Goal: Task Accomplishment & Management: Manage account settings

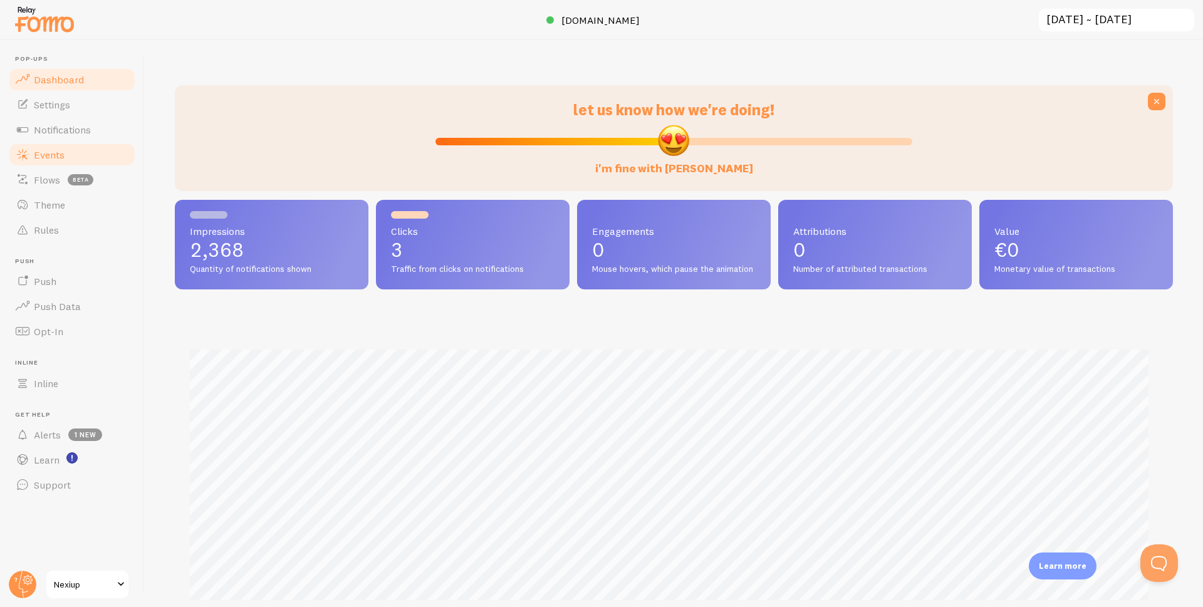
click at [43, 162] on link "Events" at bounding box center [72, 154] width 129 height 25
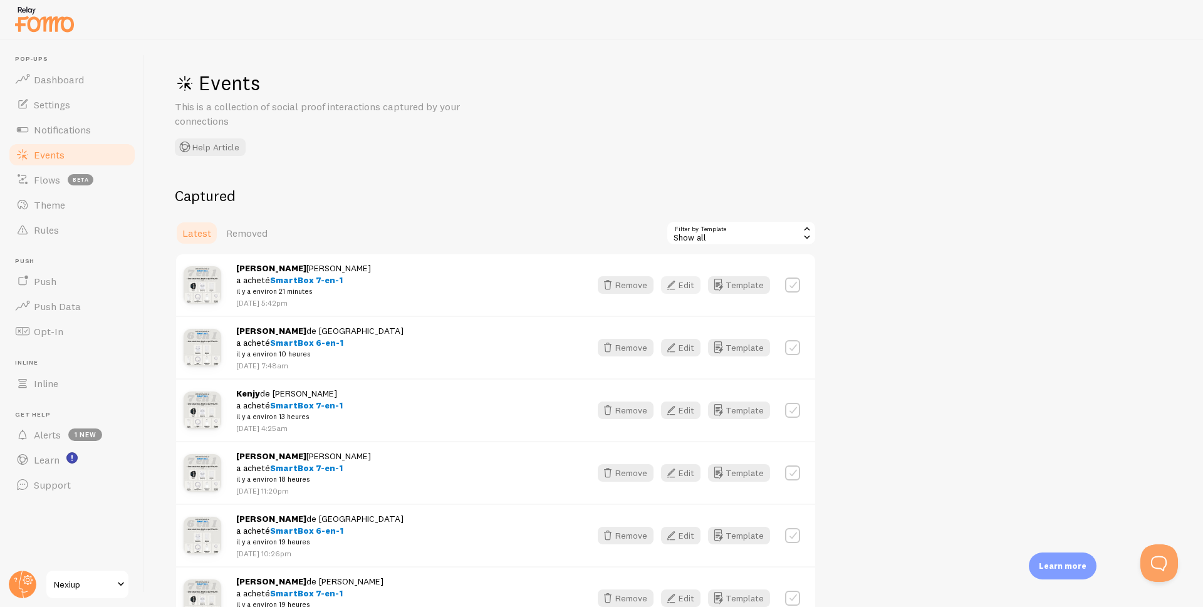
click at [689, 289] on button "Edit" at bounding box center [680, 285] width 39 height 18
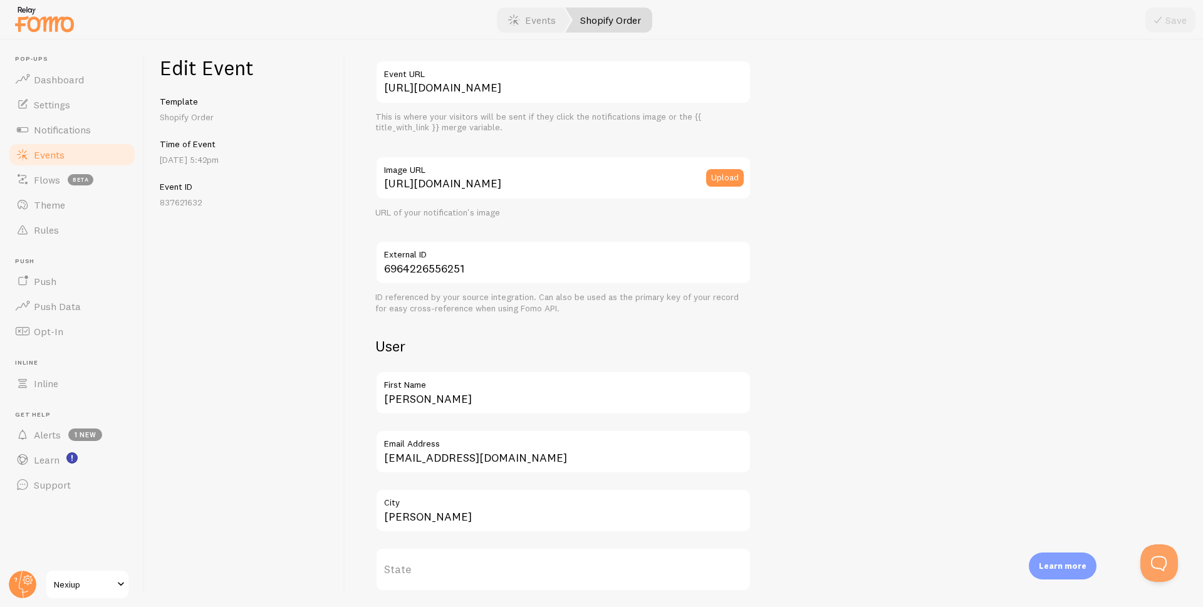
scroll to position [125, 0]
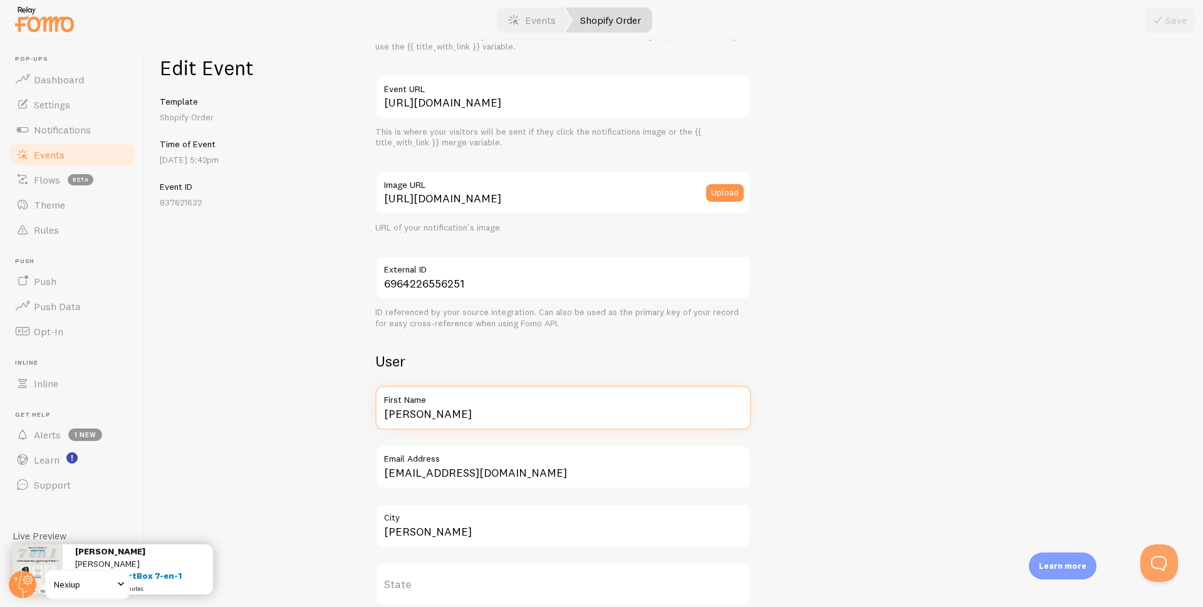
drag, startPoint x: 462, startPoint y: 415, endPoint x: 330, endPoint y: 418, distance: 132.8
click at [330, 418] on div "Edit Event Template Shopify Order Time of Event Aug 26th @ 5:42pm Event ID 8376…" at bounding box center [674, 323] width 1058 height 567
type input "Nicolas"
click at [1163, 21] on icon "submit" at bounding box center [1157, 20] width 15 height 15
click at [46, 151] on span "Events" at bounding box center [49, 154] width 31 height 13
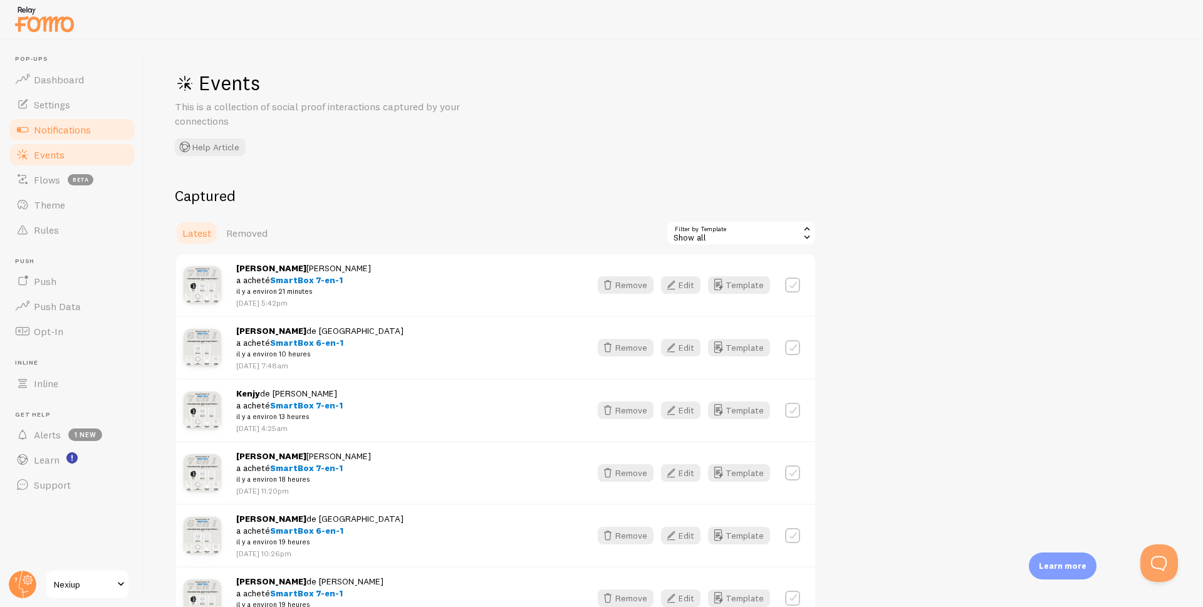
click at [58, 134] on span "Notifications" at bounding box center [62, 129] width 57 height 13
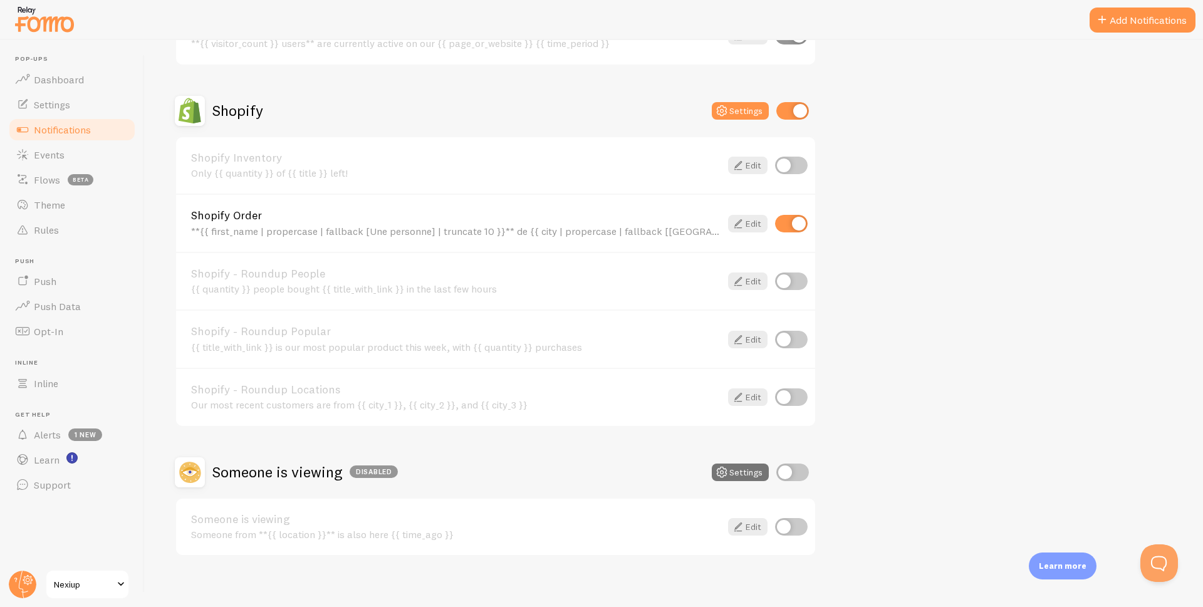
scroll to position [402, 0]
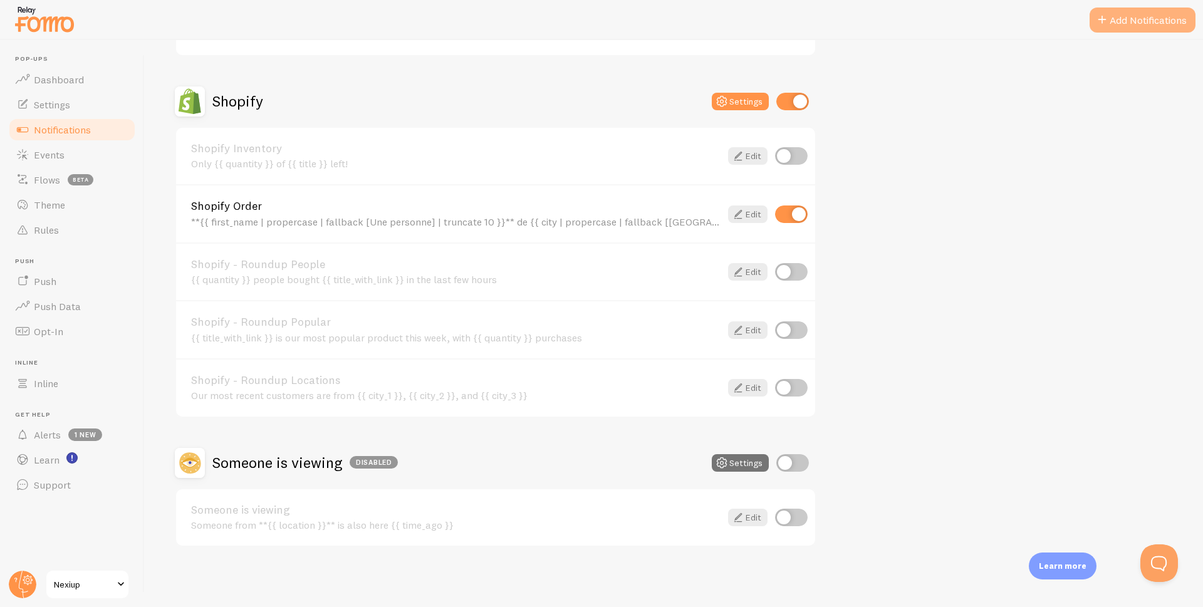
click at [1123, 20] on button "Add Notifications" at bounding box center [1142, 20] width 106 height 25
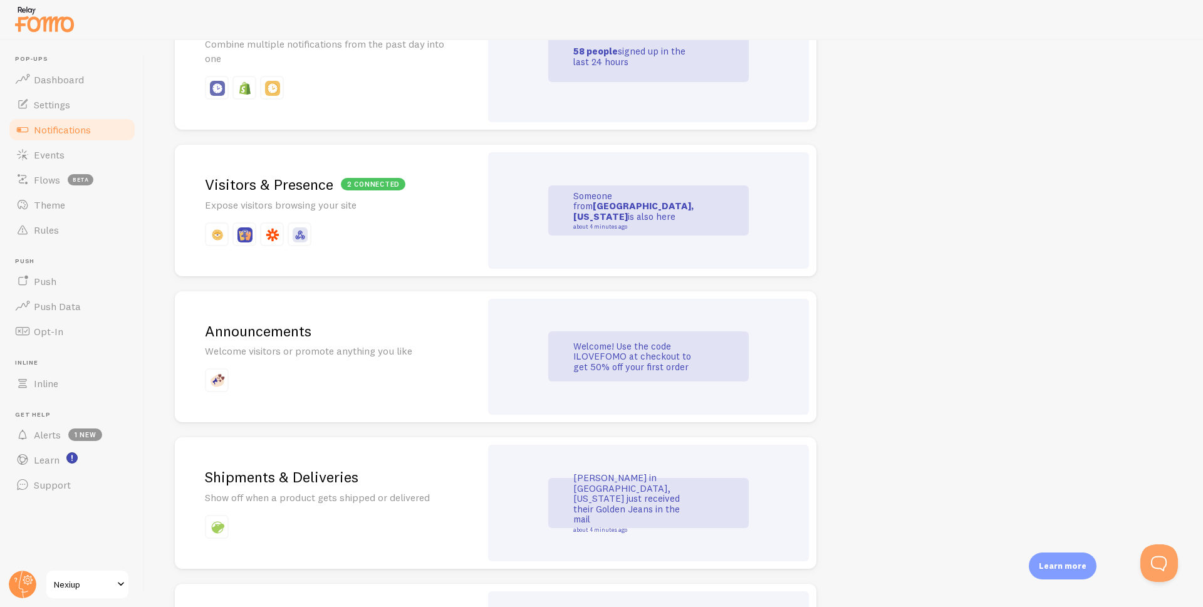
scroll to position [627, 0]
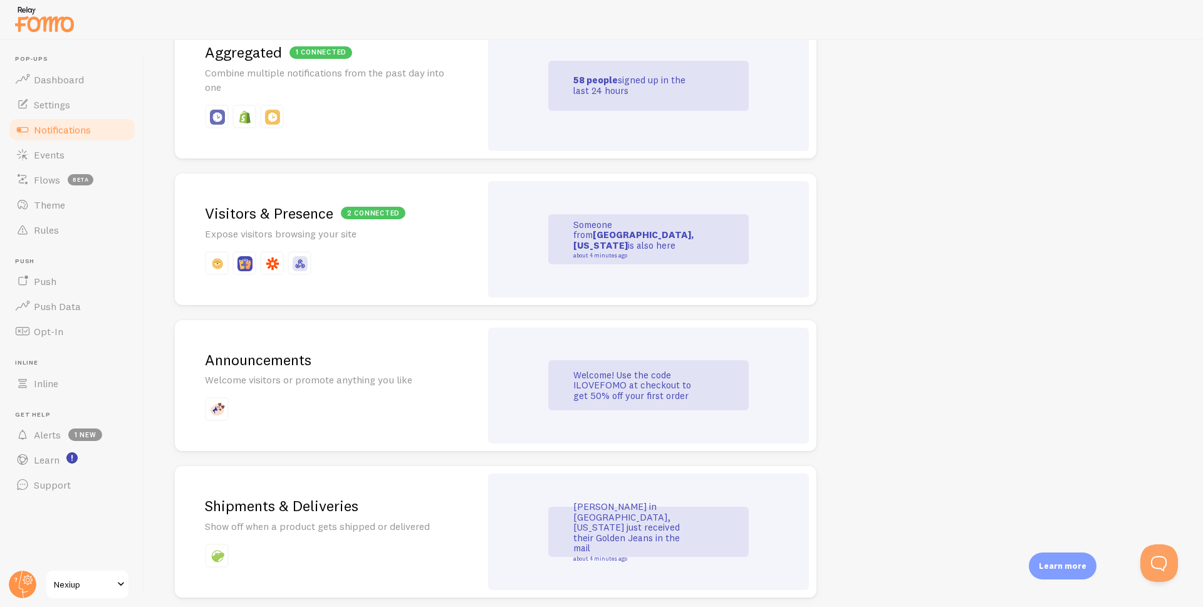
click at [412, 96] on div "1 connected Aggregated Combine multiple notifications from the past day into one" at bounding box center [328, 86] width 306 height 146
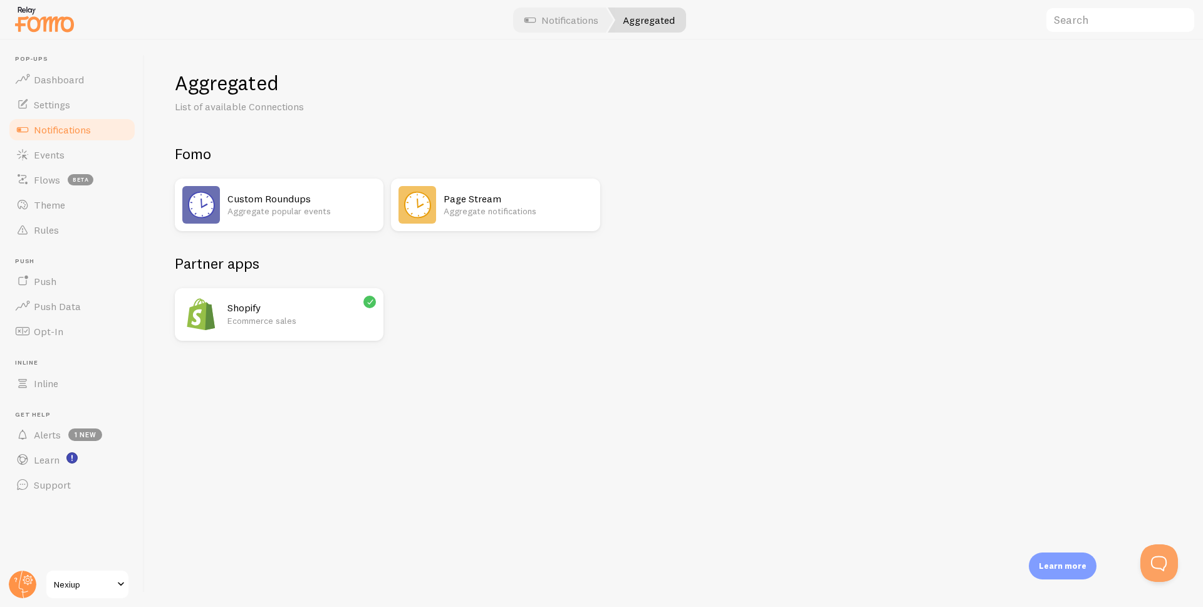
click at [496, 209] on p "Aggregate notifications" at bounding box center [518, 211] width 148 height 13
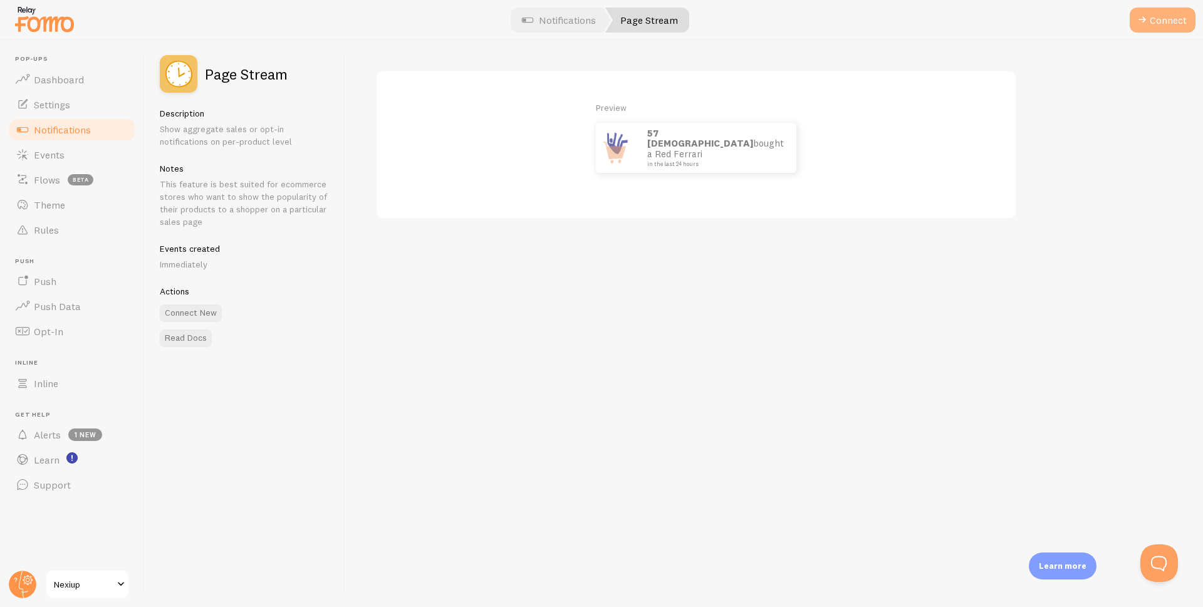
click at [1167, 27] on button "Connect" at bounding box center [1163, 20] width 66 height 25
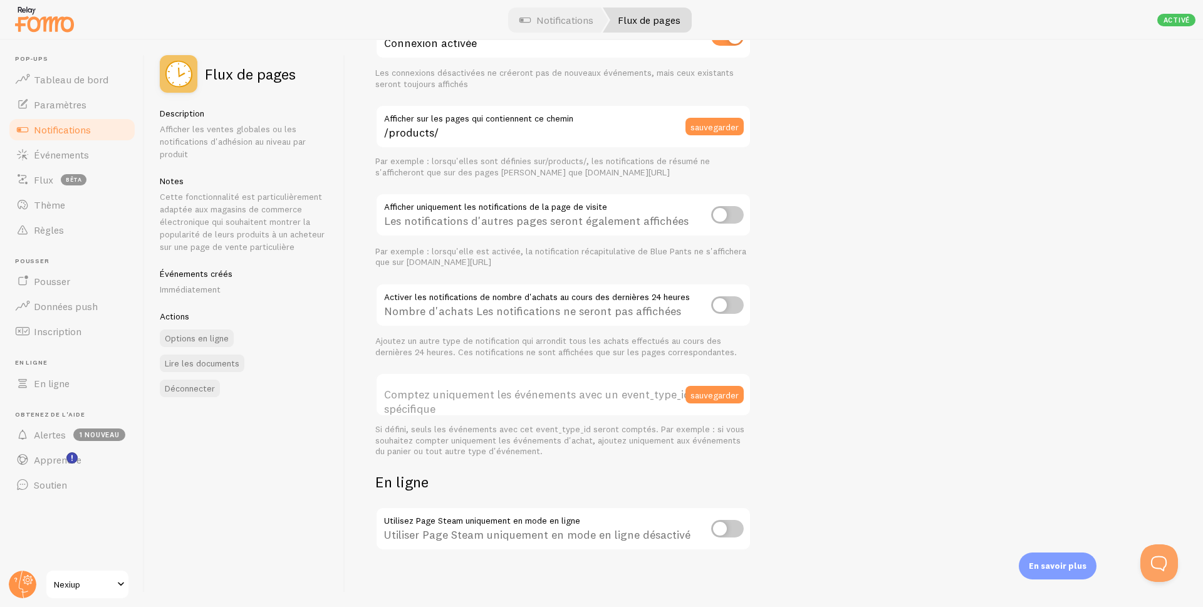
scroll to position [95, 0]
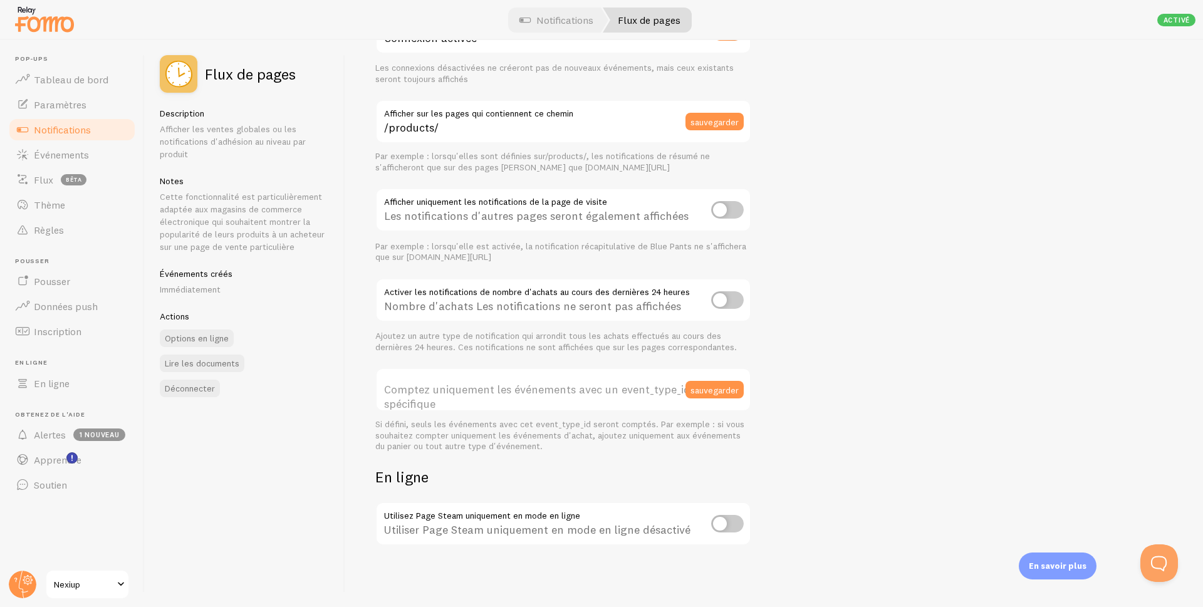
click at [722, 528] on input "checkbox" at bounding box center [727, 524] width 33 height 18
checkbox input "true"
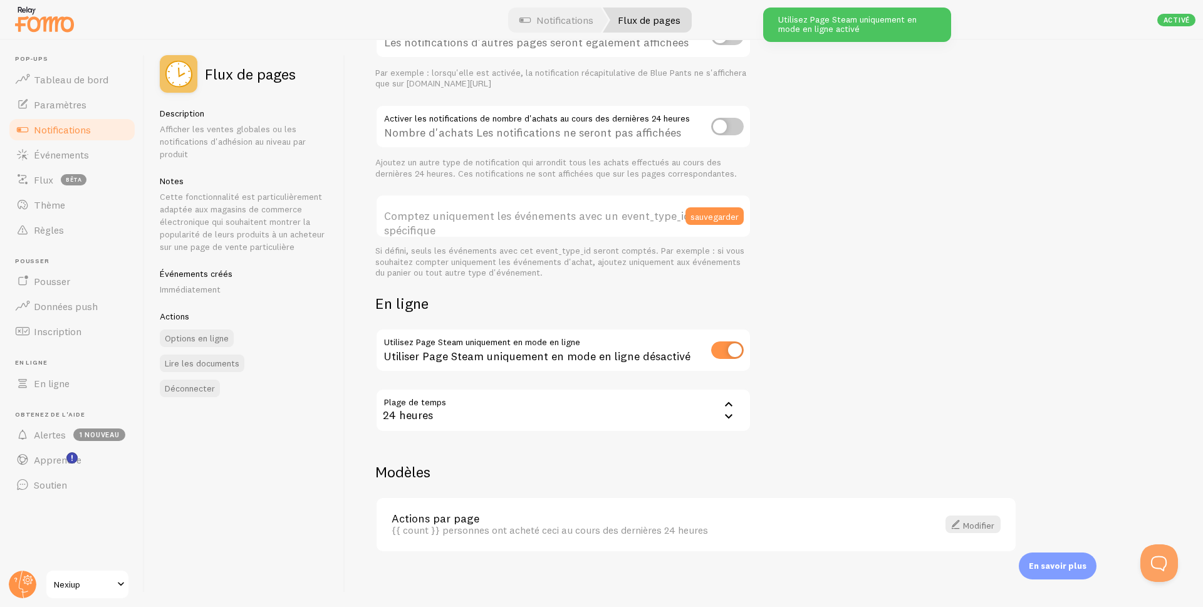
scroll to position [274, 0]
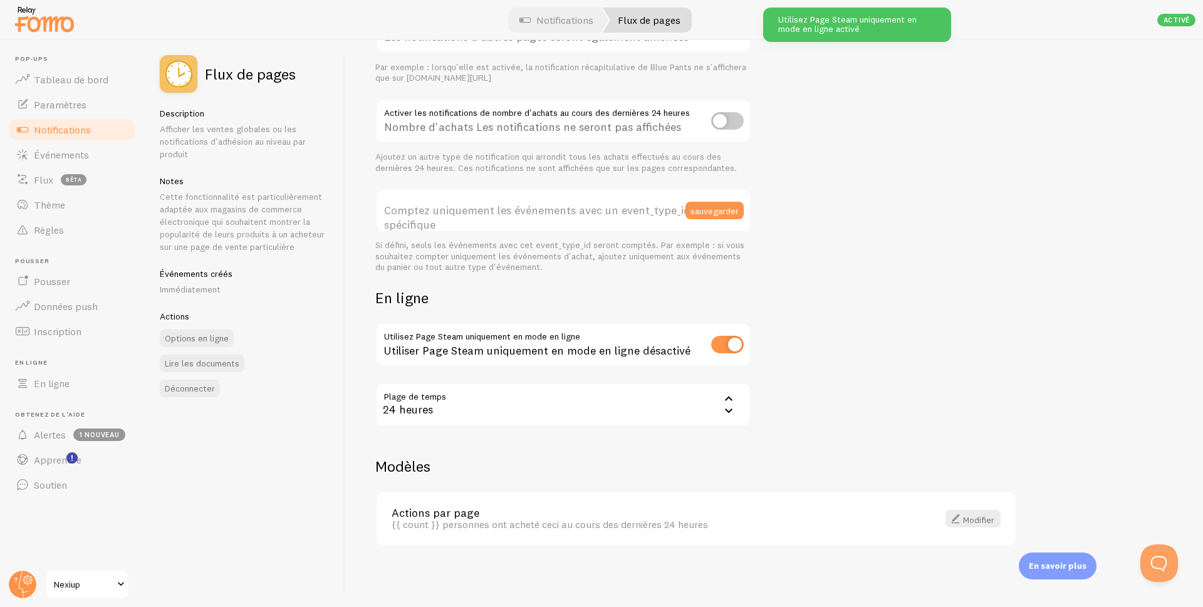
click at [729, 345] on input "checkbox" at bounding box center [727, 345] width 33 height 18
checkbox input "false"
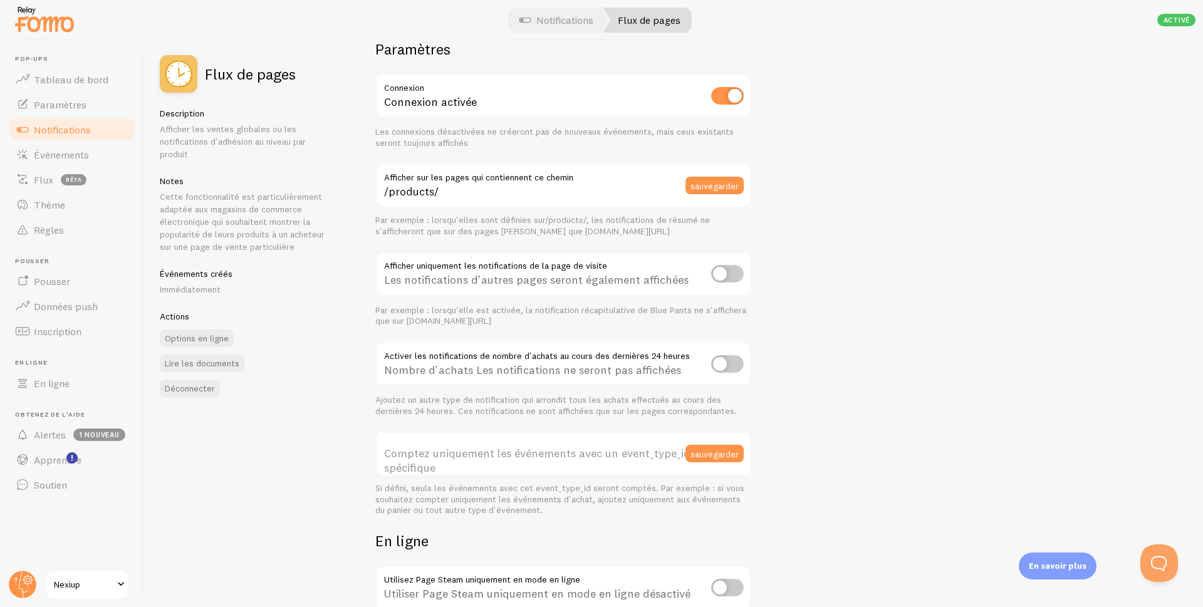
scroll to position [27, 0]
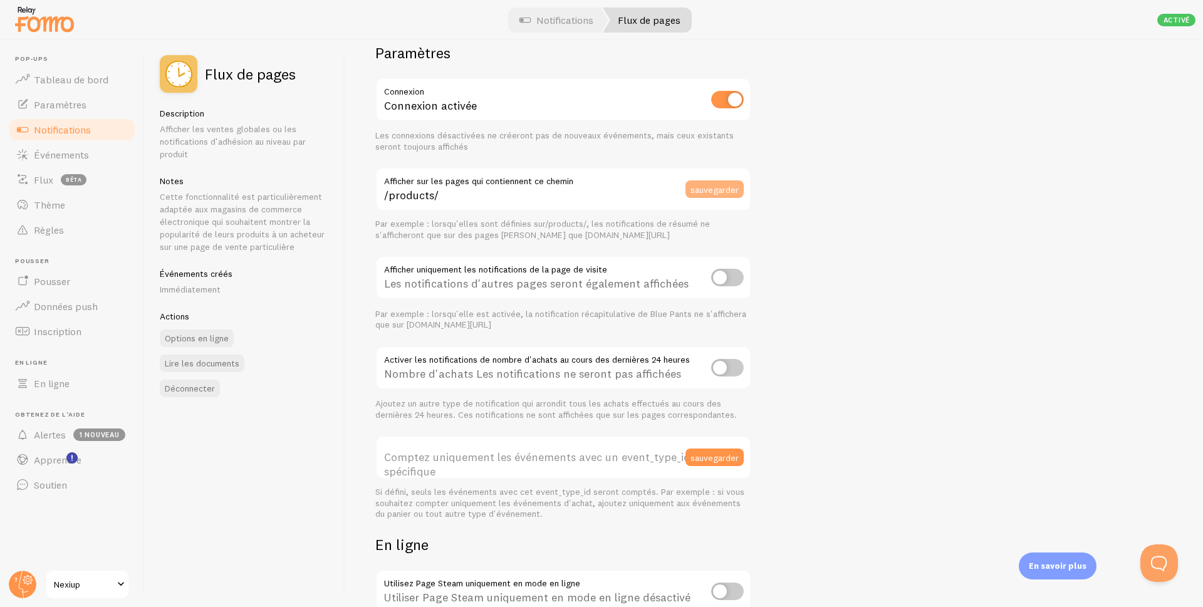
click at [728, 184] on font "sauvegarder" at bounding box center [714, 189] width 48 height 11
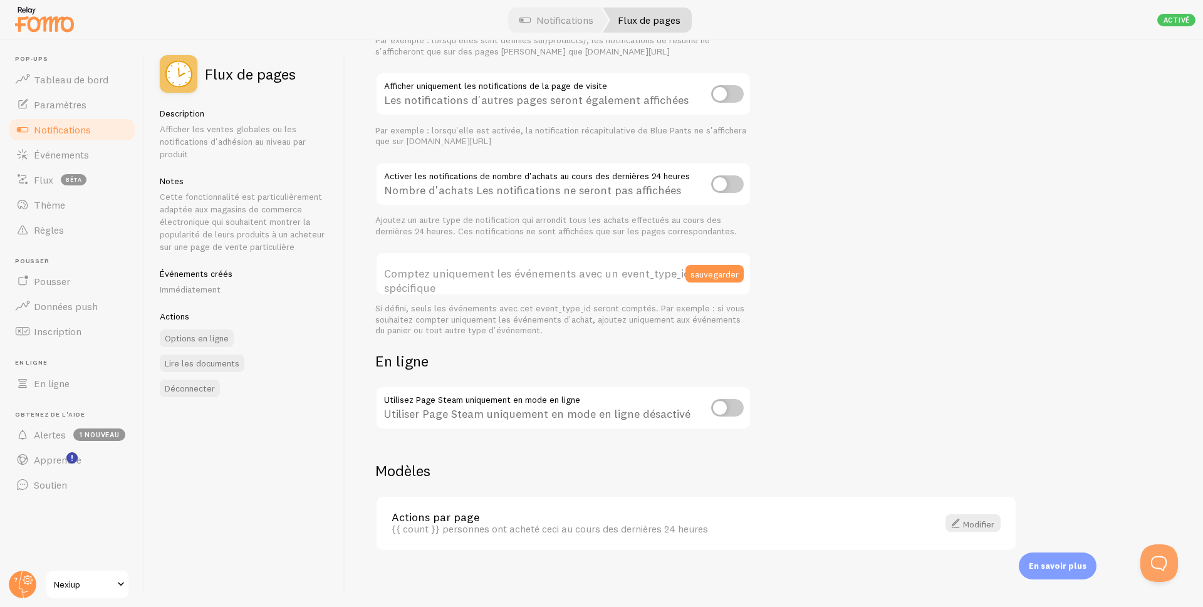
scroll to position [215, 0]
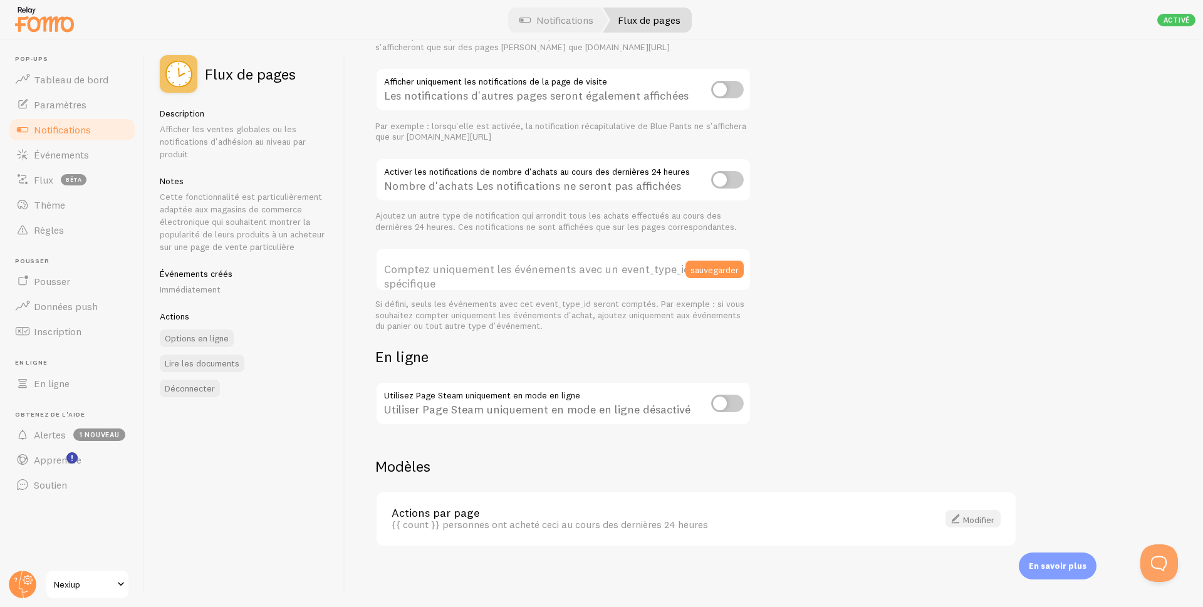
click at [964, 519] on font "Modifier" at bounding box center [978, 519] width 31 height 11
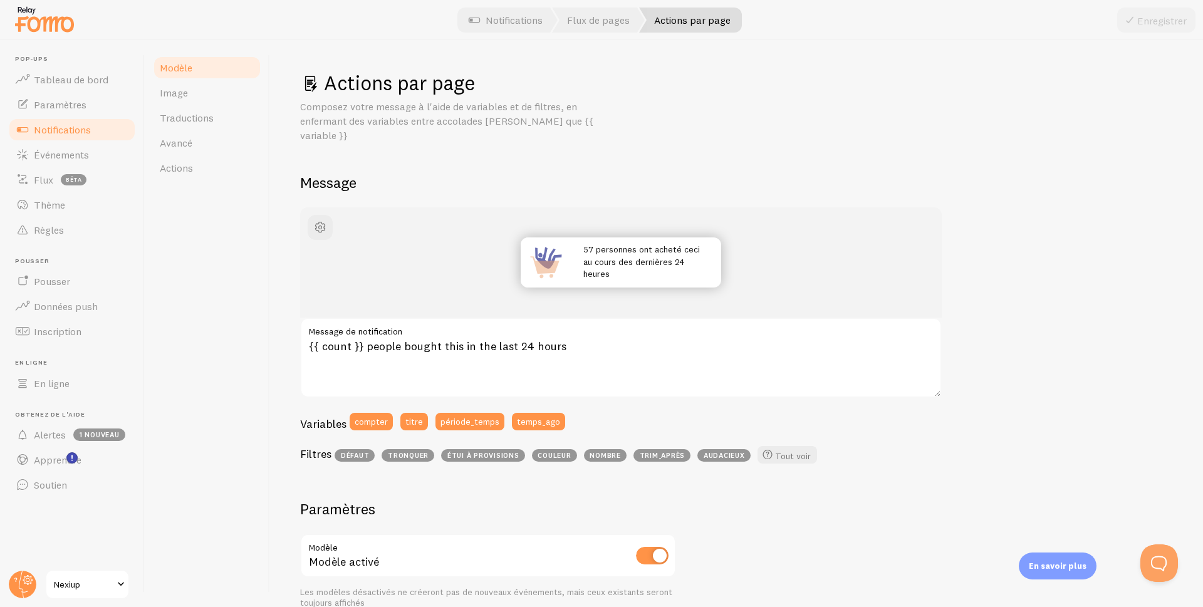
click at [644, 547] on input "checkbox" at bounding box center [652, 556] width 33 height 18
checkbox input "false"
click at [1173, 25] on font "Enregistrer" at bounding box center [1161, 20] width 49 height 13
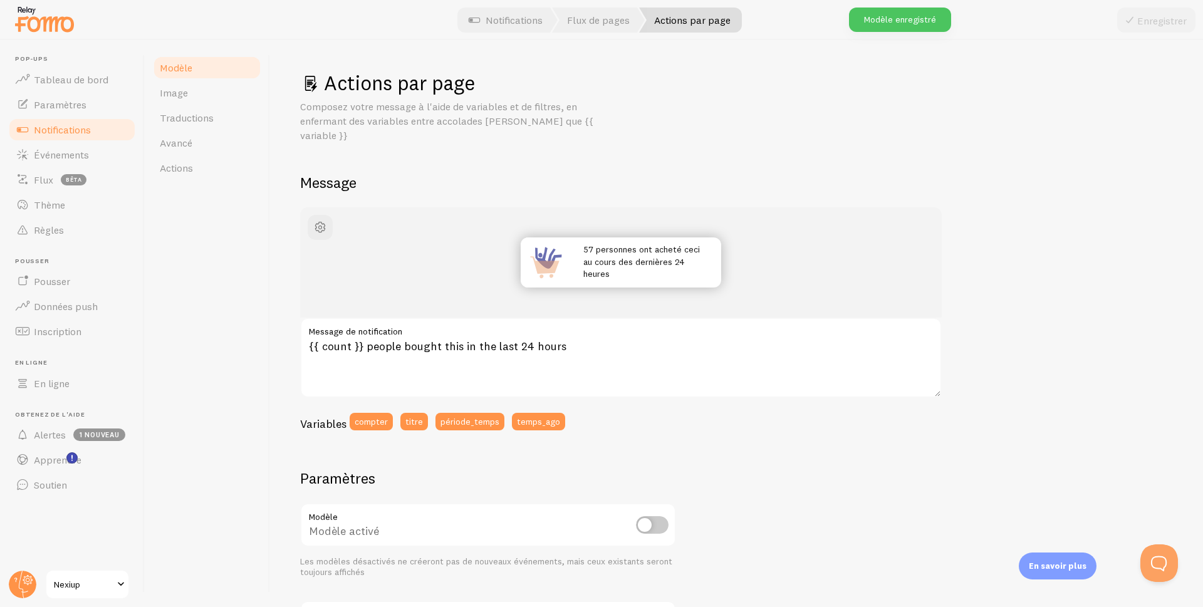
click at [187, 71] on font "Modèle" at bounding box center [176, 67] width 33 height 13
click at [598, 20] on font "Flux de pages" at bounding box center [598, 20] width 63 height 13
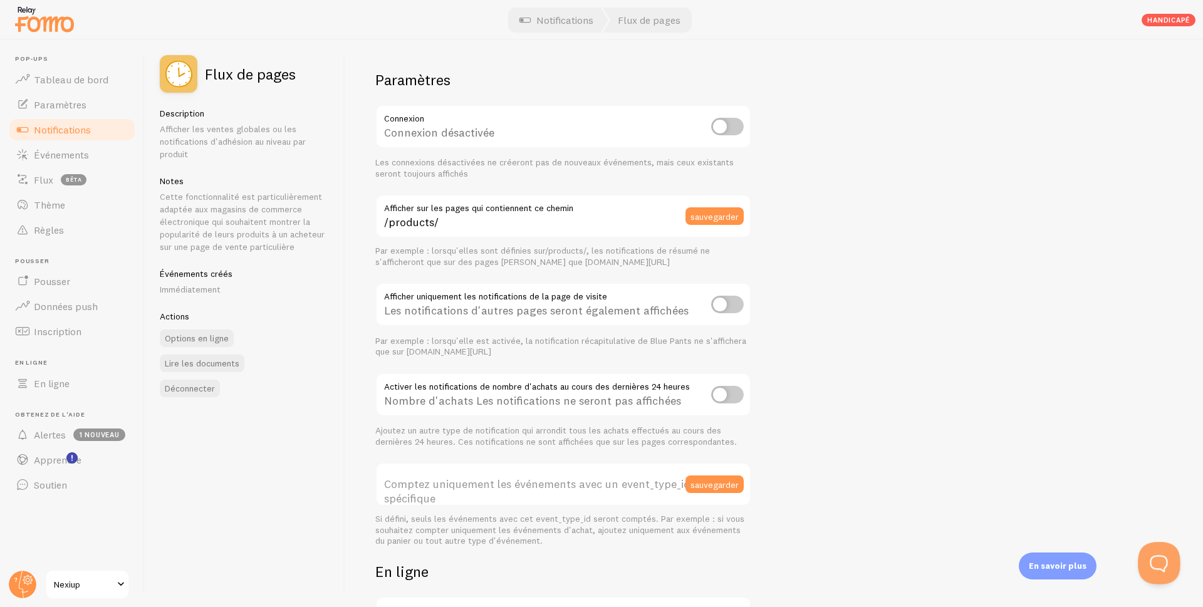
click at [1166, 556] on button "Popover Open Beacon" at bounding box center [1157, 561] width 38 height 38
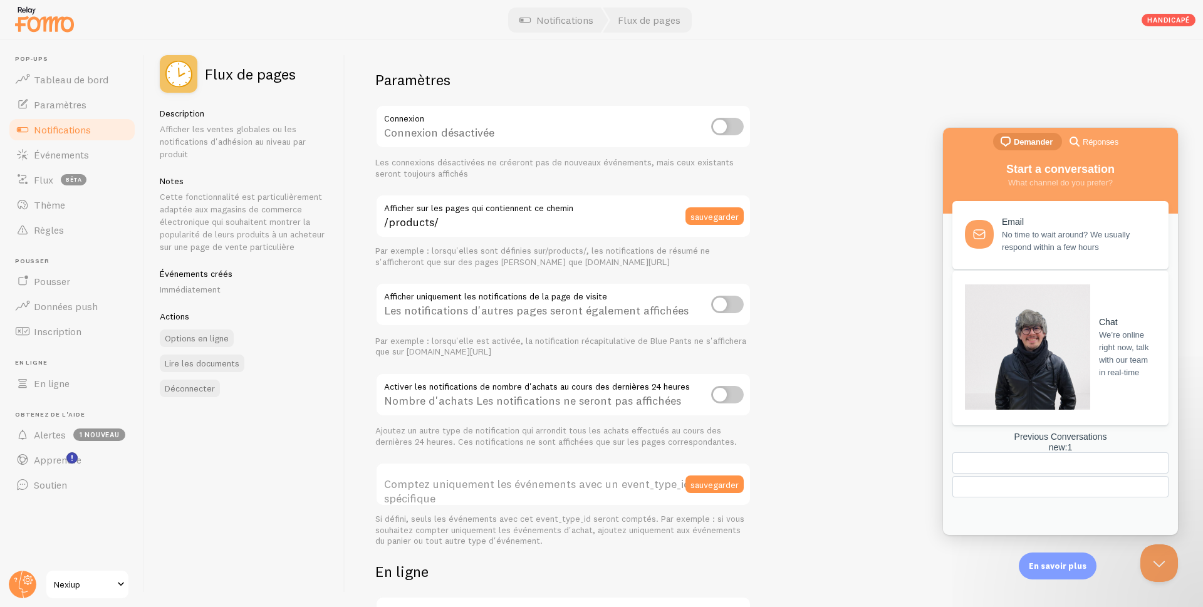
click at [1099, 329] on span "We’re online right now, talk with our team in real-time" at bounding box center [1126, 354] width 55 height 50
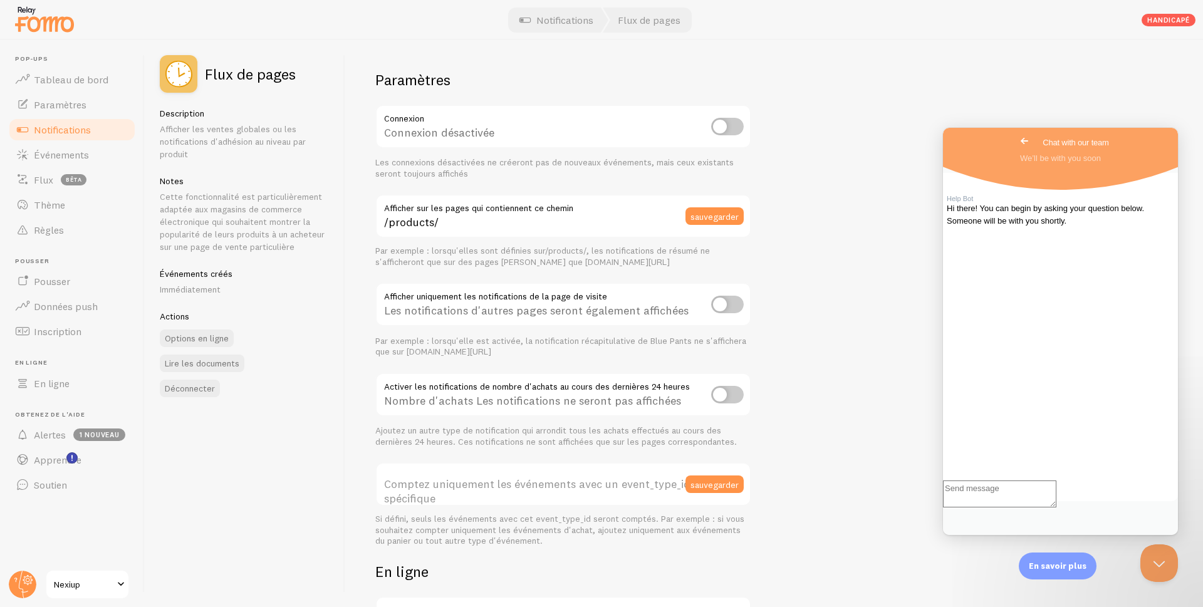
click at [1017, 144] on span "Go back" at bounding box center [1024, 140] width 15 height 15
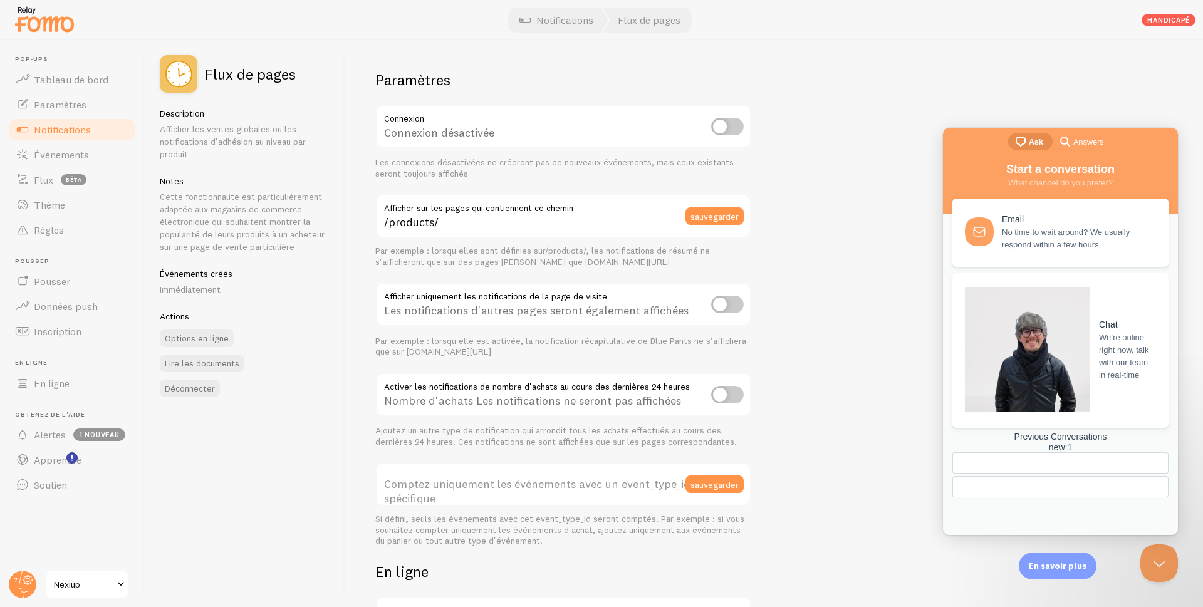
click at [1036, 243] on span "No time to wait around? We usually respond within a few hours" at bounding box center [1078, 238] width 152 height 25
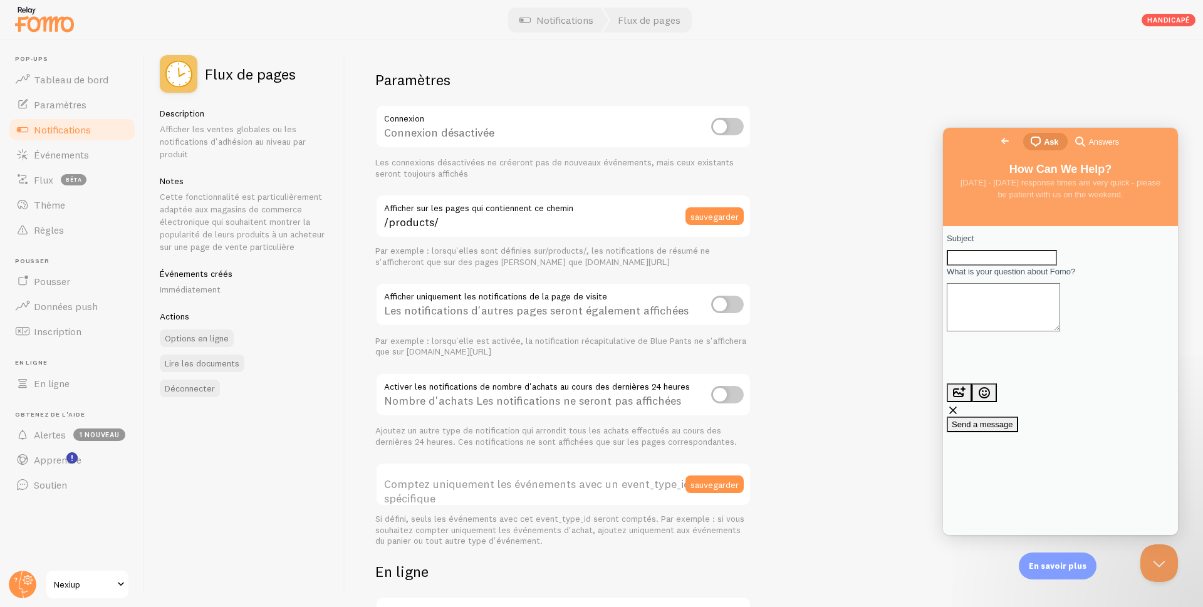
click at [997, 142] on span "Go back" at bounding box center [1004, 140] width 15 height 15
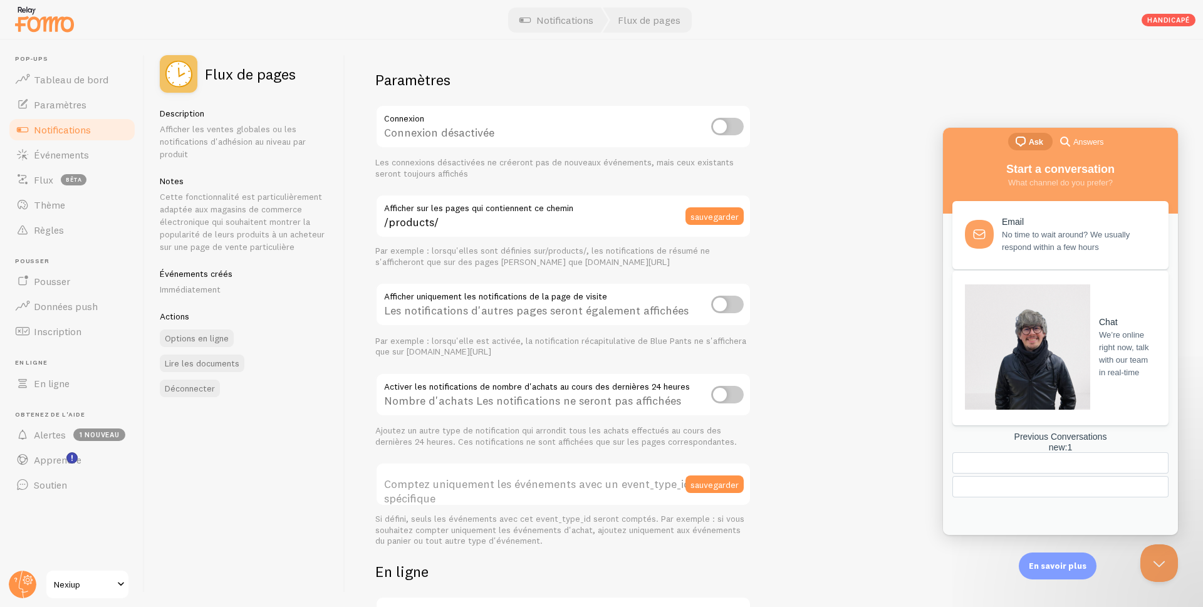
click at [1099, 329] on span "We’re online right now, talk with our team in real-time" at bounding box center [1126, 354] width 55 height 50
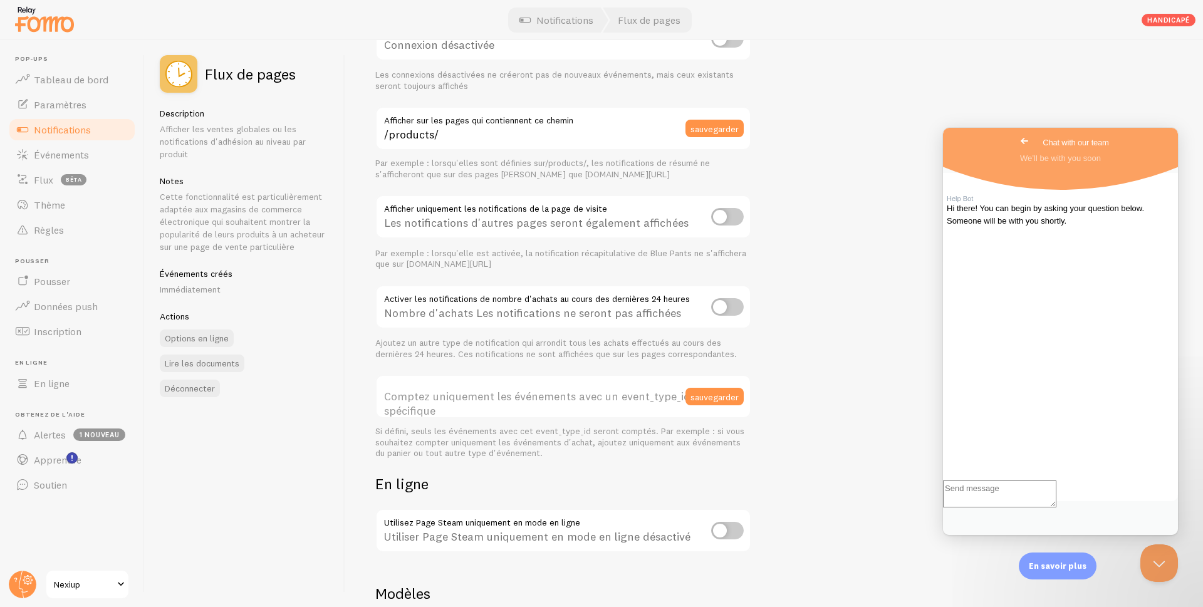
scroll to position [188, 0]
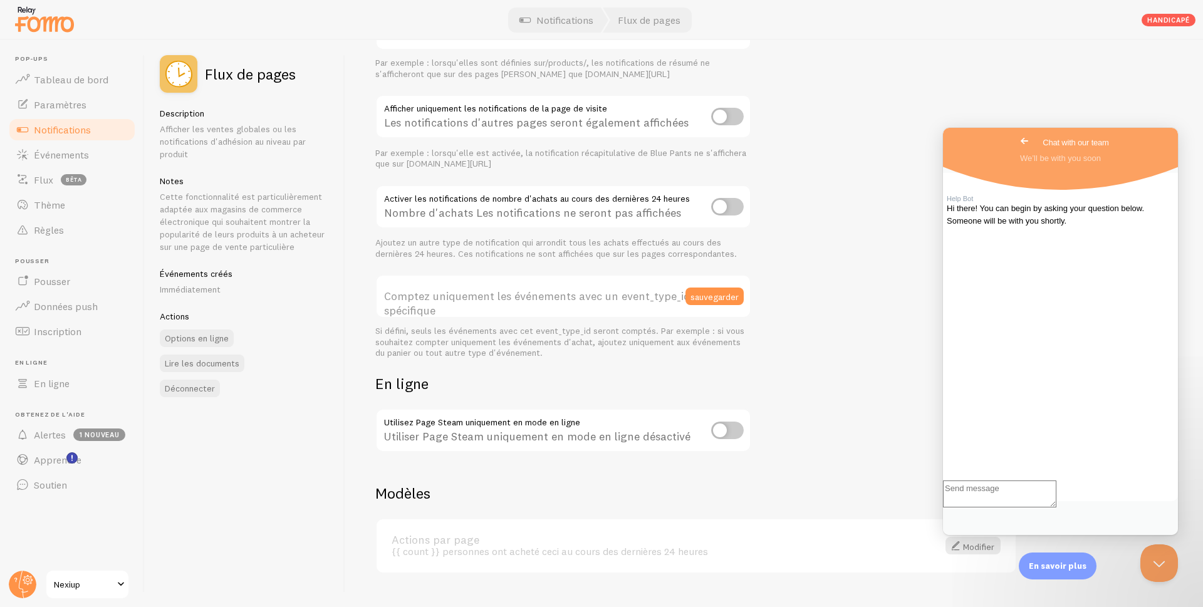
click at [1017, 140] on span "Go back" at bounding box center [1024, 140] width 15 height 15
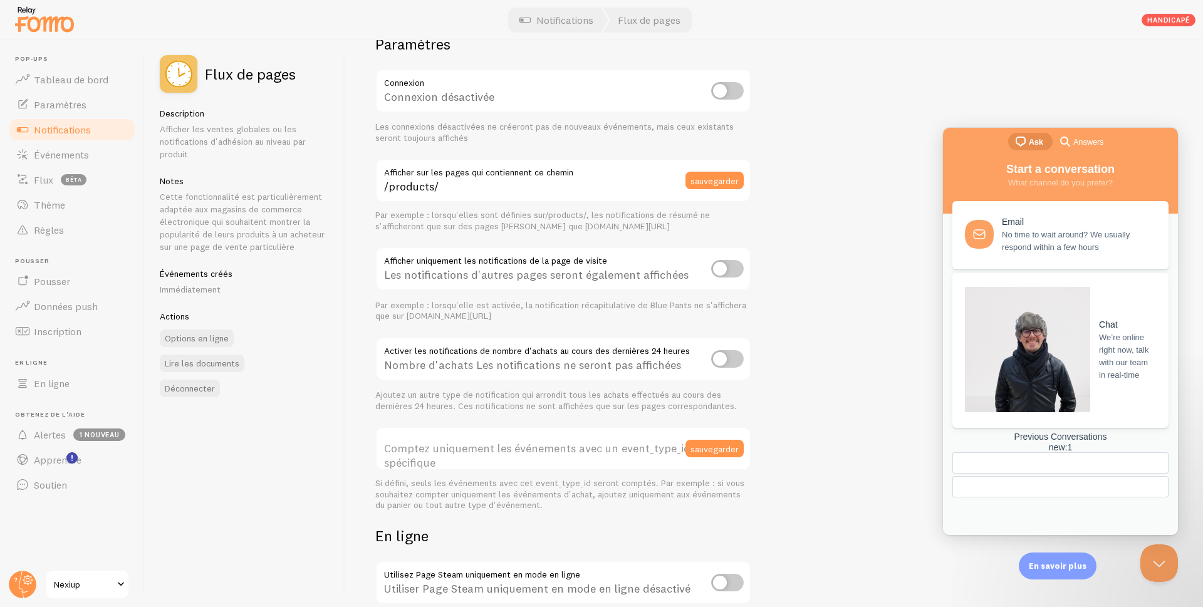
scroll to position [0, 0]
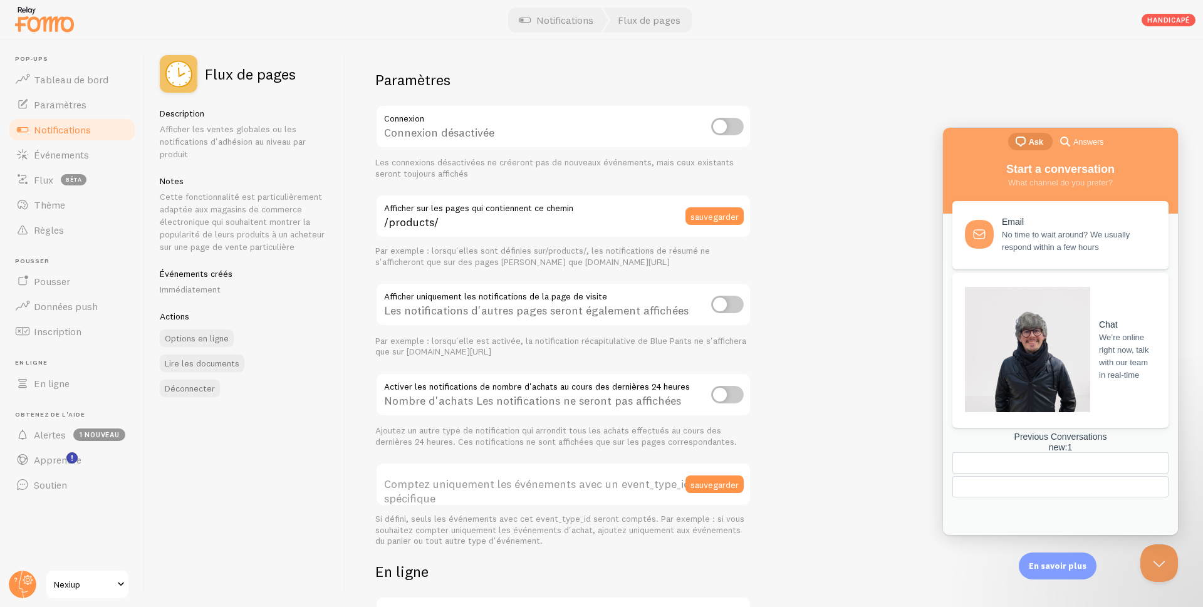
click at [1053, 453] on div "Previous Conversations new : 1" at bounding box center [1060, 442] width 216 height 21
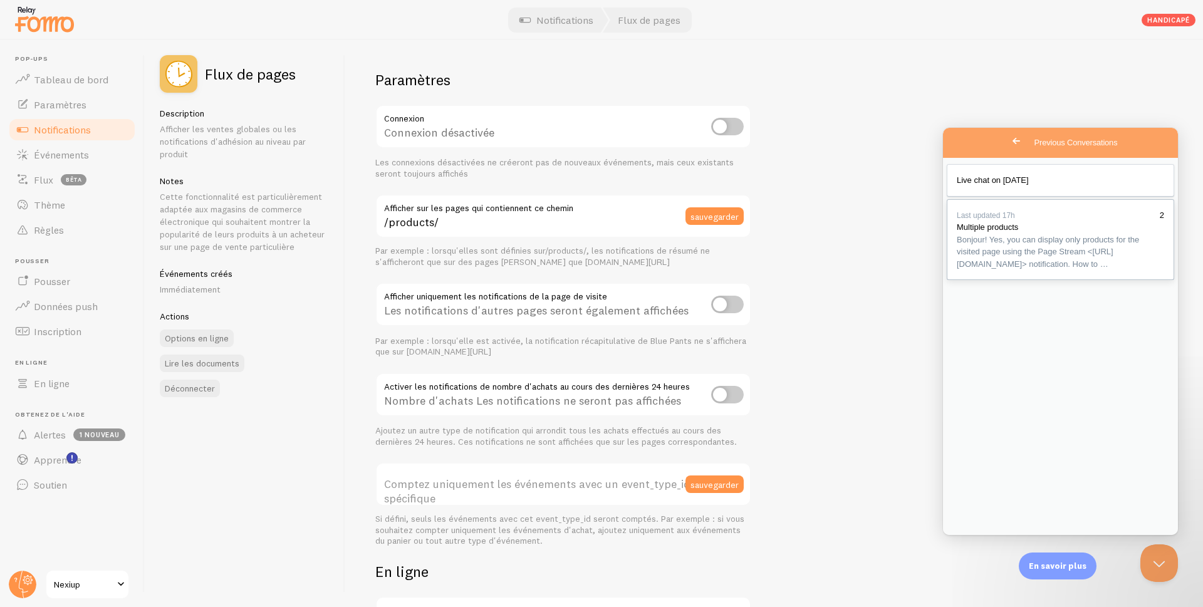
click at [1035, 264] on span "Bonjour! Yes, you can display only products for the visited page using the Page…" at bounding box center [1048, 252] width 182 height 34
click at [729, 130] on input "checkbox" at bounding box center [727, 127] width 33 height 18
checkbox input "true"
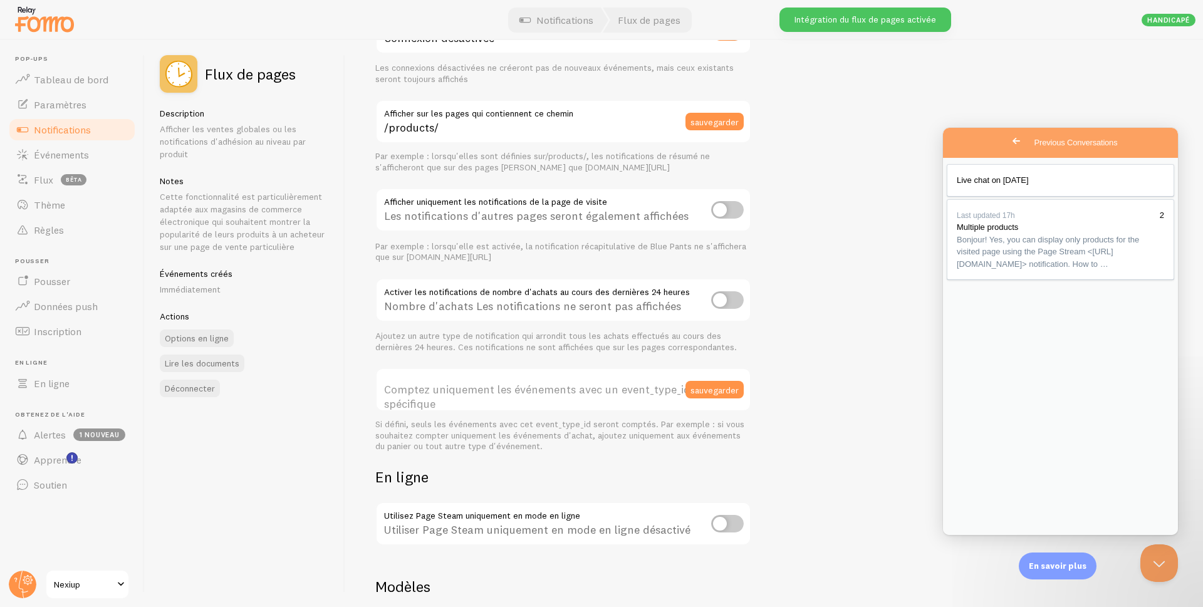
scroll to position [215, 0]
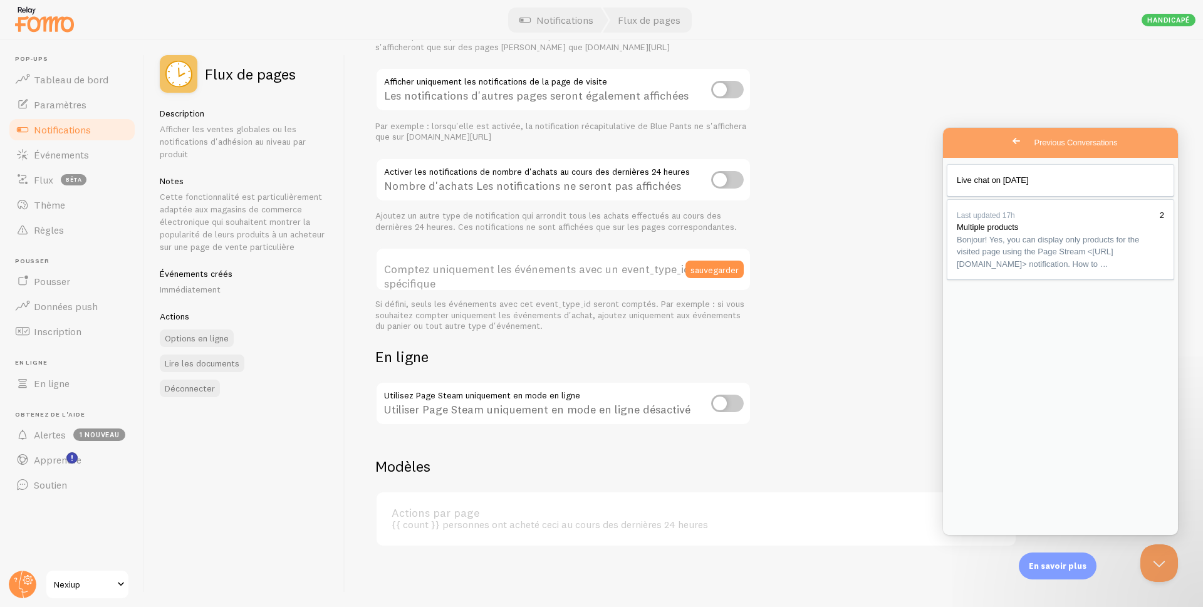
click at [289, 449] on div "Flux de pages Description Afficher les ventes globales ou les notifications d'a…" at bounding box center [245, 323] width 200 height 567
click at [66, 160] on font "Événements" at bounding box center [61, 154] width 55 height 13
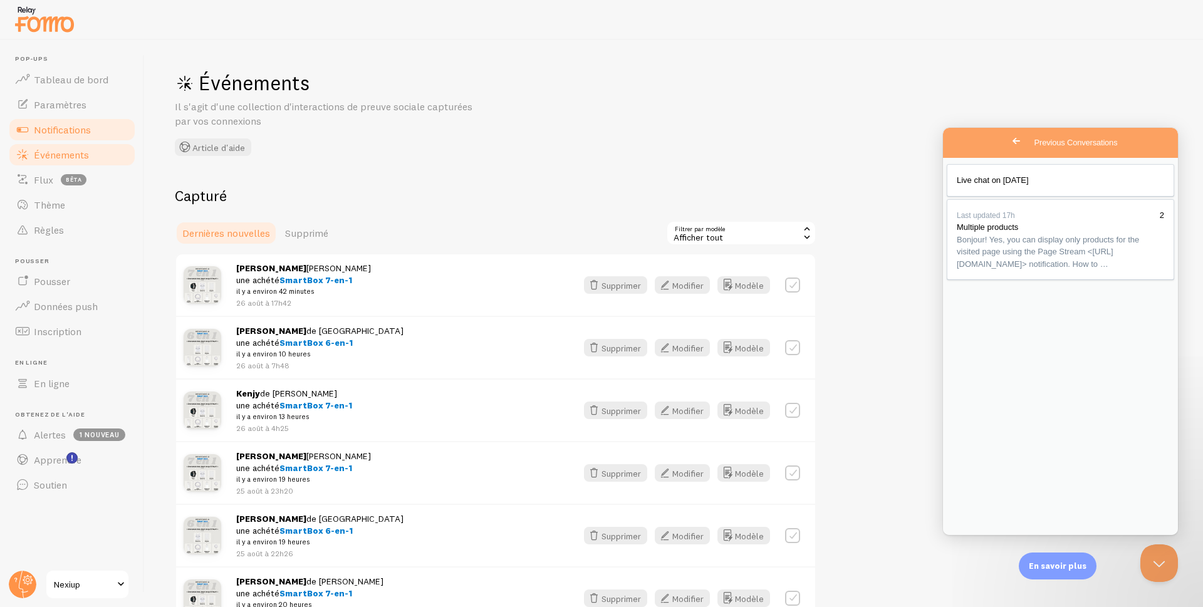
click at [64, 130] on font "Notifications" at bounding box center [62, 129] width 57 height 13
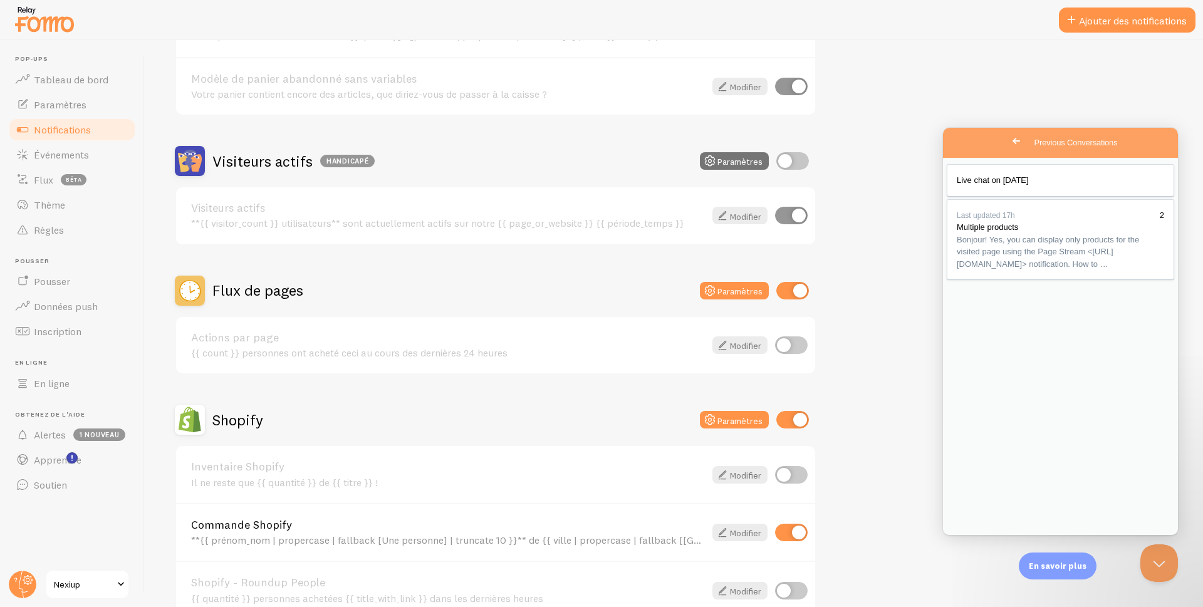
scroll to position [313, 0]
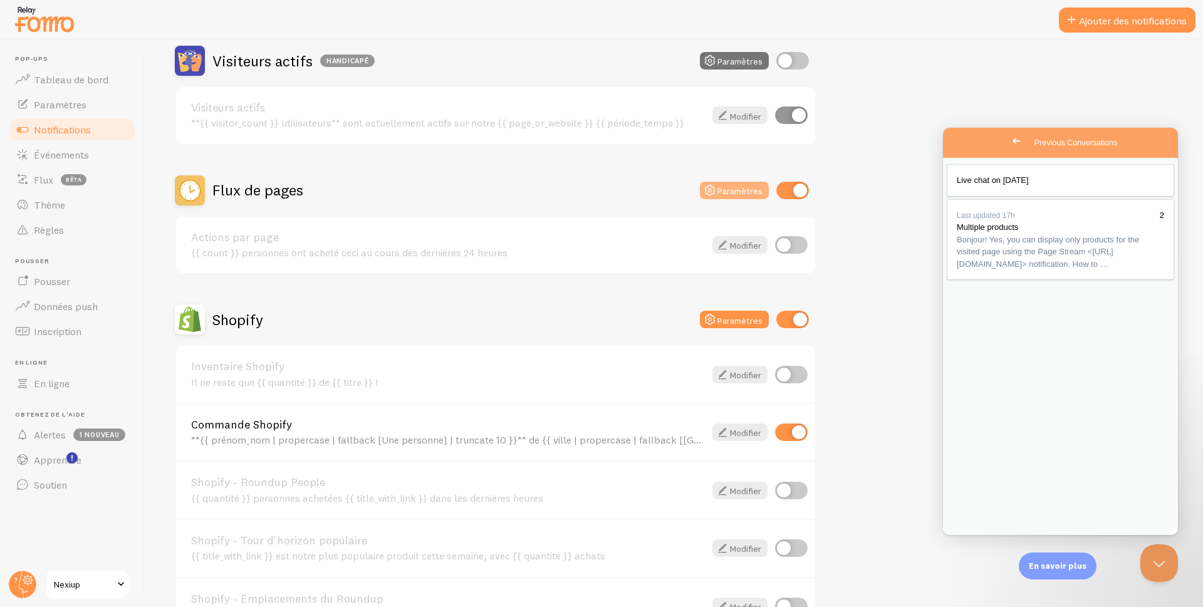
click at [731, 194] on font "Paramètres" at bounding box center [739, 190] width 45 height 11
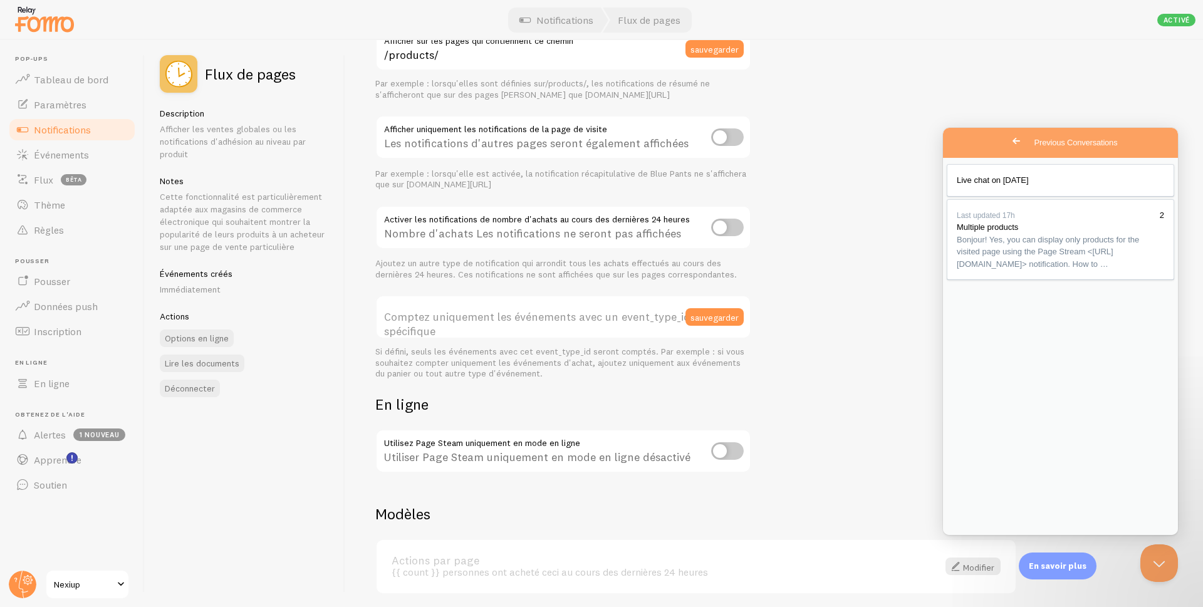
scroll to position [188, 0]
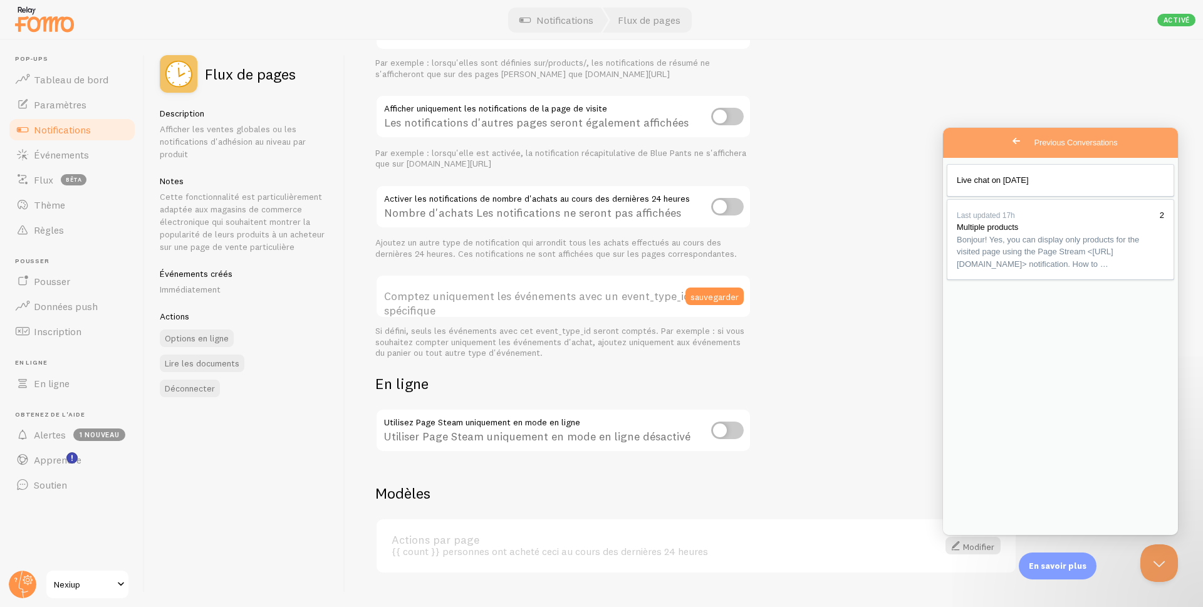
click at [63, 135] on font "Notifications" at bounding box center [62, 129] width 57 height 13
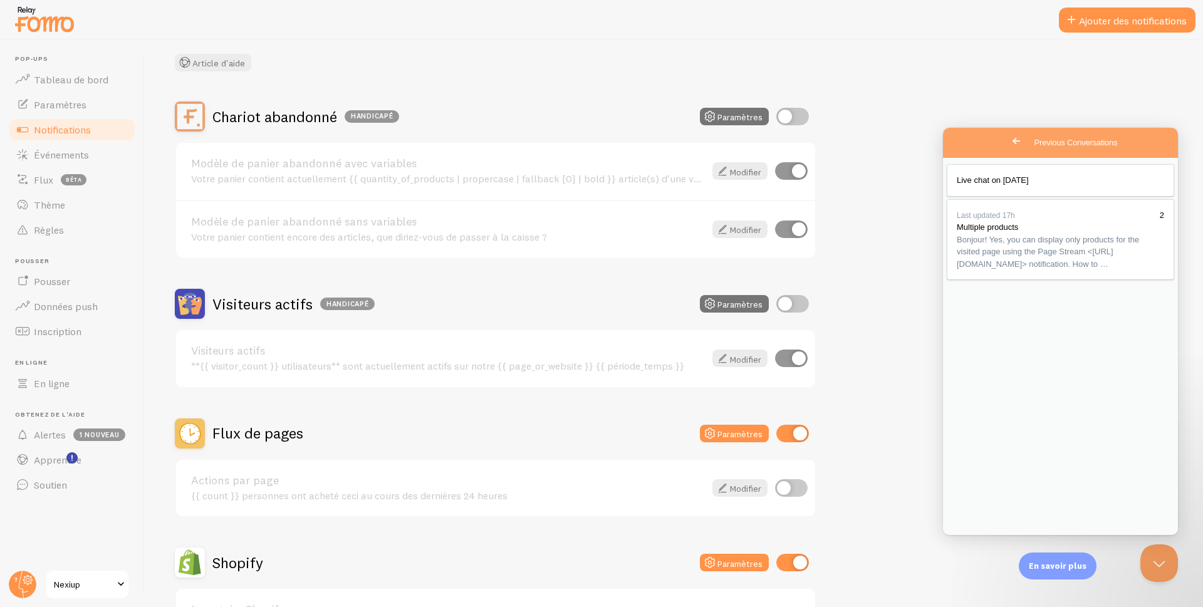
scroll to position [251, 0]
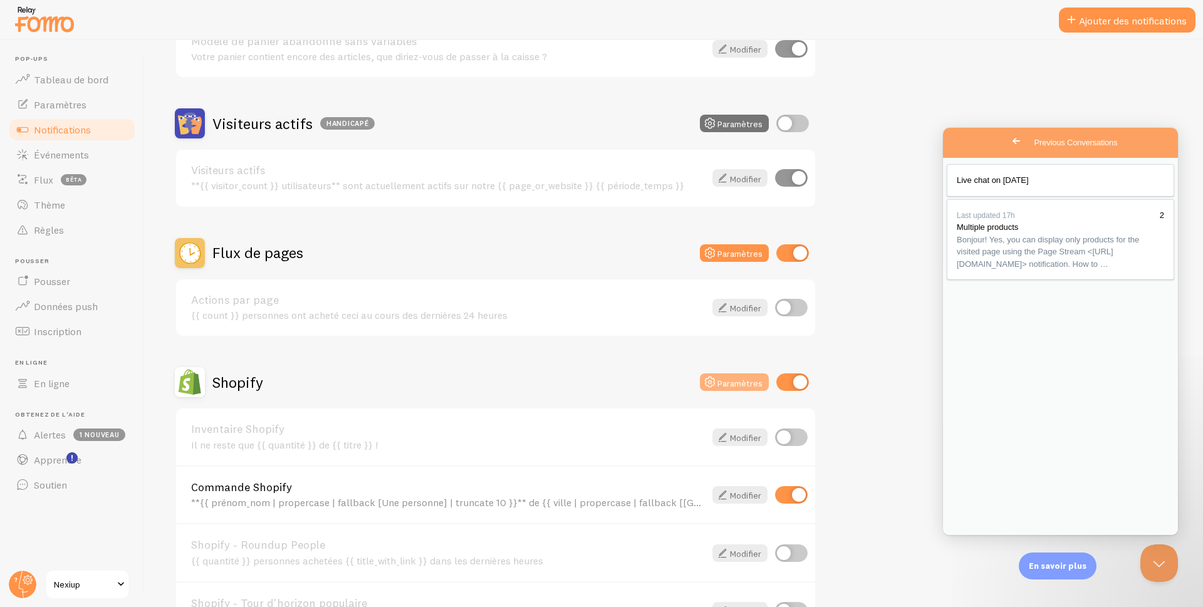
click at [723, 380] on font "Paramètres" at bounding box center [739, 382] width 45 height 11
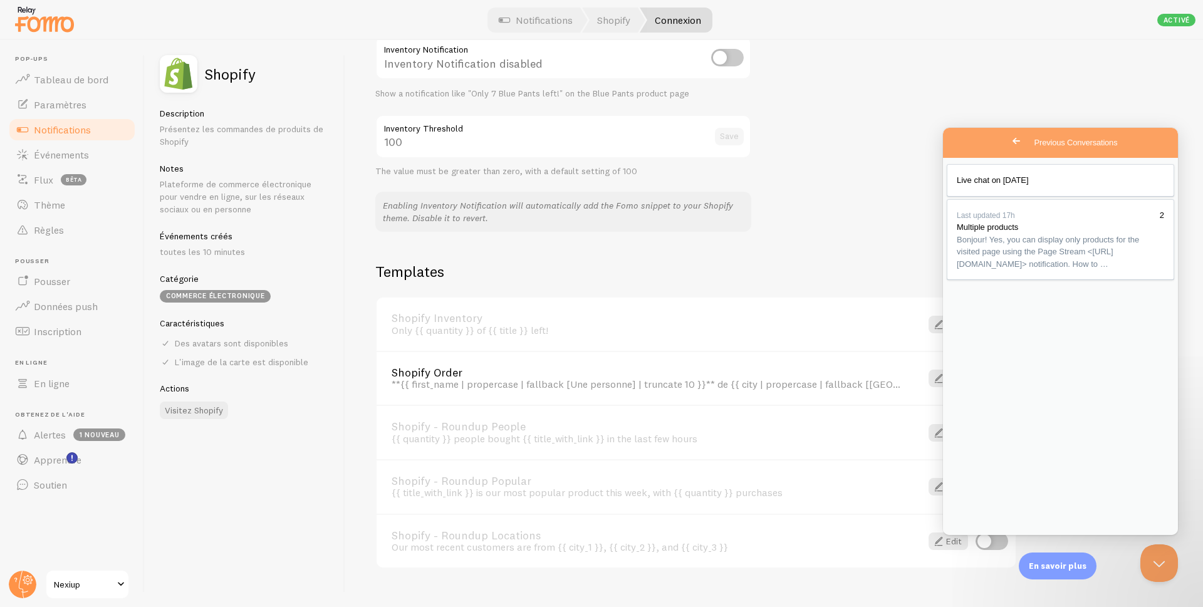
scroll to position [733, 0]
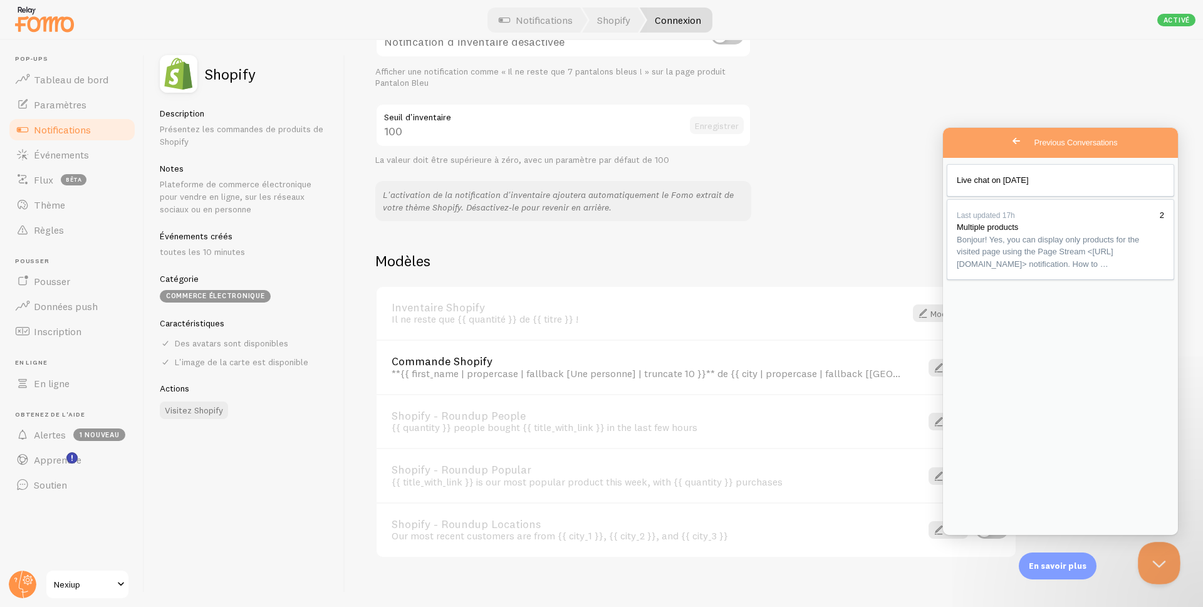
click at [1163, 566] on button "Close Beacon popover" at bounding box center [1157, 561] width 38 height 38
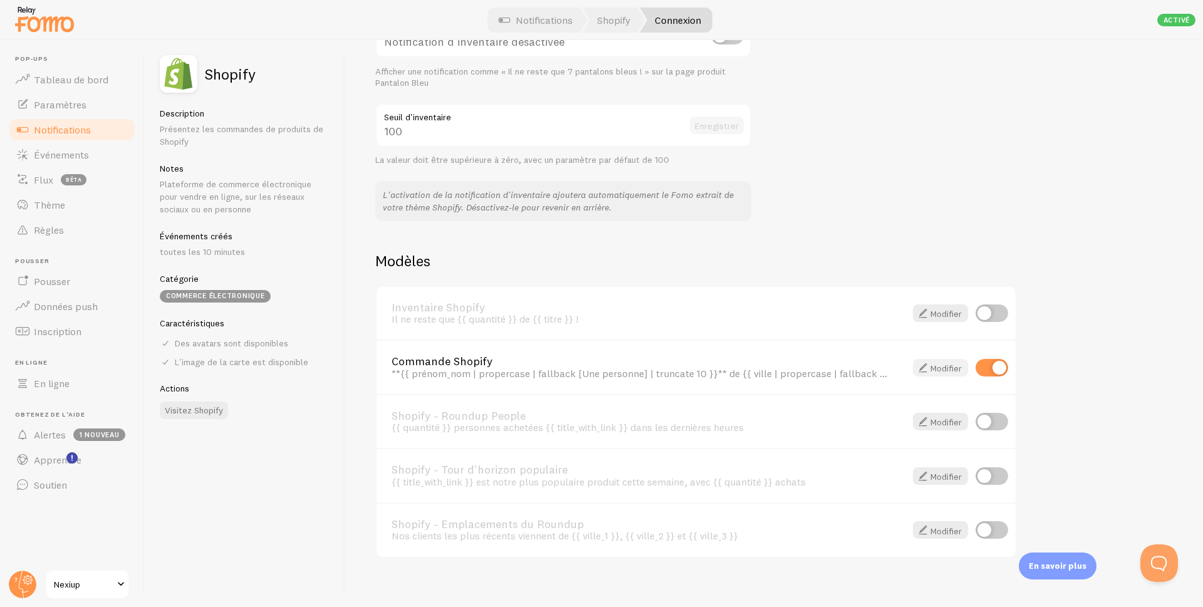
click at [942, 371] on font "Modifier" at bounding box center [945, 367] width 31 height 11
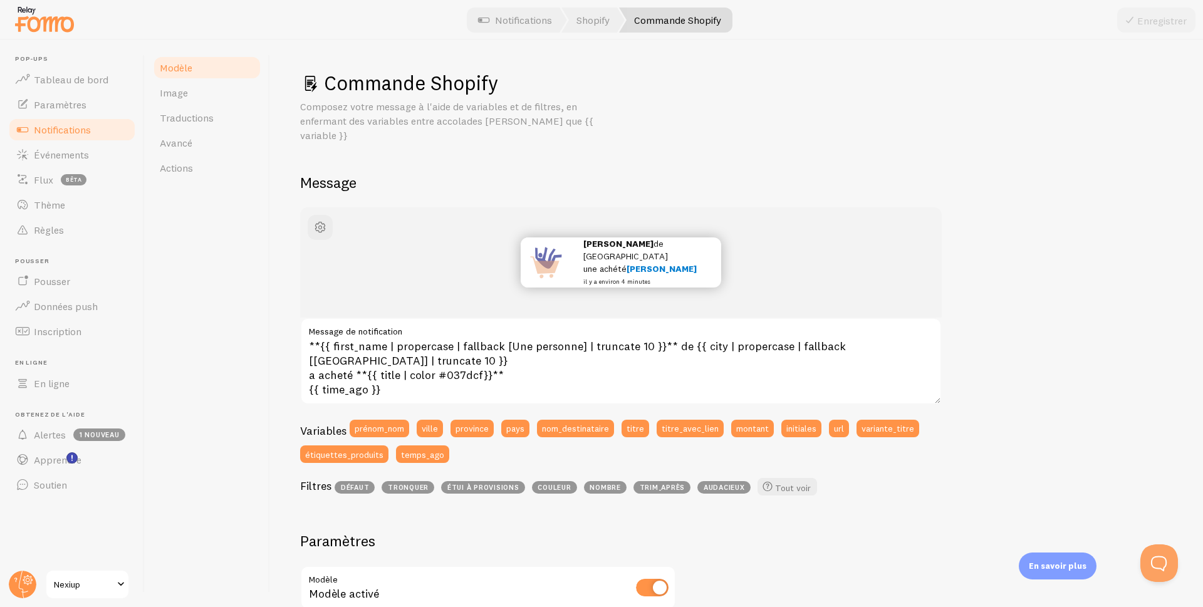
click at [58, 137] on link "Notifications" at bounding box center [72, 129] width 129 height 25
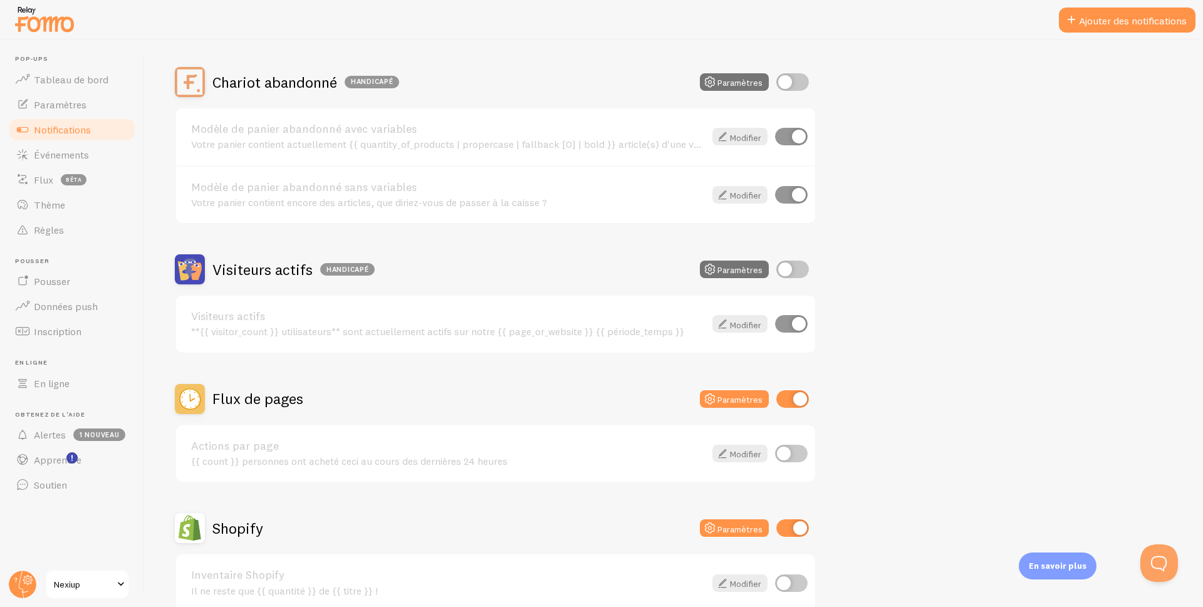
scroll to position [188, 0]
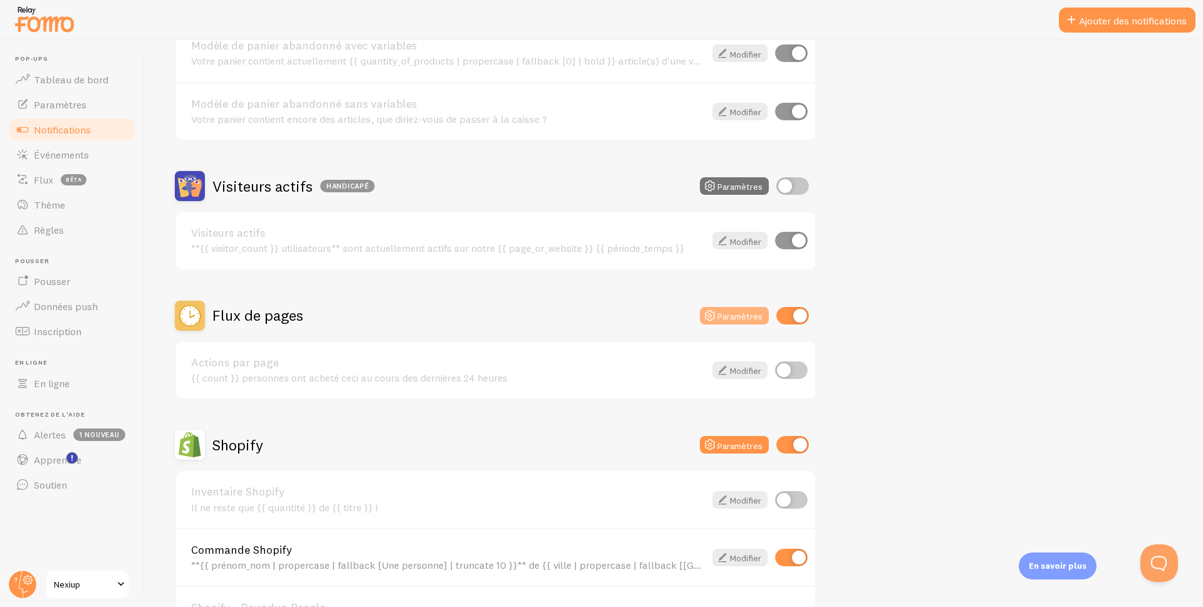
click at [728, 320] on font "Paramètres" at bounding box center [739, 315] width 45 height 11
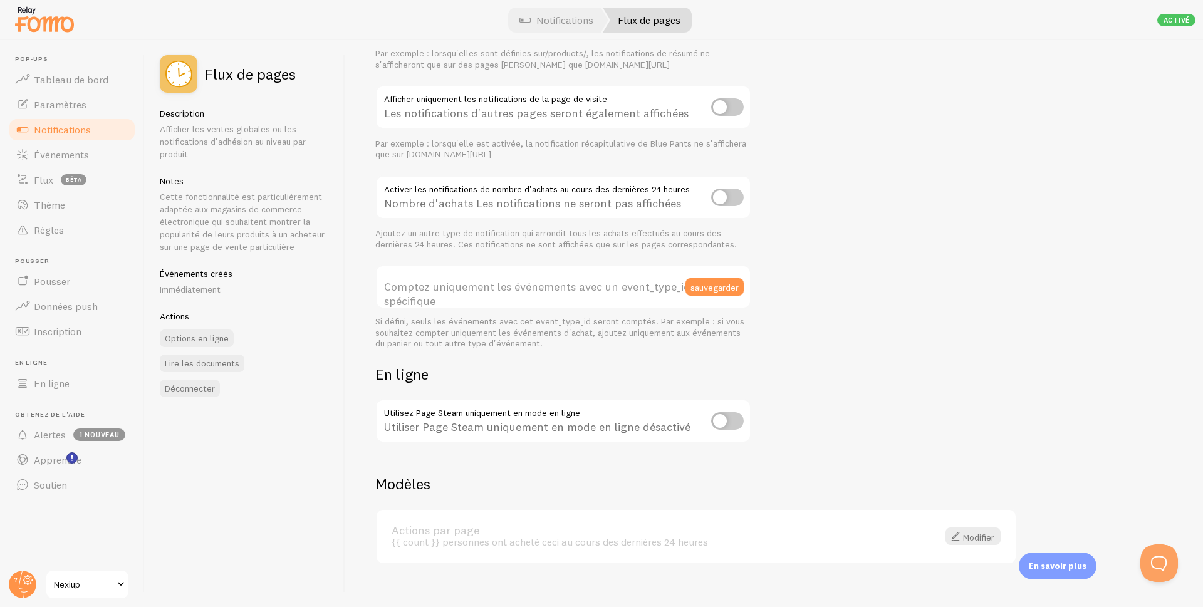
scroll to position [215, 0]
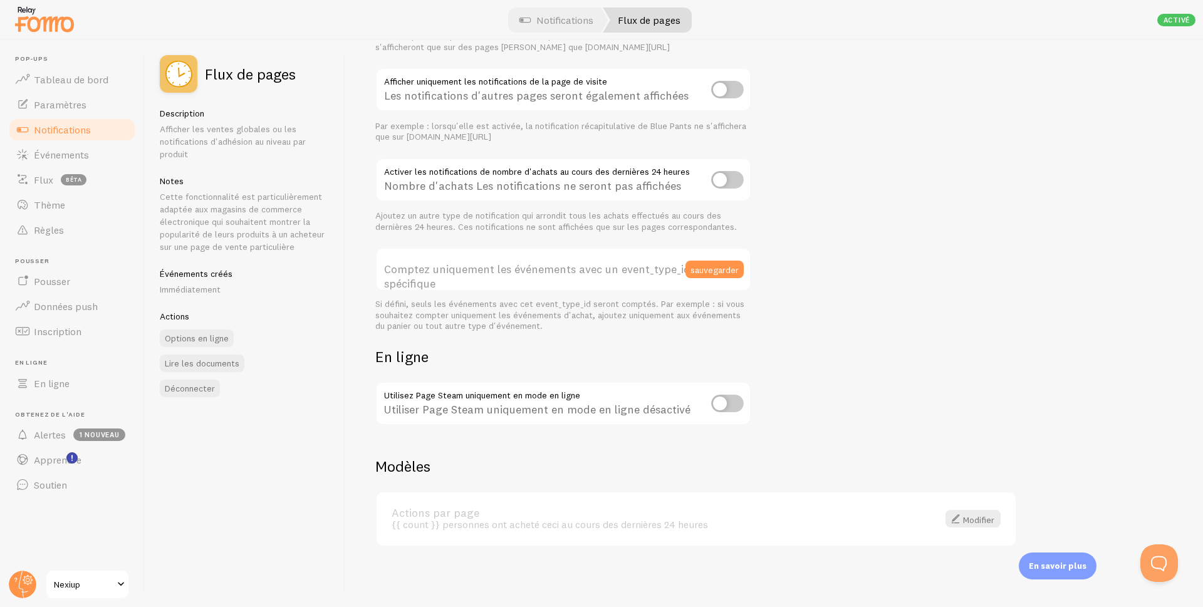
click at [537, 266] on font "Comptez uniquement les événements avec un event_type_id spécifique" at bounding box center [537, 276] width 306 height 29
click at [537, 266] on input "Comptez uniquement les événements avec un event_type_id spécifique" at bounding box center [563, 269] width 376 height 44
paste input "254891"
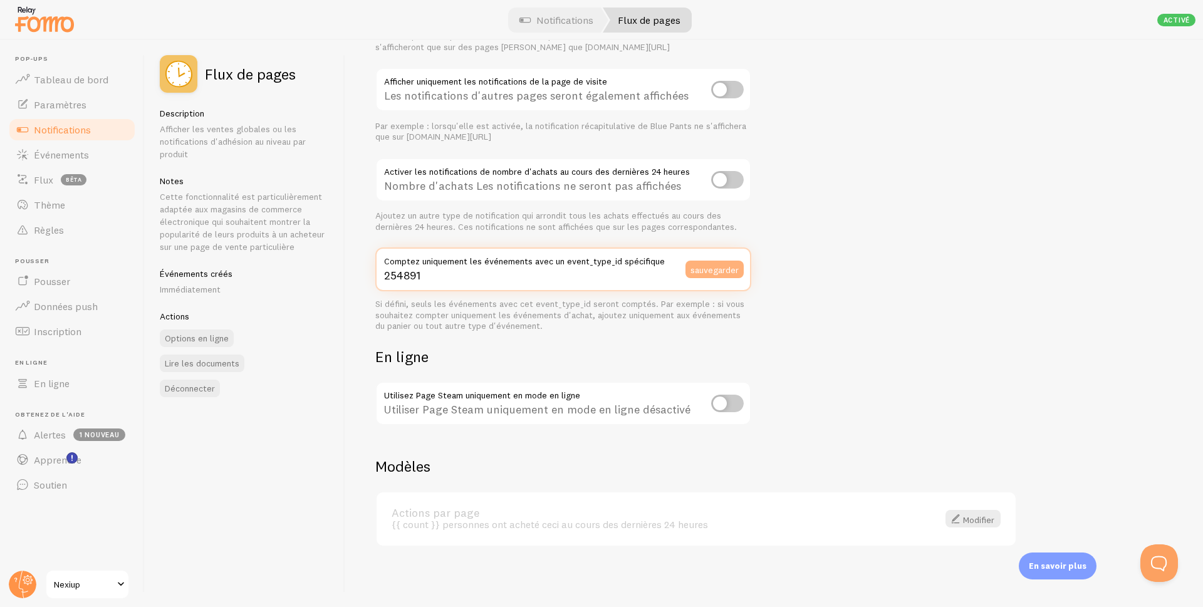
type input "254891"
click at [713, 269] on font "sauvegarder" at bounding box center [714, 269] width 48 height 11
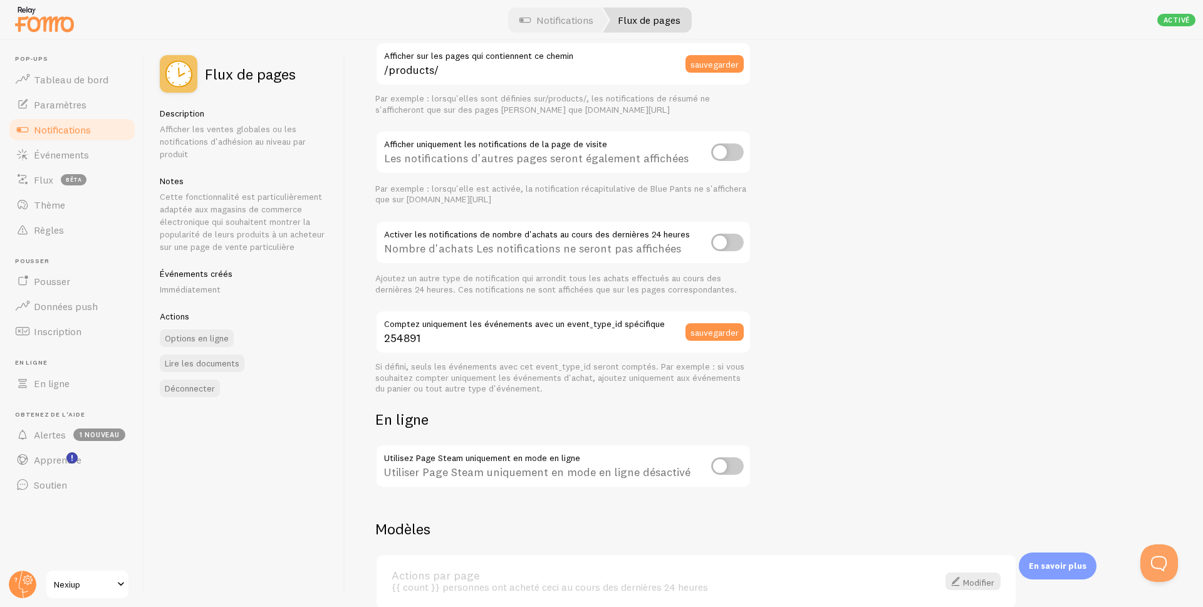
click at [727, 155] on input "checkbox" at bounding box center [727, 152] width 33 height 18
checkbox input "true"
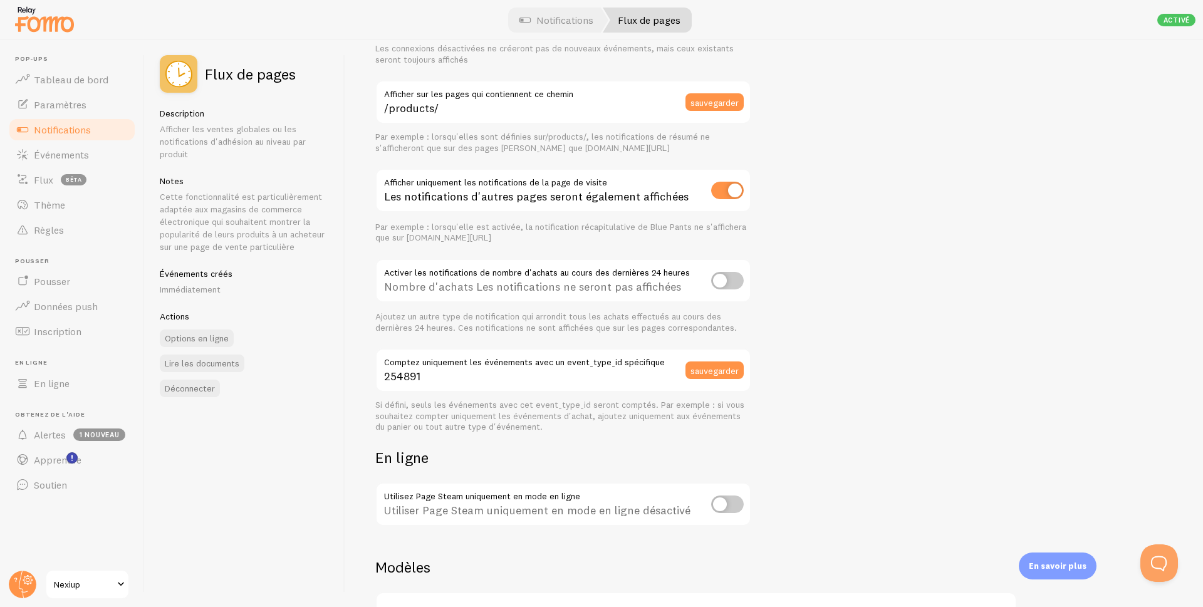
scroll to position [188, 0]
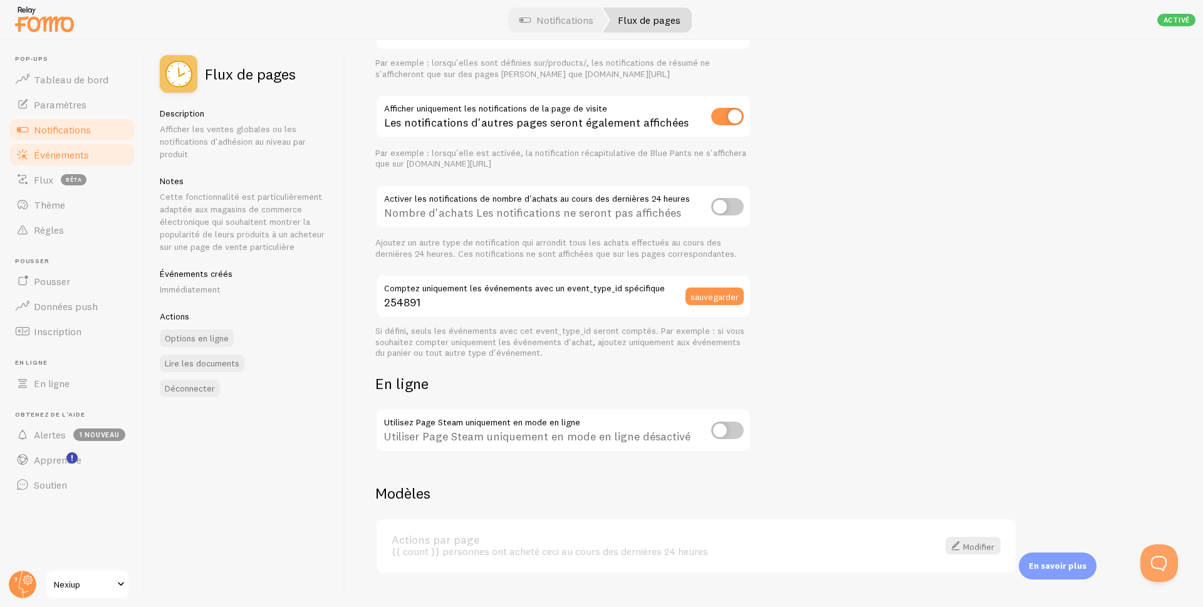
click at [50, 157] on font "Événements" at bounding box center [61, 154] width 55 height 13
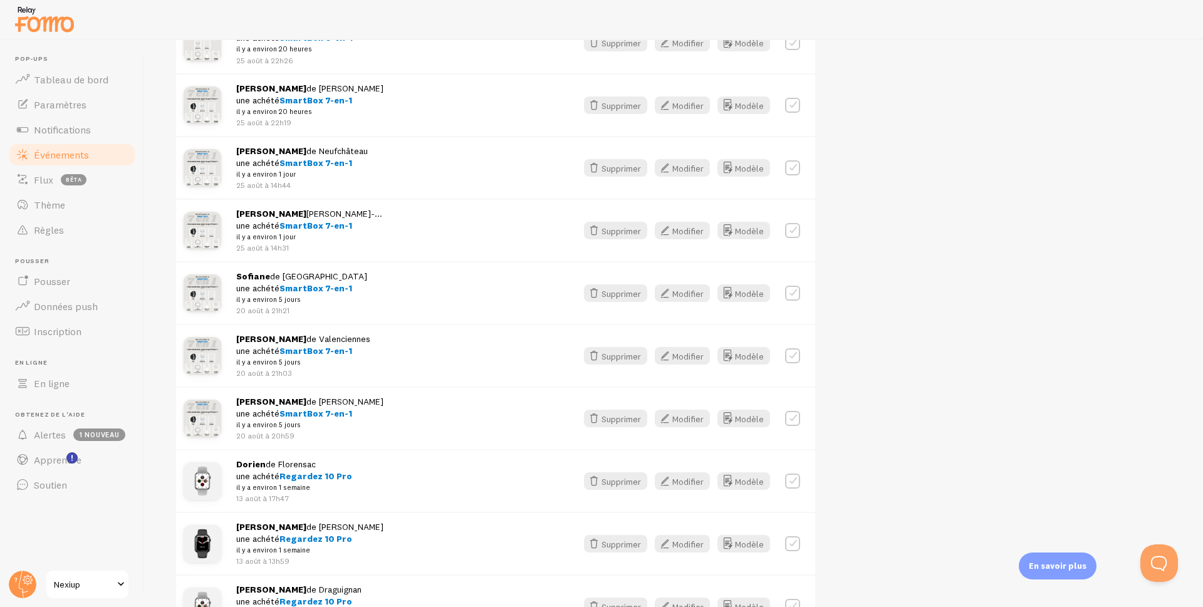
scroll to position [564, 0]
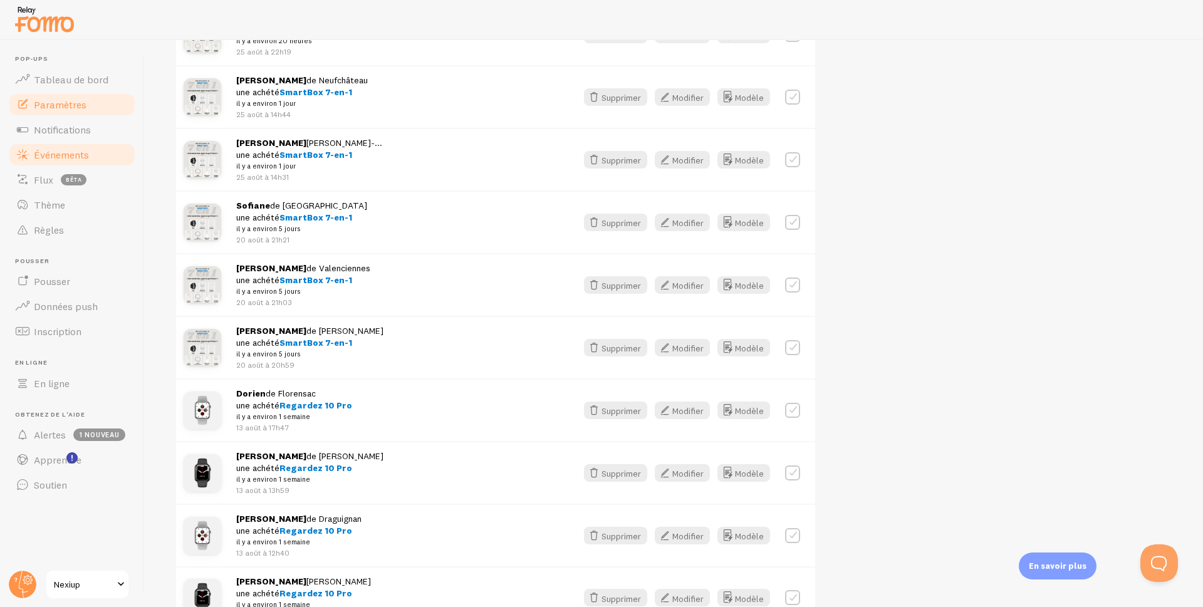
click at [48, 109] on font "Paramètres" at bounding box center [60, 104] width 53 height 13
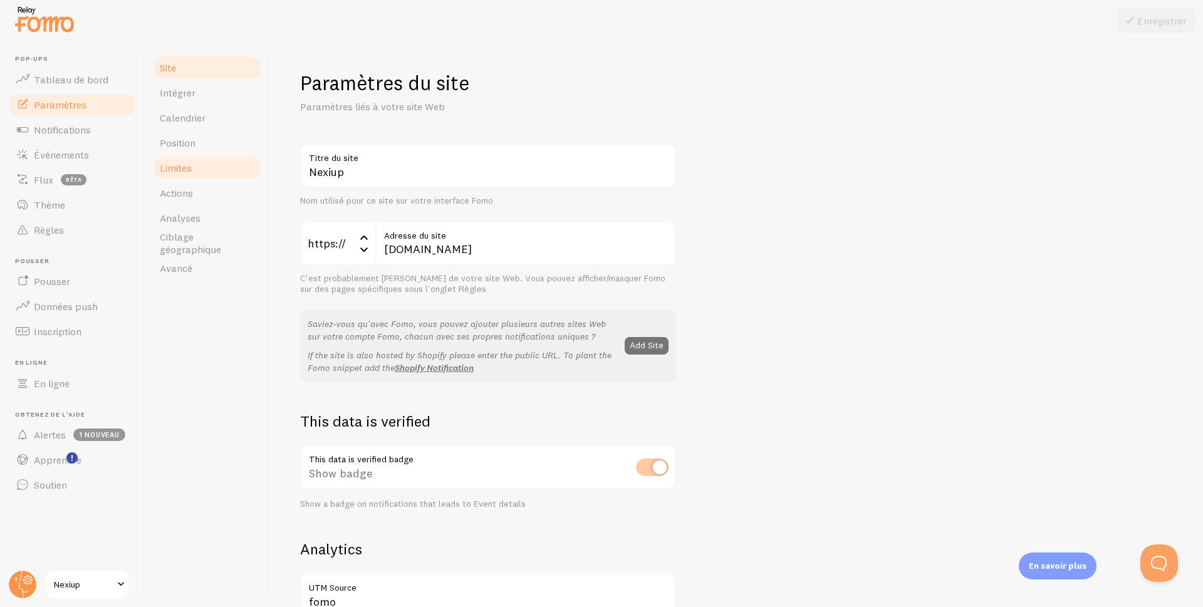
click at [176, 173] on font "Limites" at bounding box center [176, 168] width 32 height 13
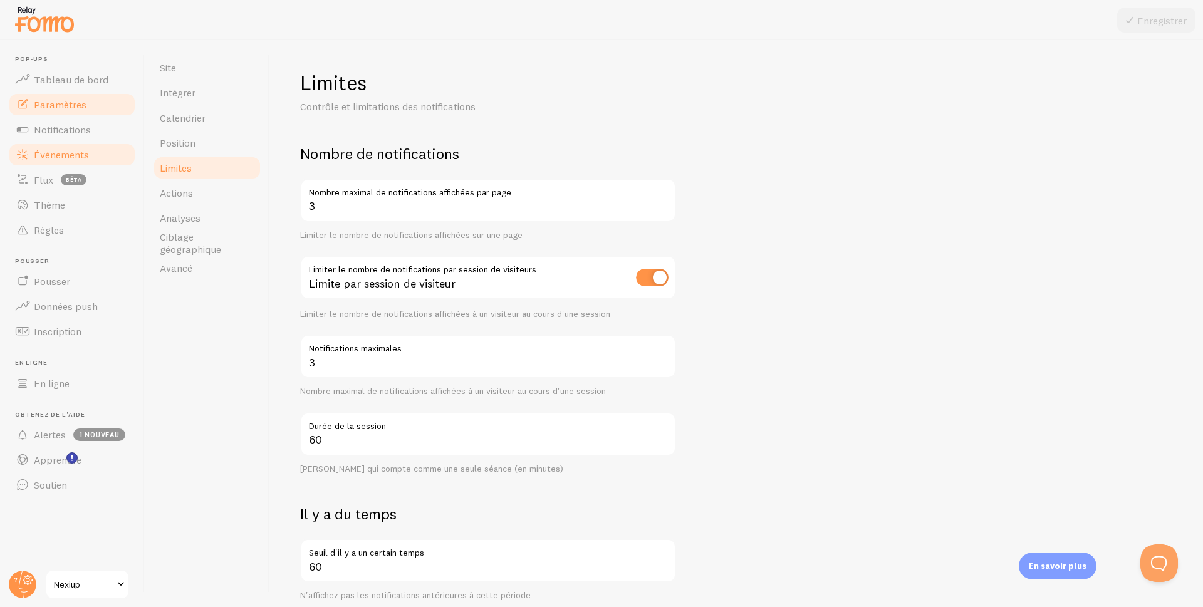
click at [53, 152] on font "Événements" at bounding box center [61, 154] width 55 height 13
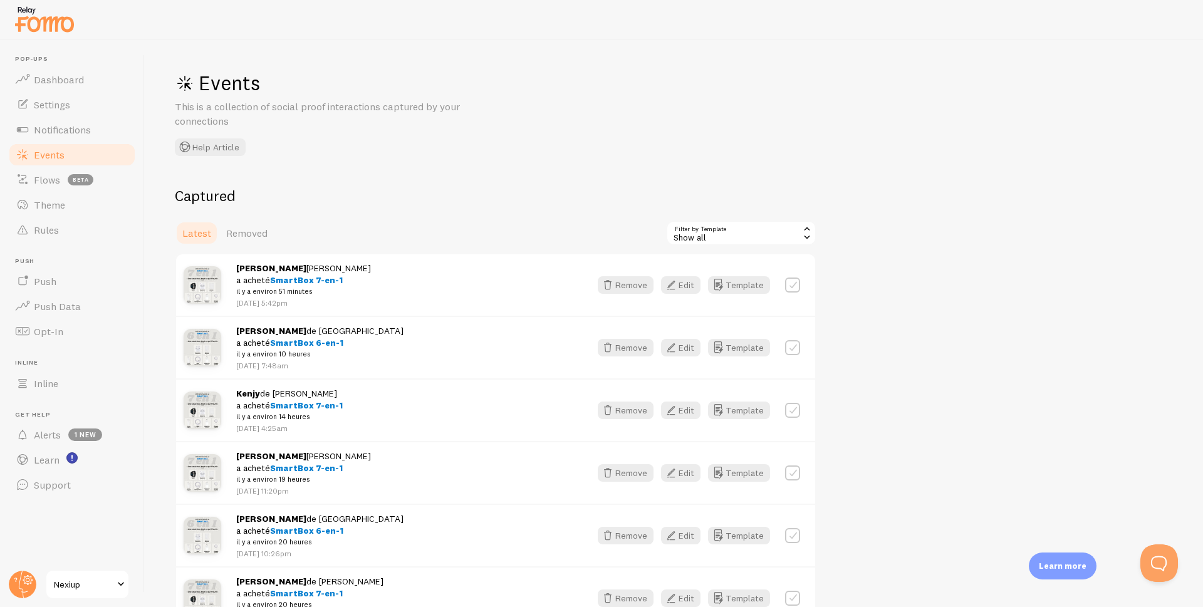
scroll to position [63, 0]
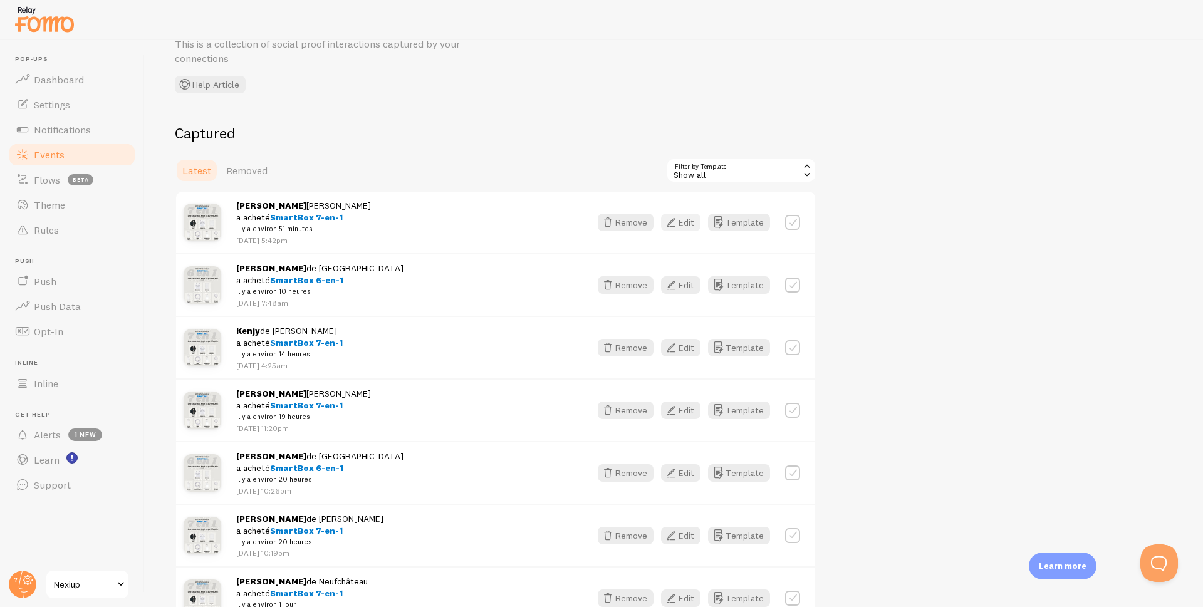
click at [680, 221] on button "Edit" at bounding box center [680, 223] width 39 height 18
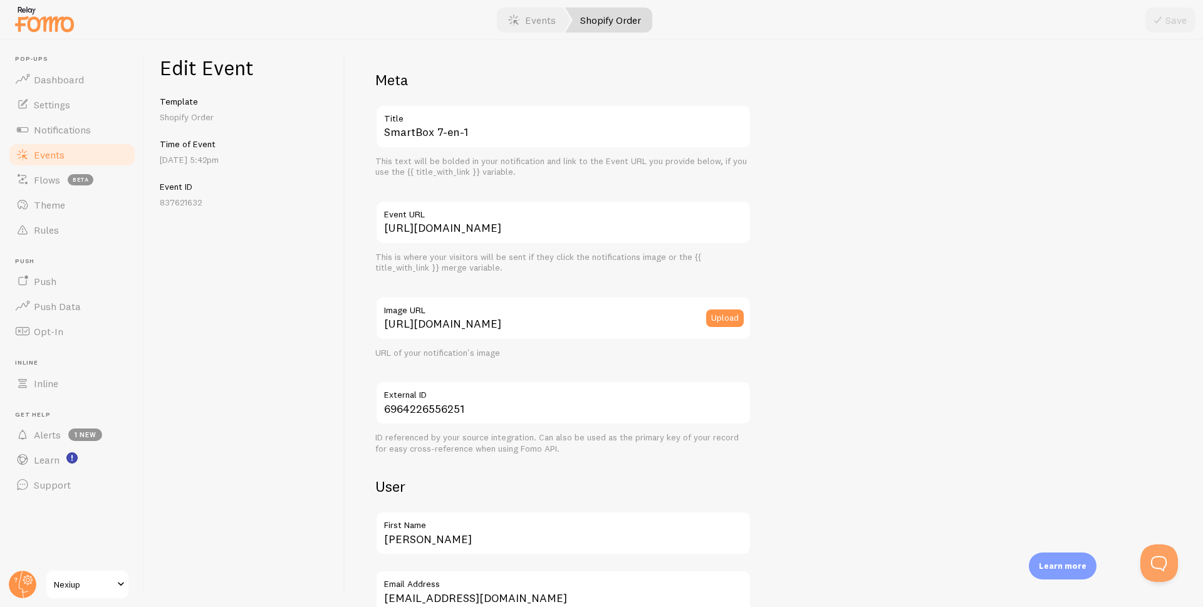
click at [46, 154] on span "Events" at bounding box center [49, 154] width 31 height 13
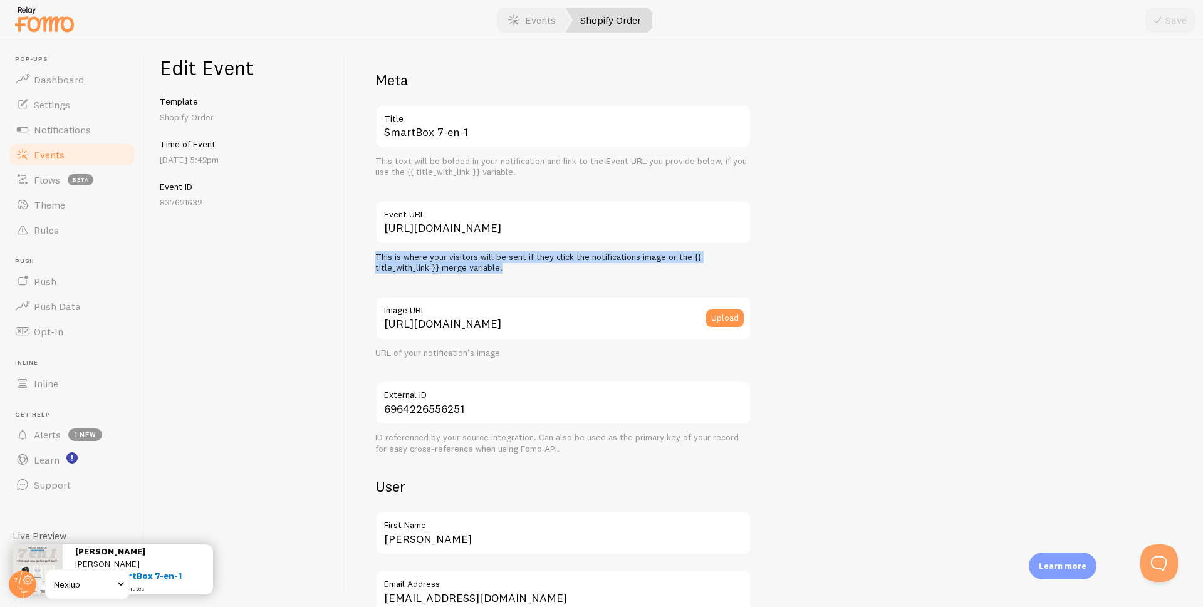
drag, startPoint x: 500, startPoint y: 268, endPoint x: 375, endPoint y: 257, distance: 125.7
click at [375, 257] on div "Meta SmartBox 7-en-1 Title This text will be bolded in your notification and li…" at bounding box center [774, 323] width 858 height 567
drag, startPoint x: 390, startPoint y: 259, endPoint x: 309, endPoint y: 301, distance: 91.1
click at [334, 306] on div "Edit Event Template Shopify Order Time of Event Aug 26th @ 5:42pm Event ID 8376…" at bounding box center [245, 323] width 200 height 567
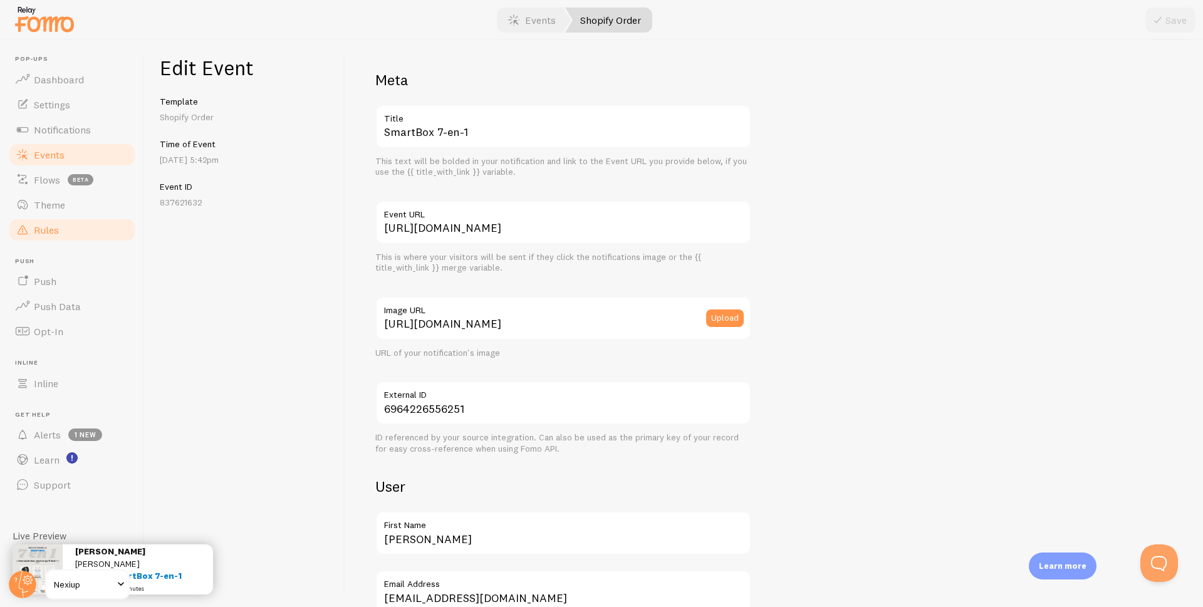
click at [54, 231] on span "Rules" at bounding box center [46, 230] width 25 height 13
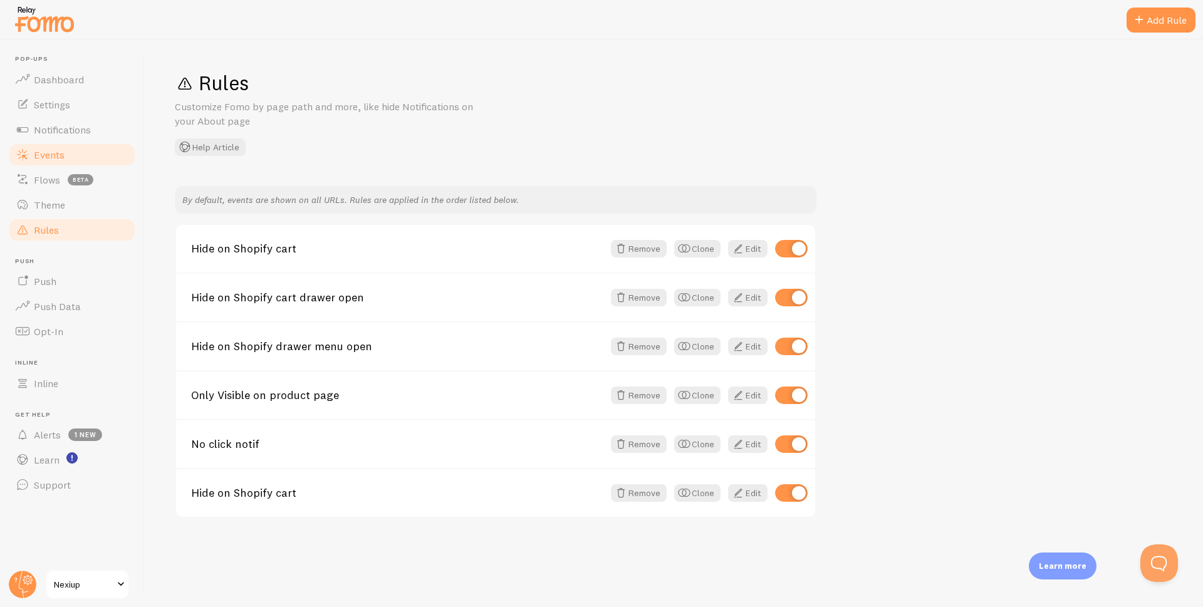
click at [60, 147] on link "Events" at bounding box center [72, 154] width 129 height 25
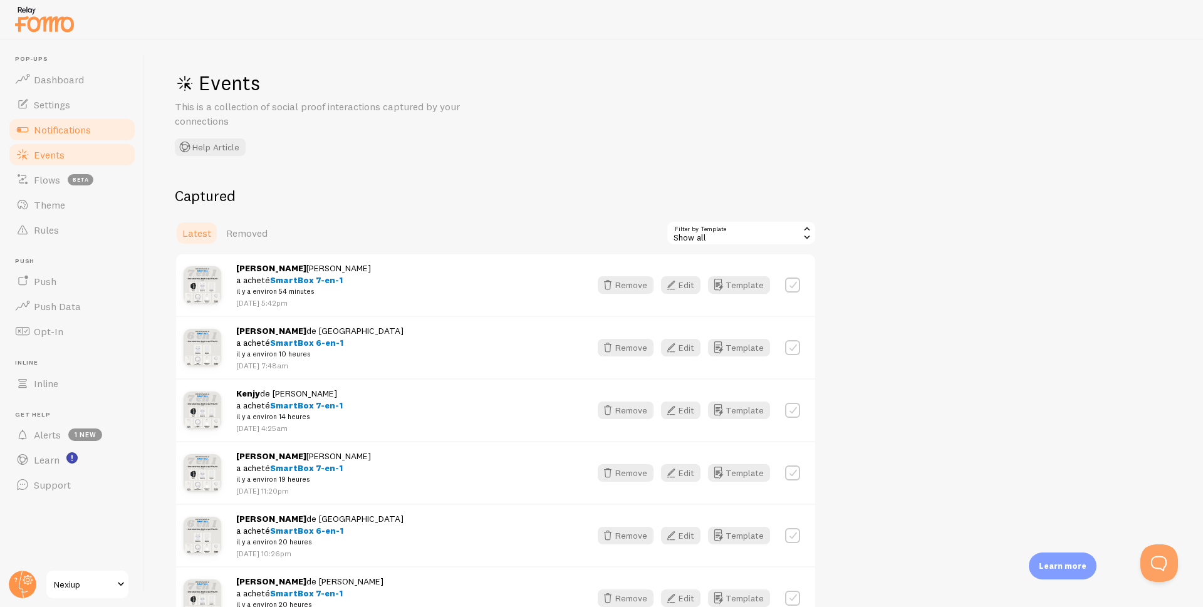
click at [69, 133] on span "Notifications" at bounding box center [62, 129] width 57 height 13
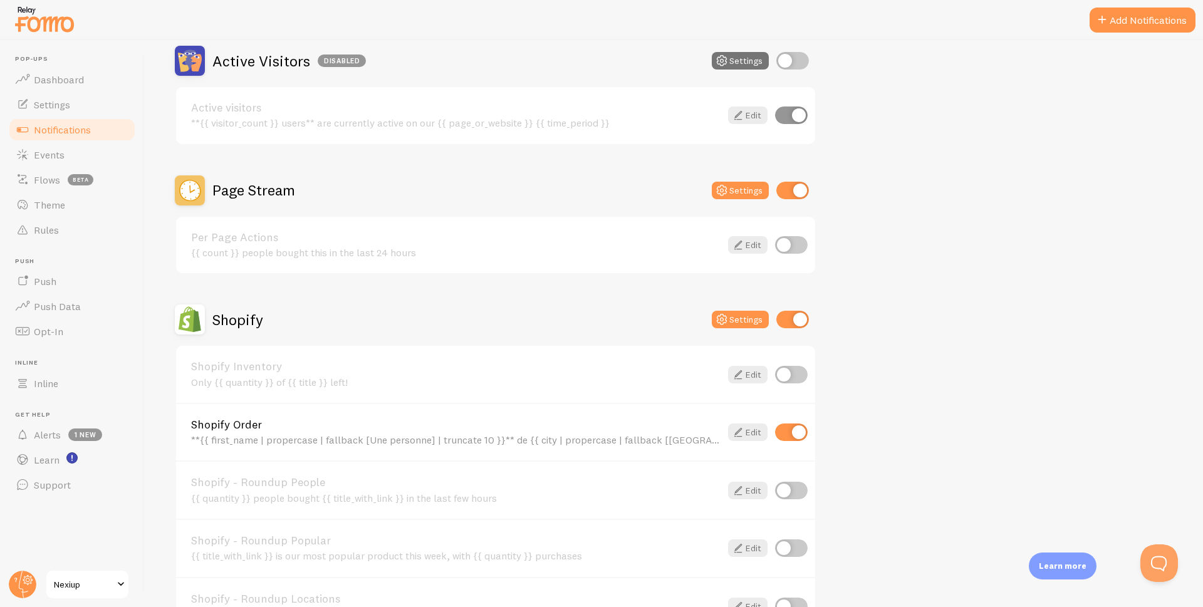
scroll to position [439, 0]
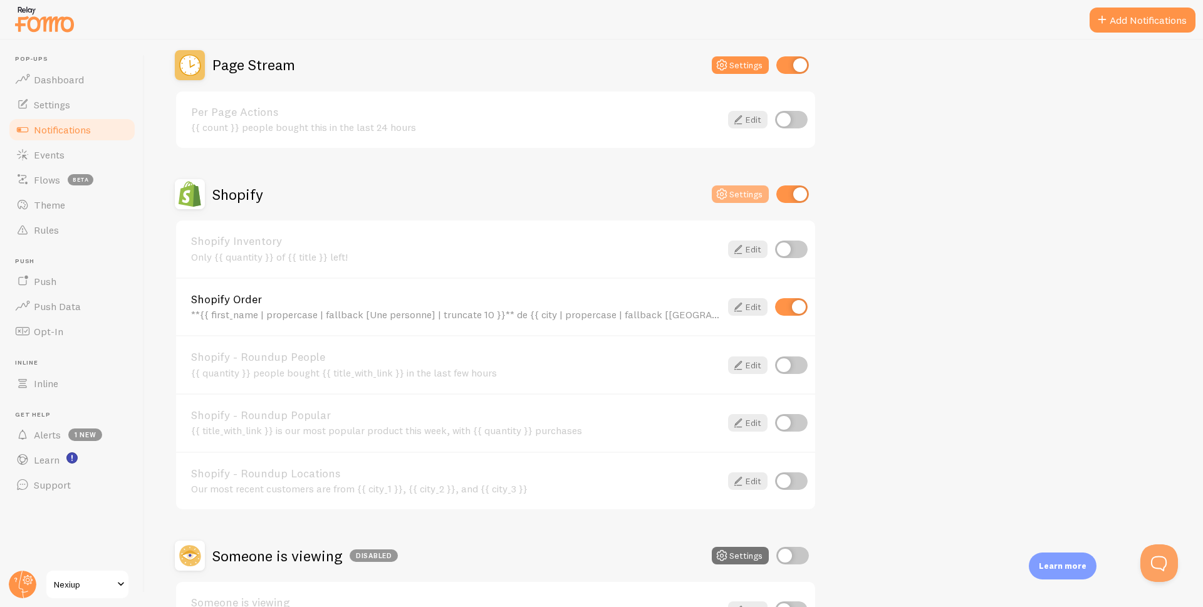
click at [744, 190] on button "Settings" at bounding box center [740, 194] width 57 height 18
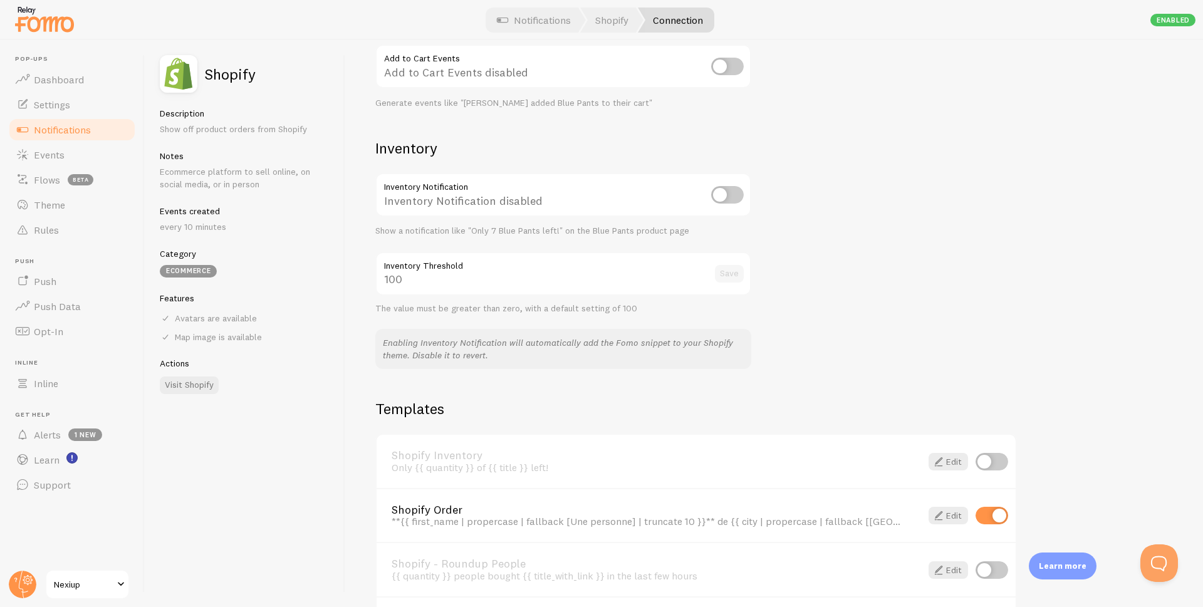
scroll to position [564, 0]
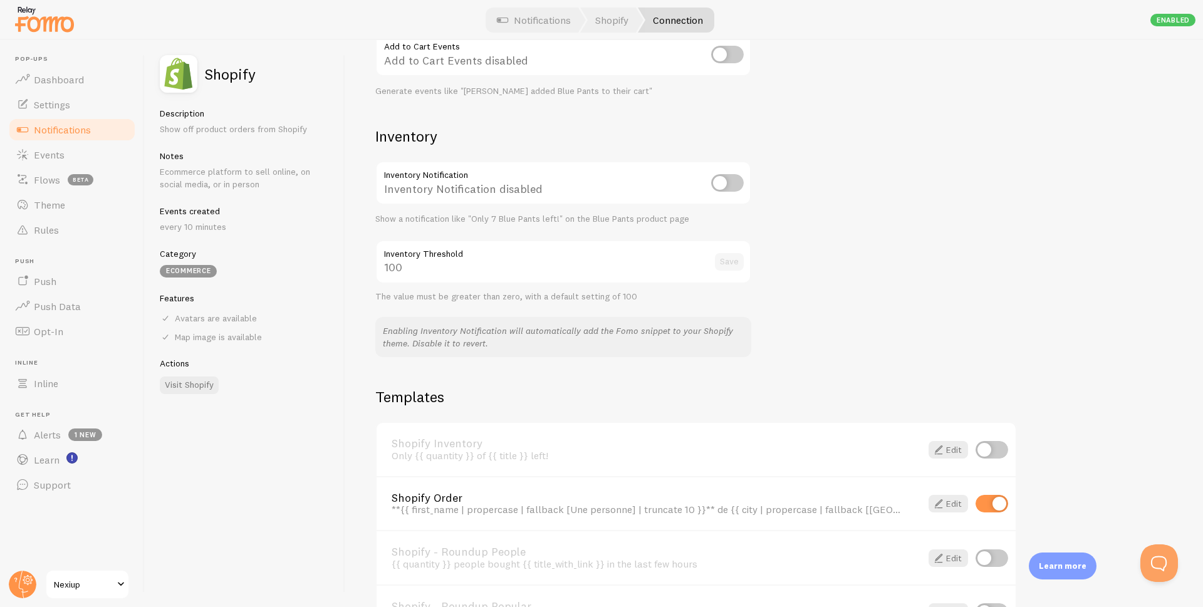
click at [46, 126] on span "Notifications" at bounding box center [62, 129] width 57 height 13
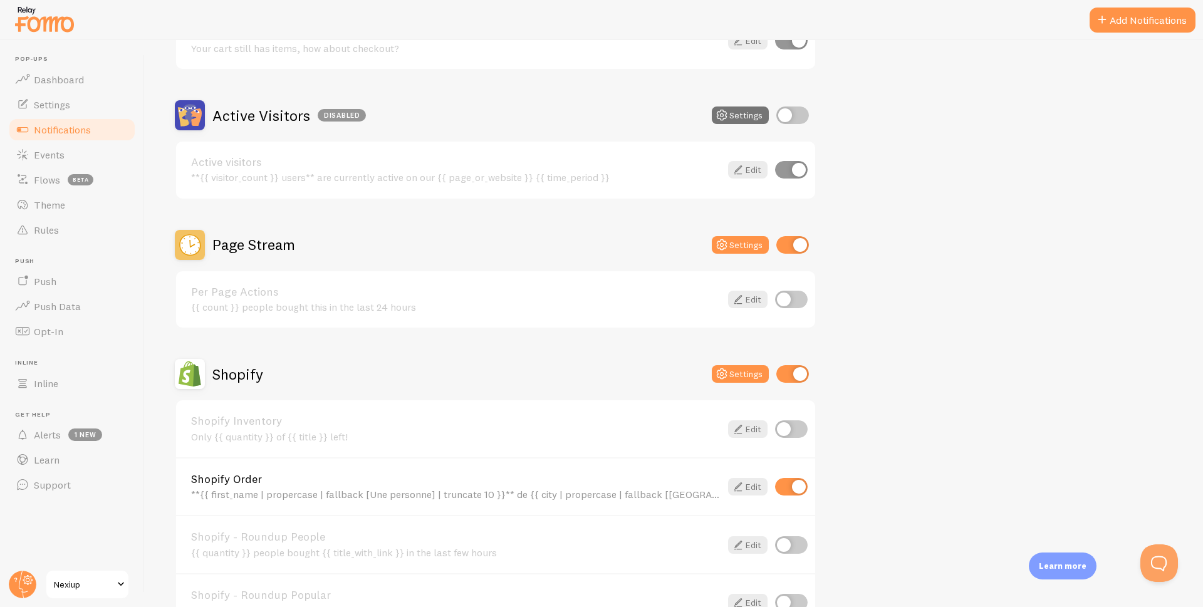
scroll to position [251, 0]
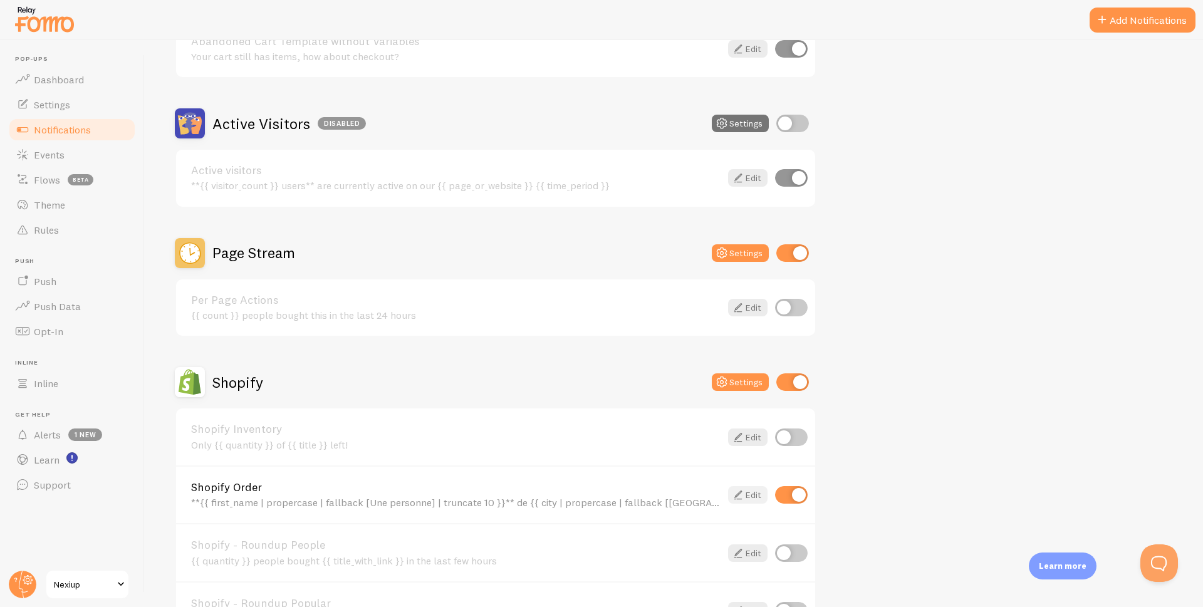
click at [750, 495] on link "Edit" at bounding box center [747, 495] width 39 height 18
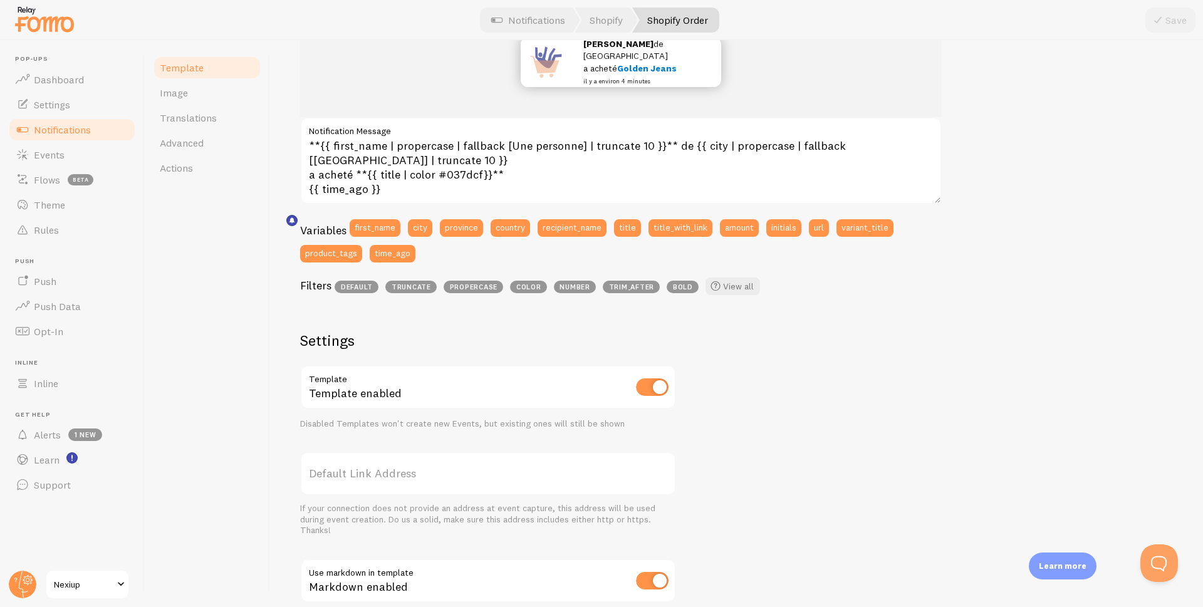
scroll to position [63, 0]
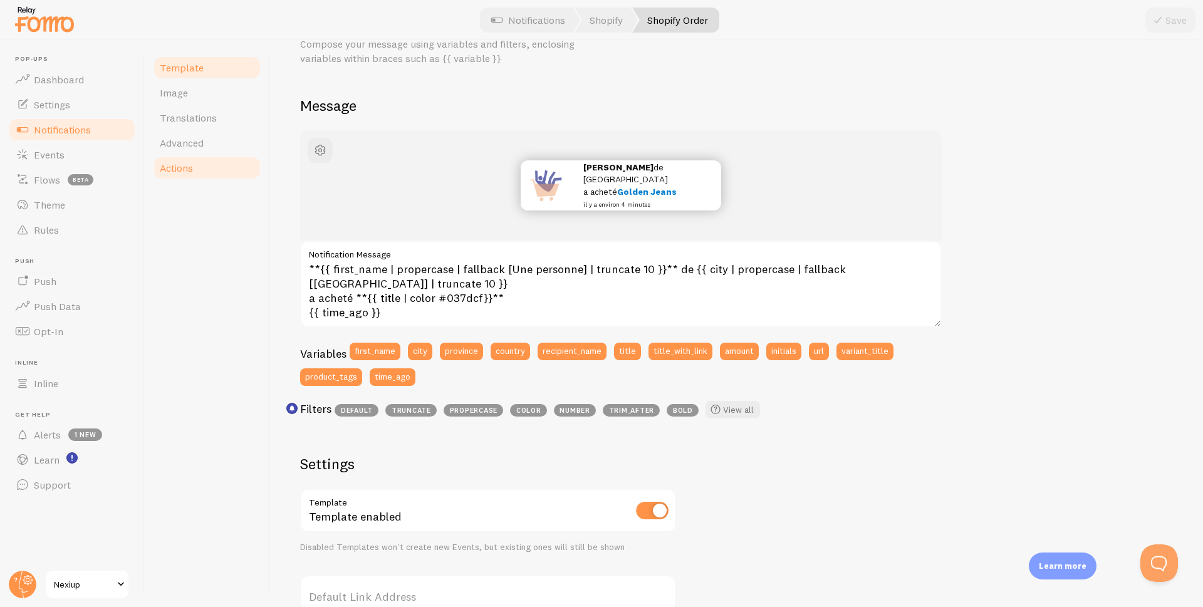
click at [185, 174] on link "Actions" at bounding box center [207, 167] width 110 height 25
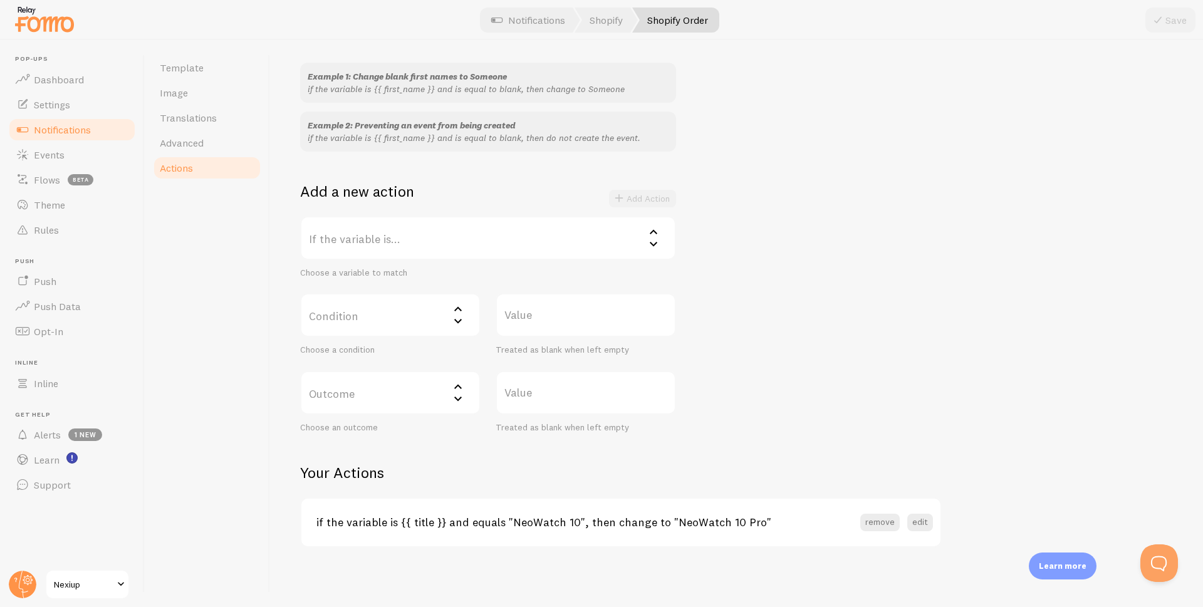
scroll to position [111, 0]
click at [881, 522] on button "remove" at bounding box center [879, 522] width 39 height 18
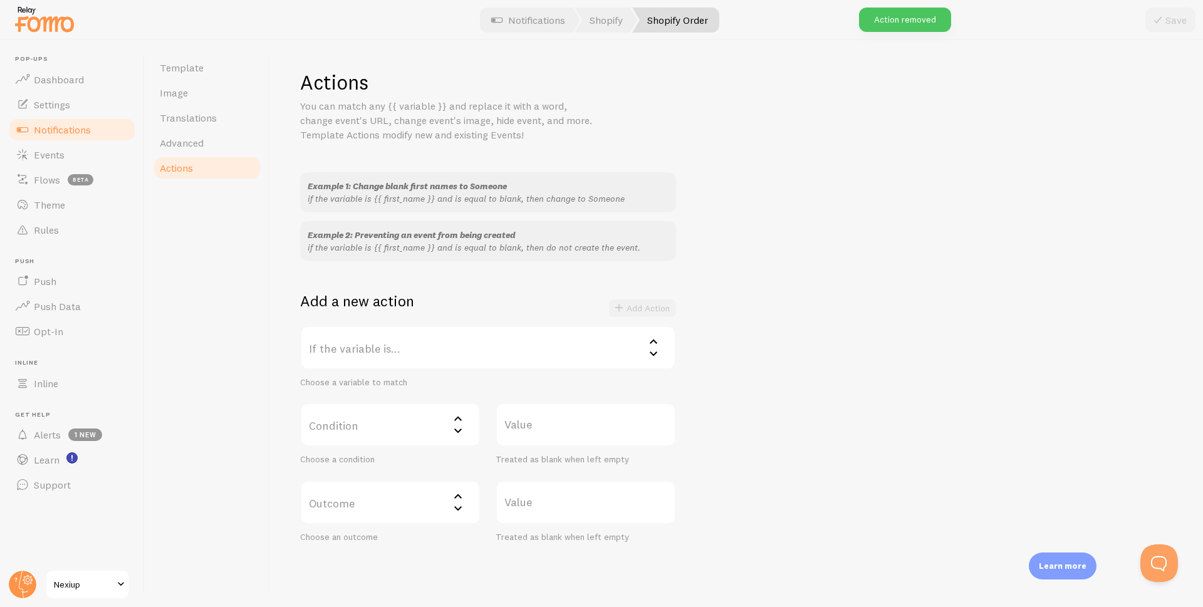
scroll to position [0, 0]
click at [187, 138] on span "Advanced" at bounding box center [182, 143] width 44 height 13
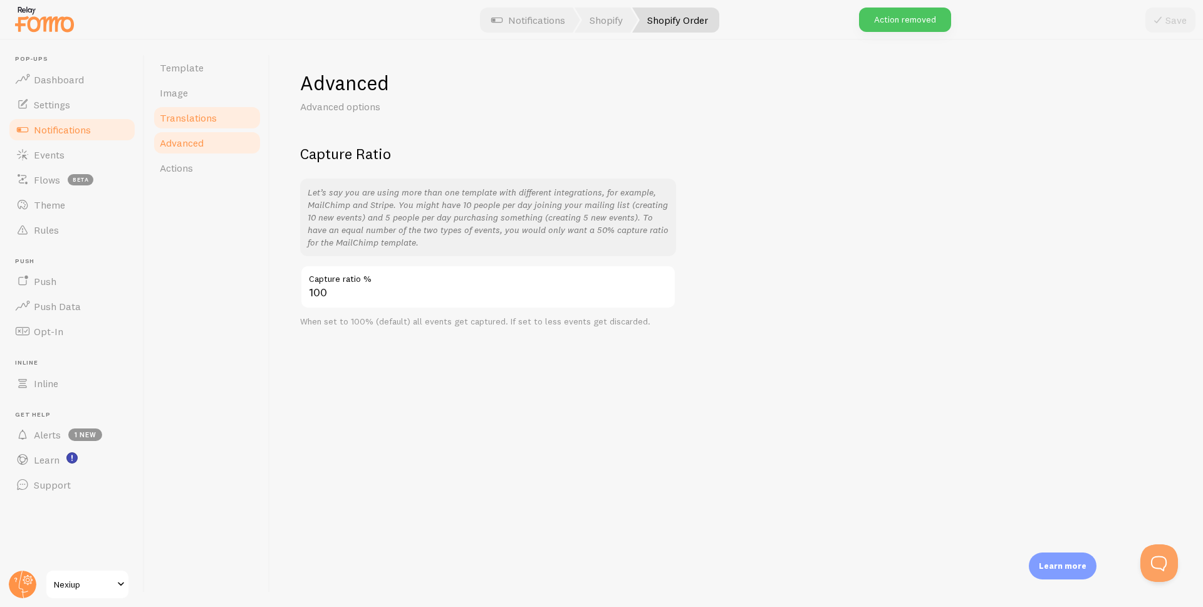
click at [189, 113] on span "Translations" at bounding box center [188, 118] width 57 height 13
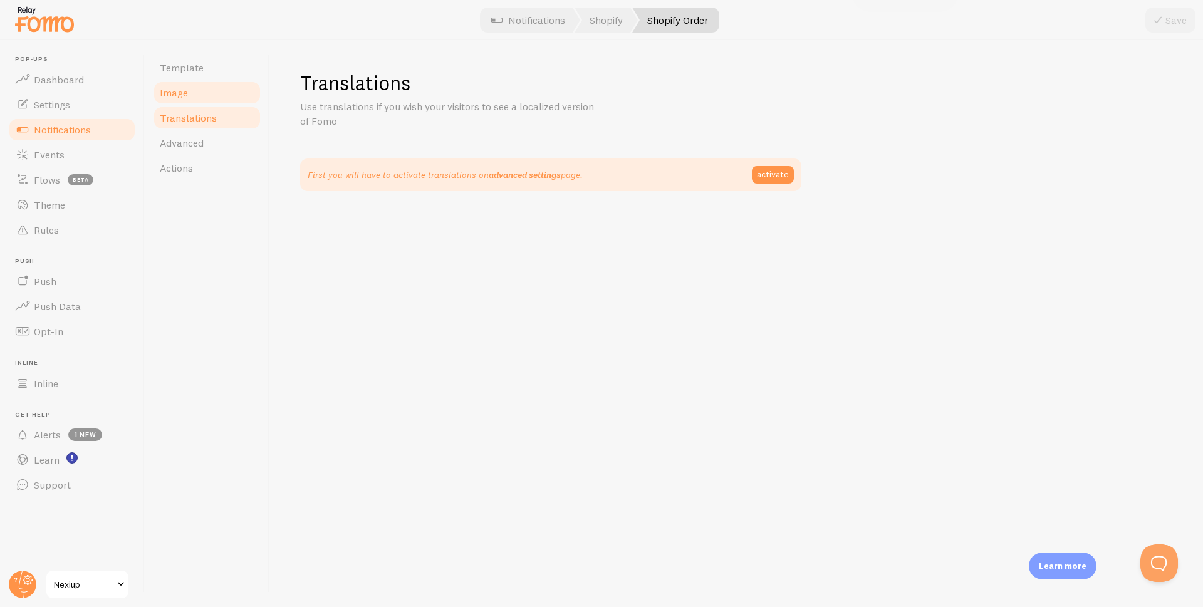
click at [184, 93] on span "Image" at bounding box center [174, 92] width 28 height 13
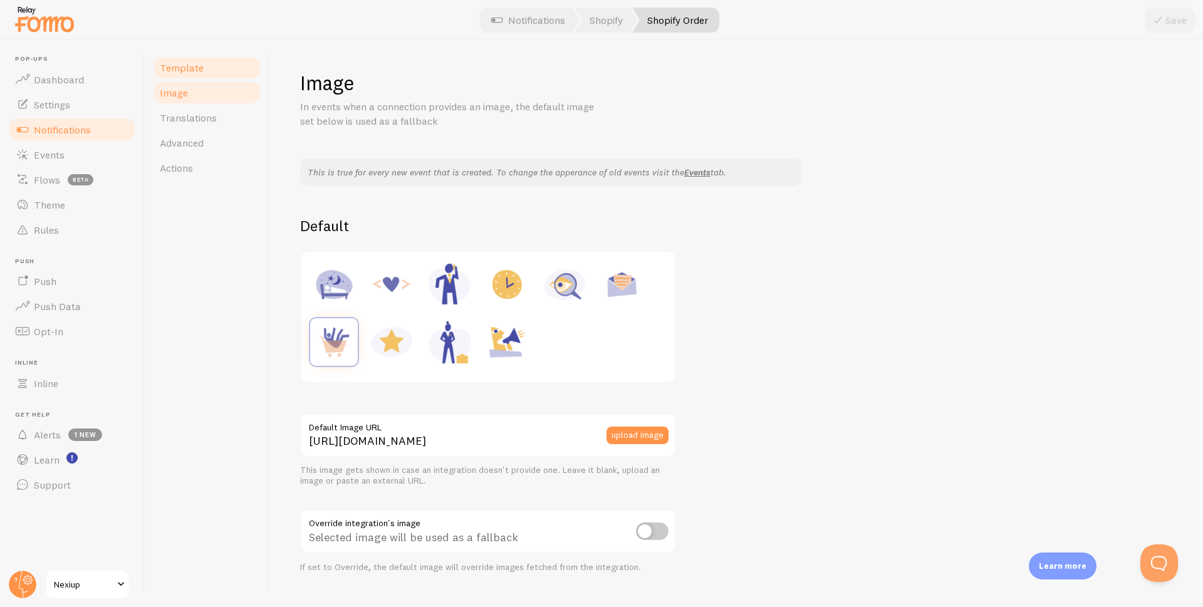
click at [199, 70] on span "Template" at bounding box center [182, 67] width 44 height 13
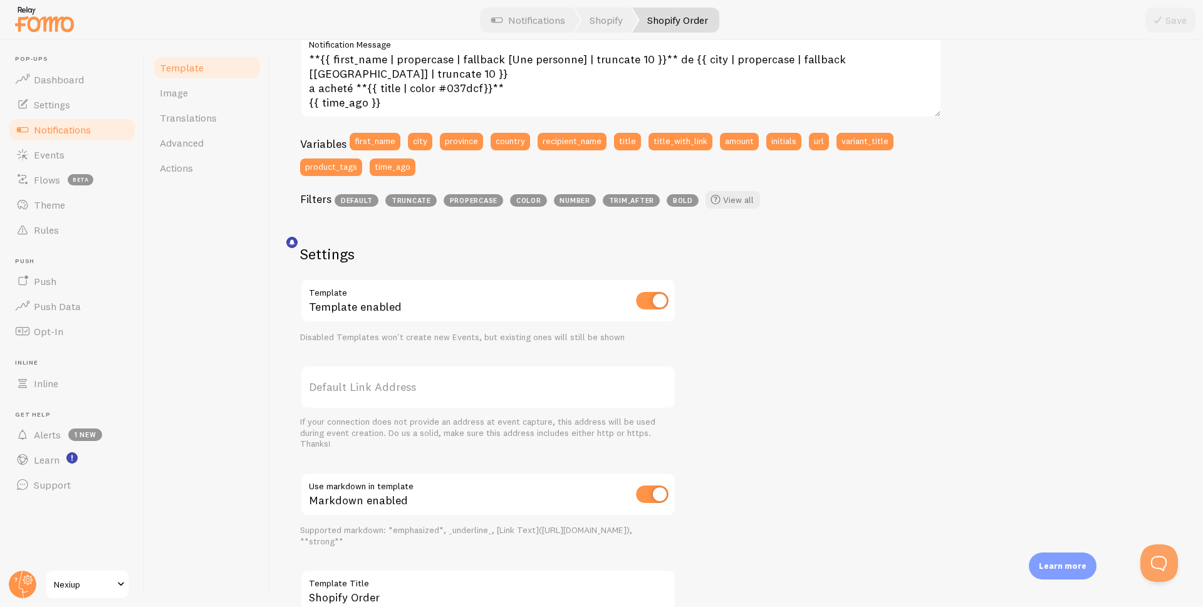
scroll to position [173, 0]
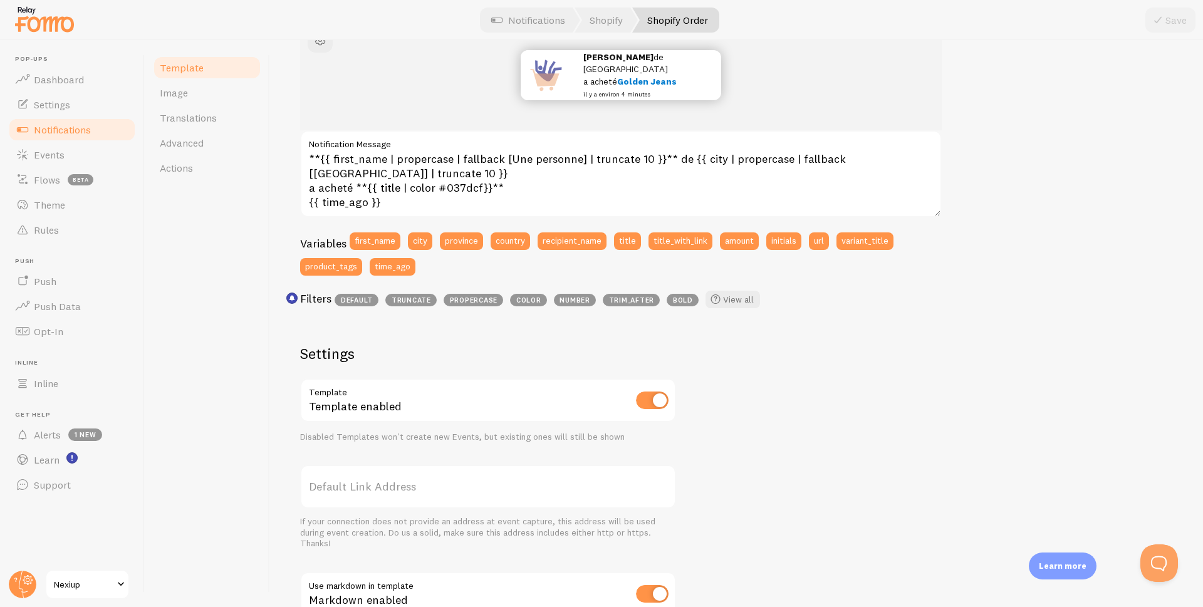
click at [47, 128] on span "Notifications" at bounding box center [62, 129] width 57 height 13
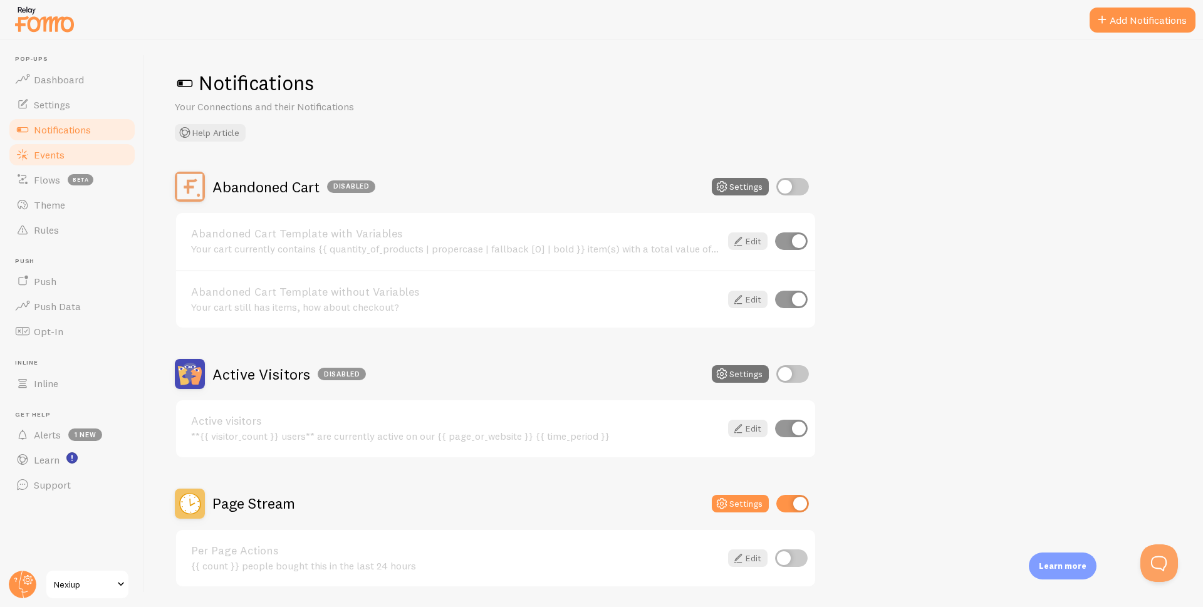
click at [57, 160] on span "Events" at bounding box center [49, 154] width 31 height 13
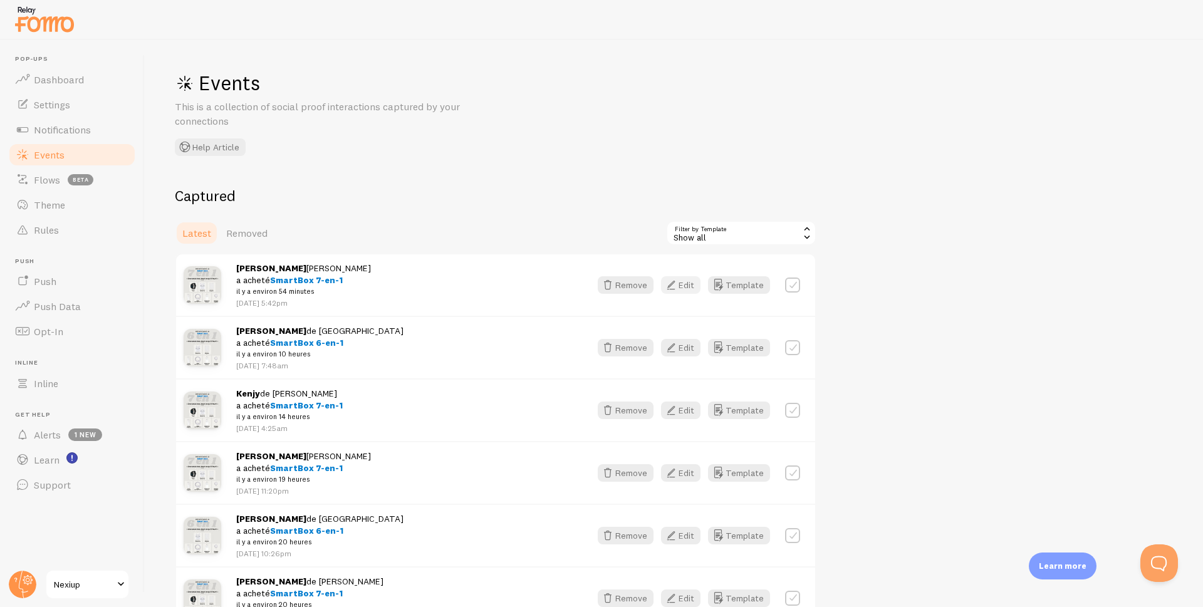
click at [687, 281] on button "Edit" at bounding box center [680, 285] width 39 height 18
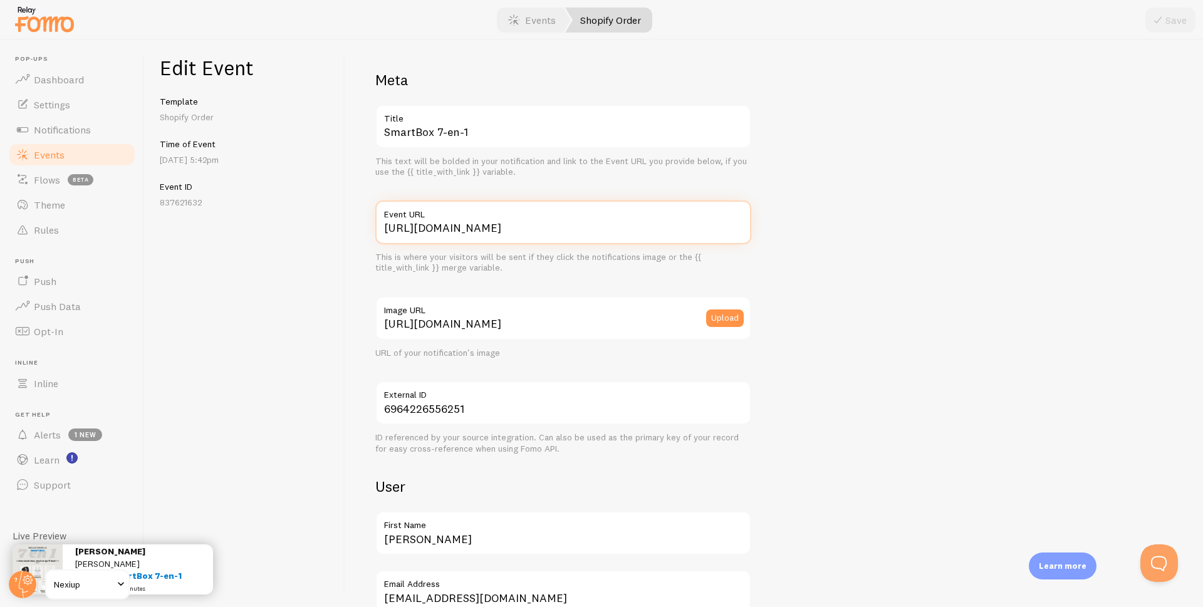
click at [484, 232] on input "https://nexiup.com//products/smartbox7en1iphone?variant=51189019443547" at bounding box center [563, 222] width 376 height 44
type input "https://nexiup.com/products/smartbox7en1iphone?variant=51189019443547"
click at [1179, 23] on button "Save" at bounding box center [1170, 20] width 50 height 25
click at [51, 157] on span "Events" at bounding box center [49, 154] width 31 height 13
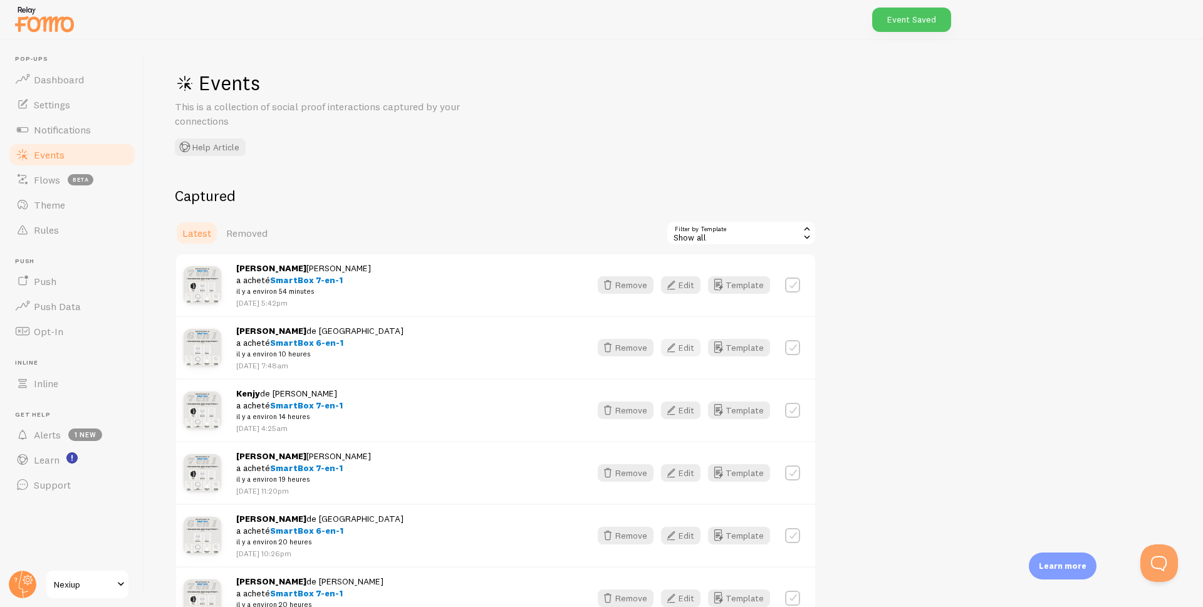
click at [684, 349] on button "Edit" at bounding box center [680, 348] width 39 height 18
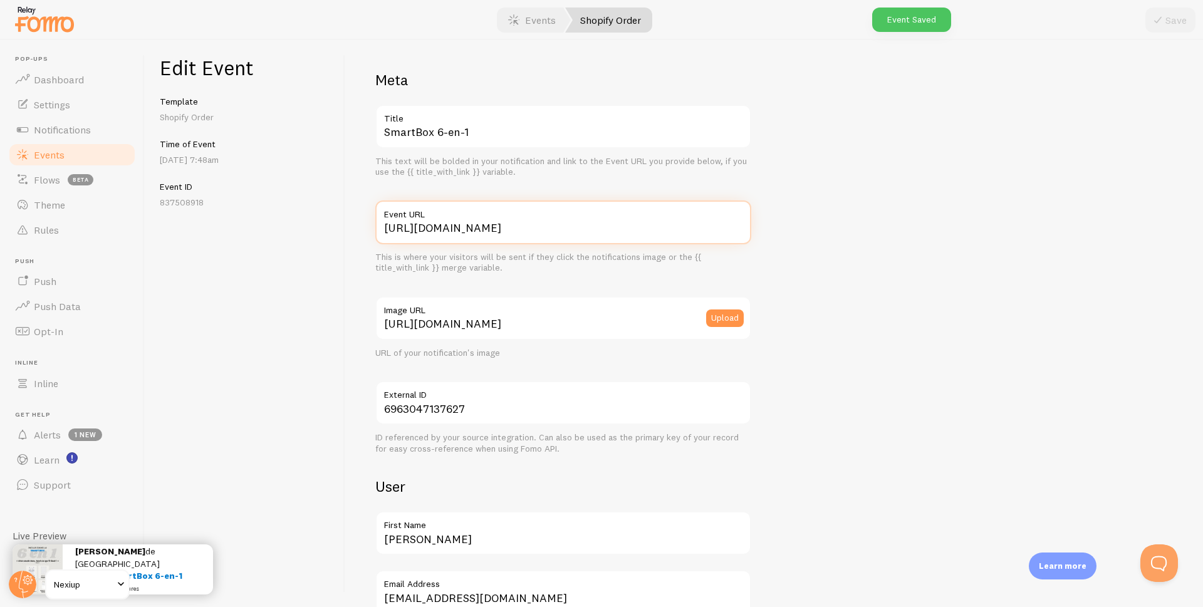
click at [482, 231] on input "https://nexiup.com//products/smartbox-6-en-1?variant=51216858448219" at bounding box center [563, 222] width 376 height 44
type input "https://nexiup.com/products/smartbox-6-en-1?variant=51216858448219"
click at [1167, 27] on button "Save" at bounding box center [1170, 20] width 50 height 25
click at [48, 159] on span "Events" at bounding box center [49, 154] width 31 height 13
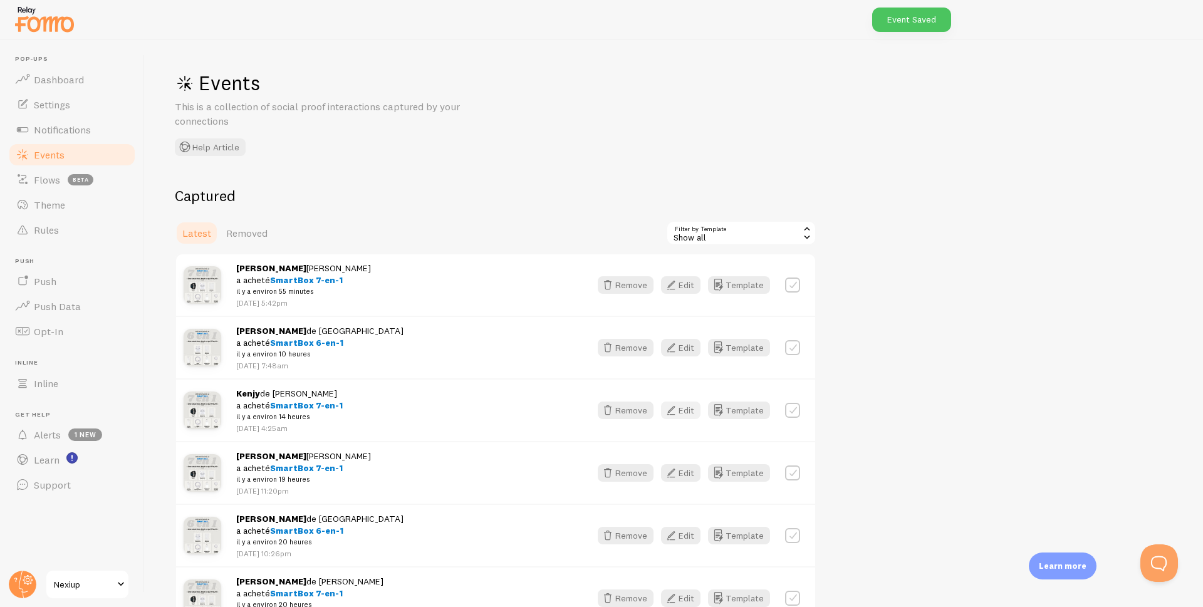
click at [688, 412] on button "Edit" at bounding box center [680, 411] width 39 height 18
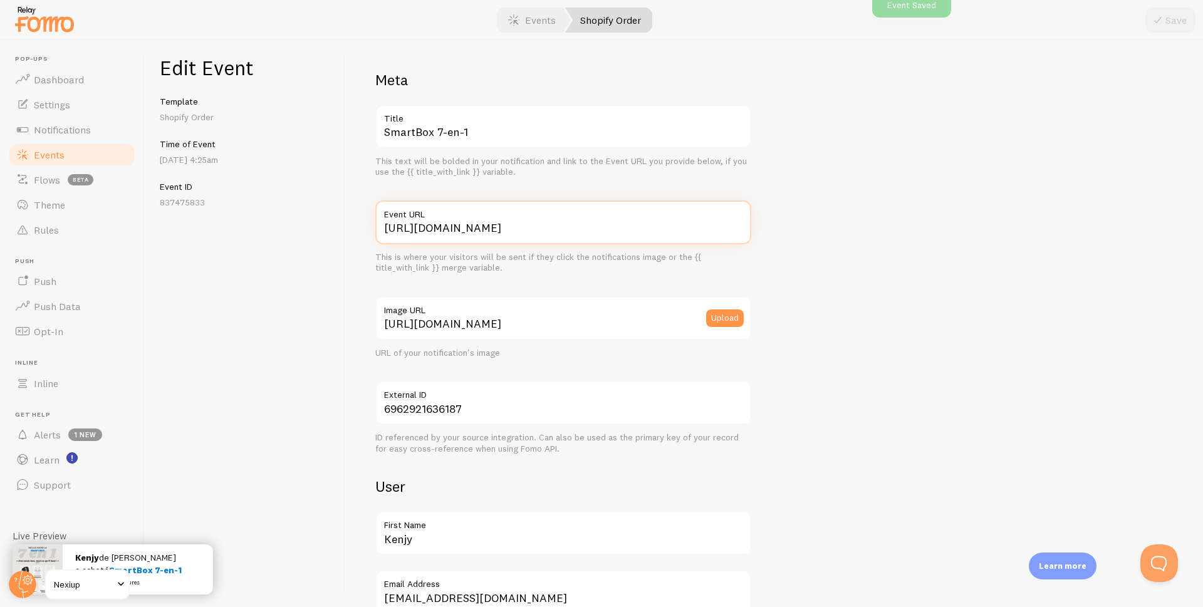
click at [484, 230] on input "[URL][DOMAIN_NAME]" at bounding box center [563, 222] width 376 height 44
type input "https://nexiup.com/products/smartbox7en1iphone?variant=51189019902299"
click at [1155, 18] on icon "submit" at bounding box center [1157, 20] width 15 height 15
click at [48, 157] on span "Events" at bounding box center [49, 154] width 31 height 13
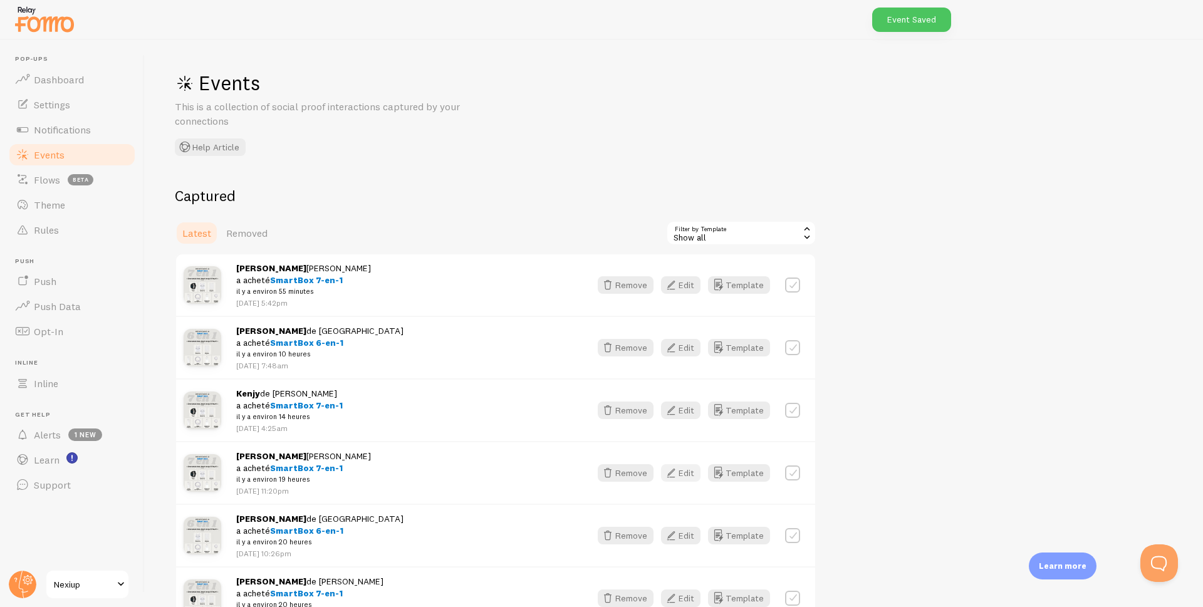
click at [684, 472] on button "Edit" at bounding box center [680, 473] width 39 height 18
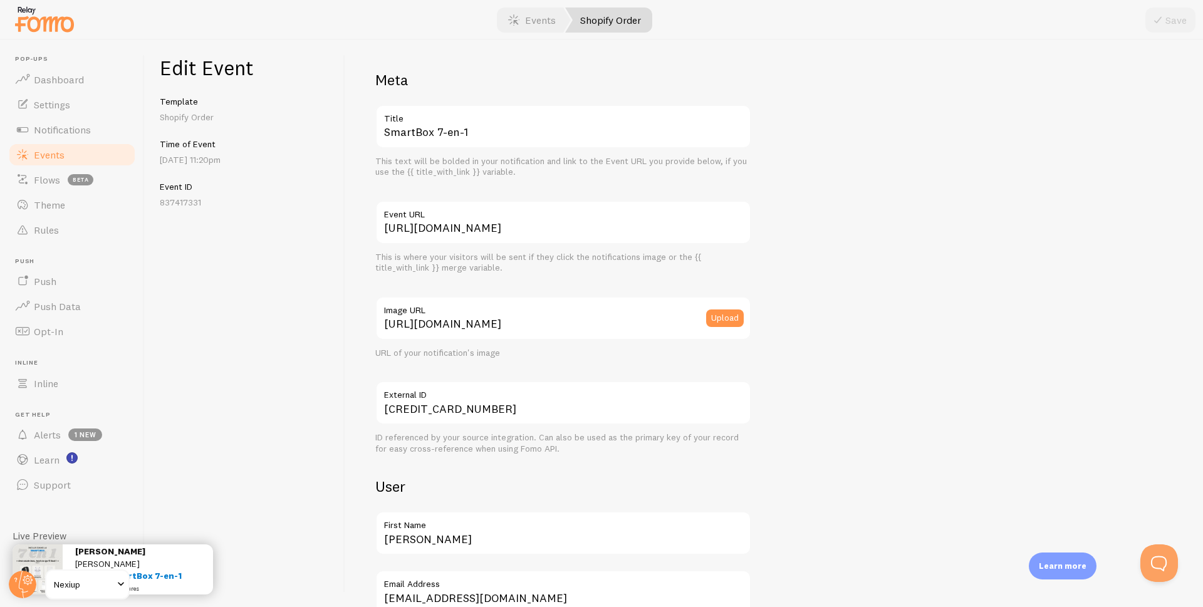
click at [60, 157] on span "Events" at bounding box center [49, 154] width 31 height 13
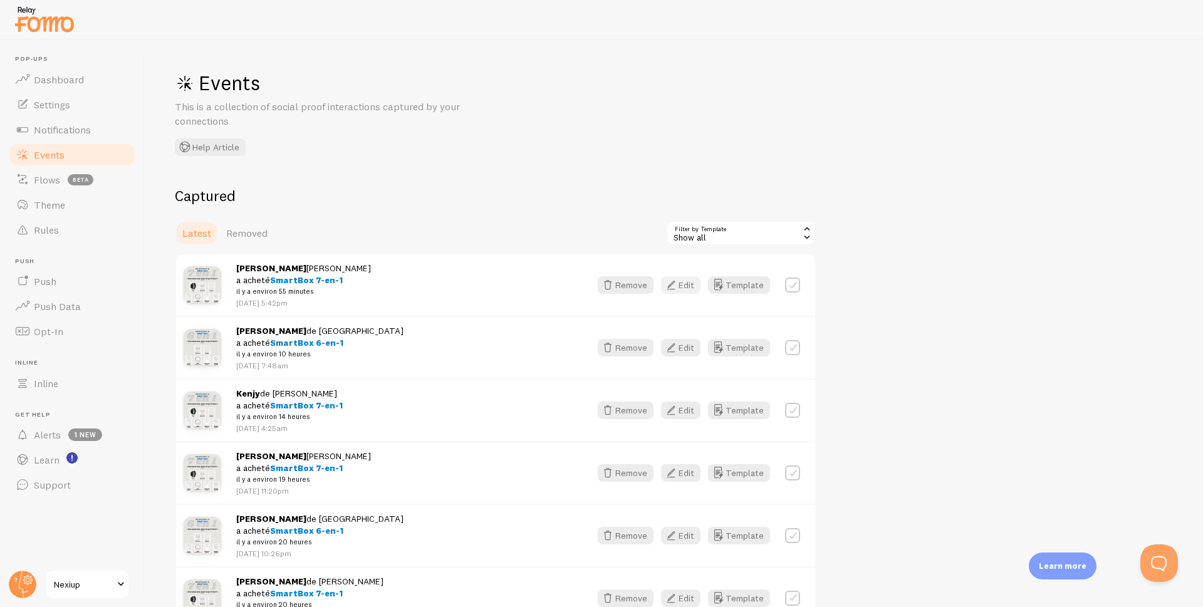
click at [679, 286] on icon "button" at bounding box center [670, 285] width 15 height 15
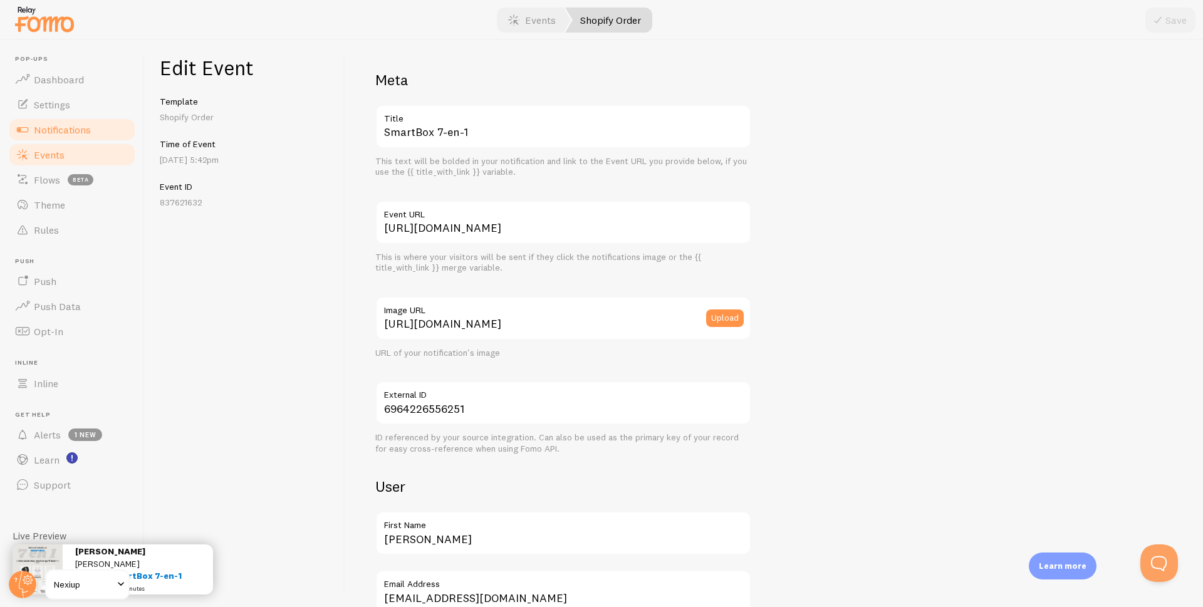
click at [65, 128] on span "Notifications" at bounding box center [62, 129] width 57 height 13
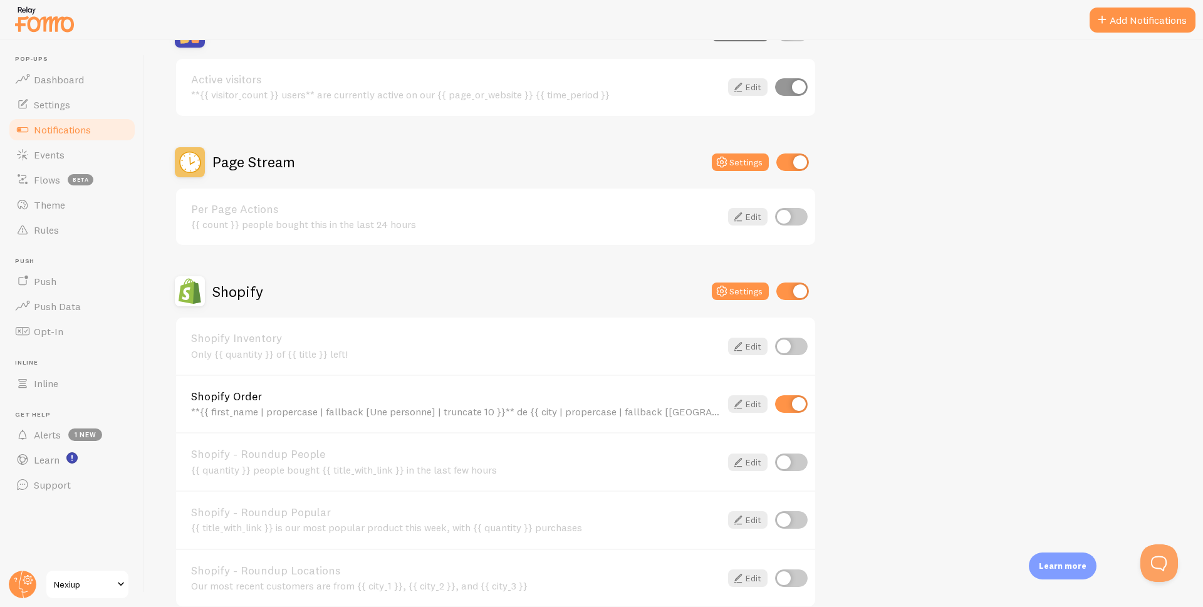
scroll to position [251, 0]
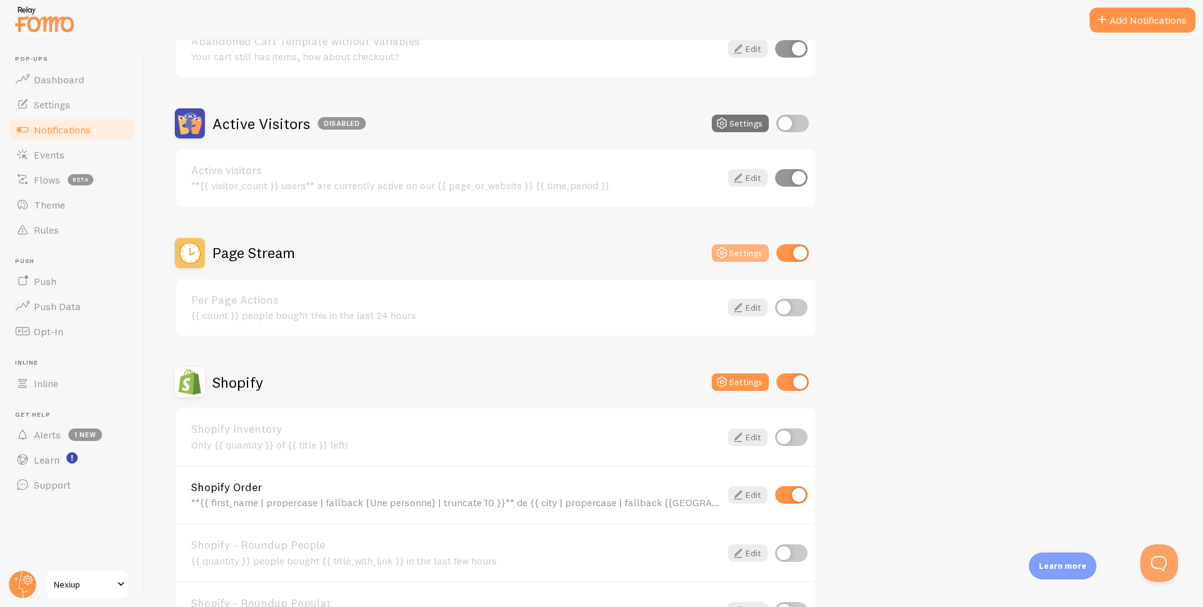
click at [740, 258] on button "Settings" at bounding box center [740, 253] width 57 height 18
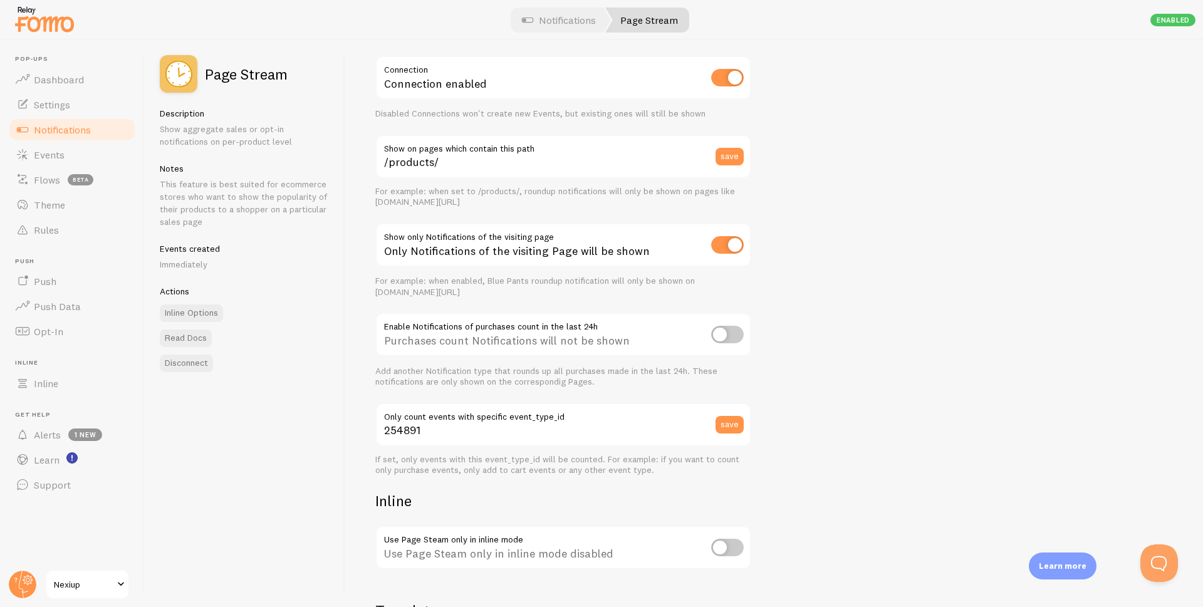
scroll to position [5, 0]
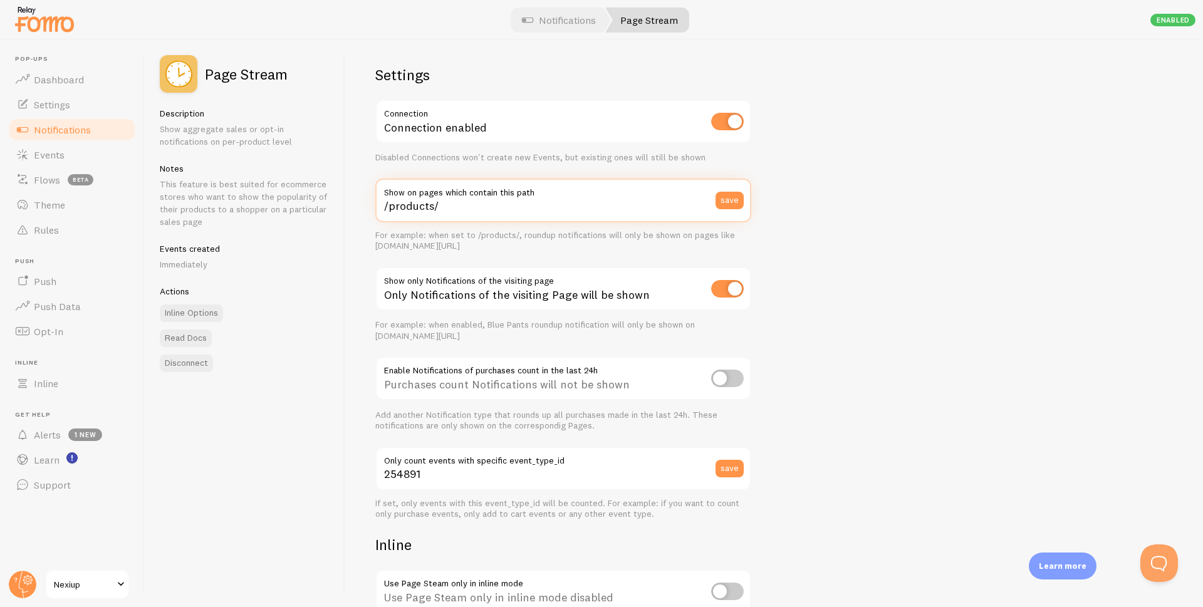
click at [467, 206] on input "/products/" at bounding box center [563, 201] width 376 height 44
click at [387, 210] on input "/products" at bounding box center [563, 201] width 376 height 44
type input "products"
click at [738, 204] on button "save" at bounding box center [729, 201] width 28 height 18
click at [60, 125] on span "Notifications" at bounding box center [62, 129] width 57 height 13
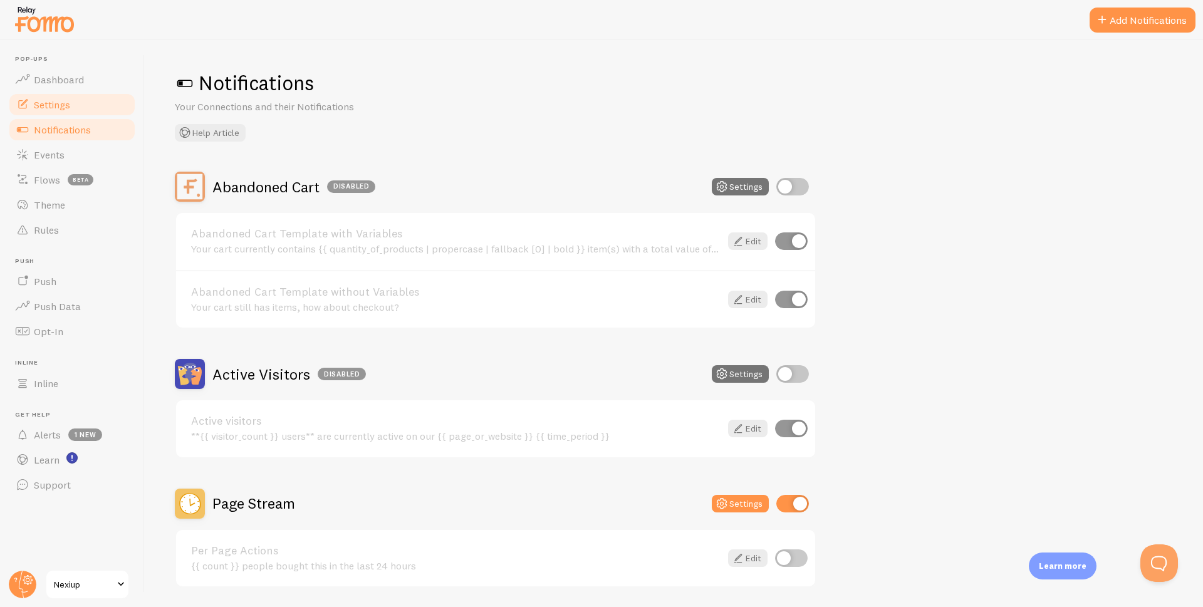
click at [56, 105] on span "Settings" at bounding box center [52, 104] width 36 height 13
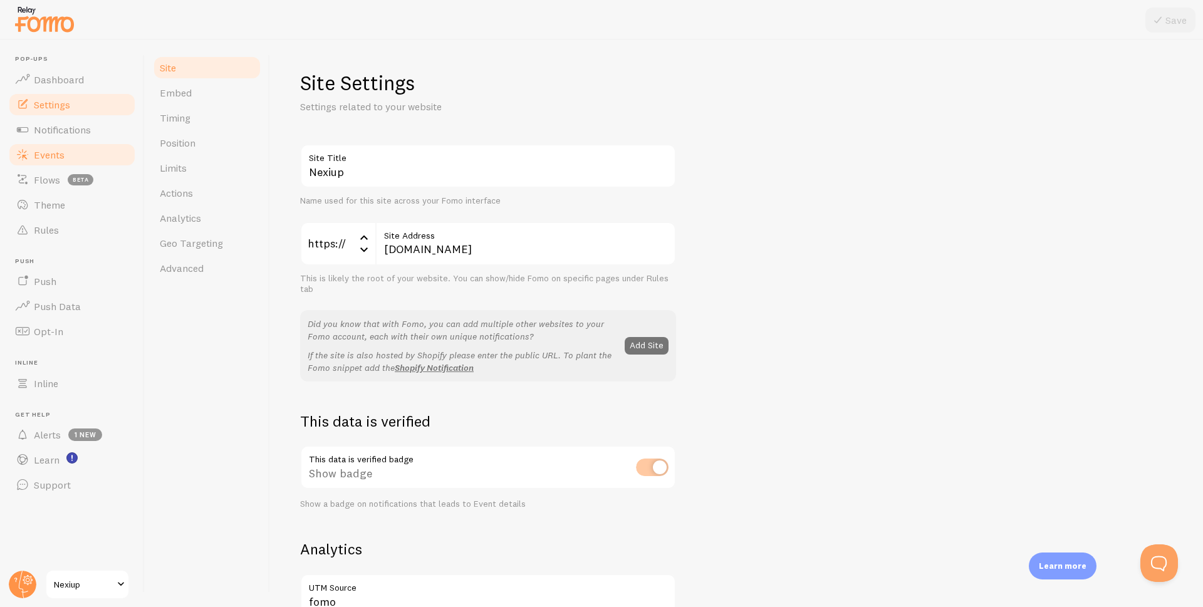
click at [52, 160] on span "Events" at bounding box center [49, 154] width 31 height 13
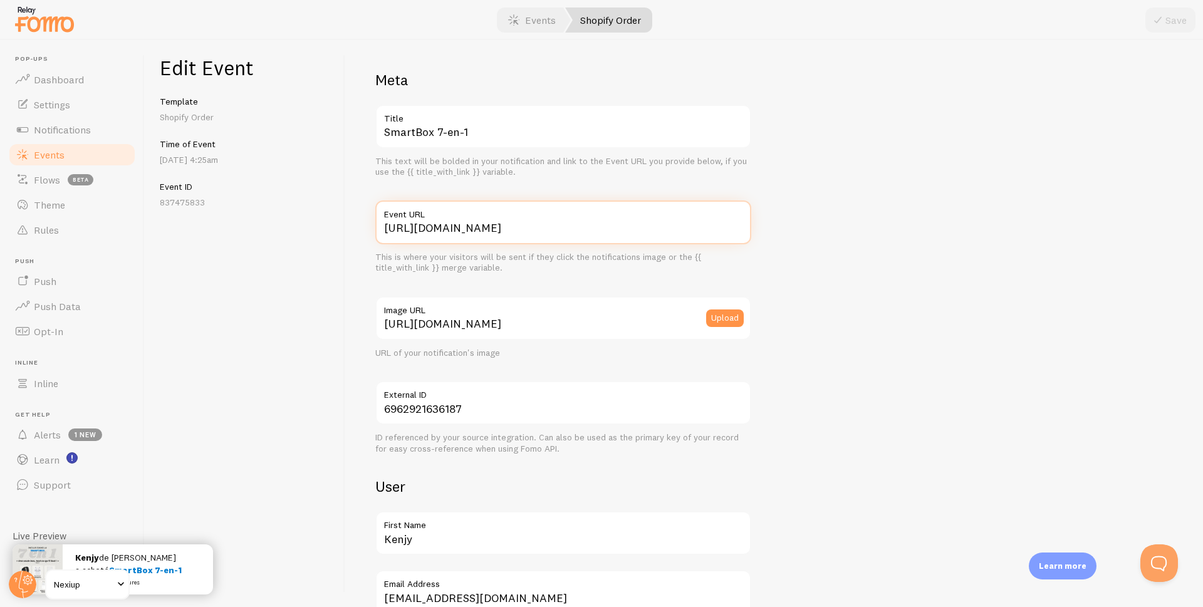
click at [596, 231] on input "[URL][DOMAIN_NAME]" at bounding box center [563, 222] width 376 height 44
